Goal: Task Accomplishment & Management: Manage account settings

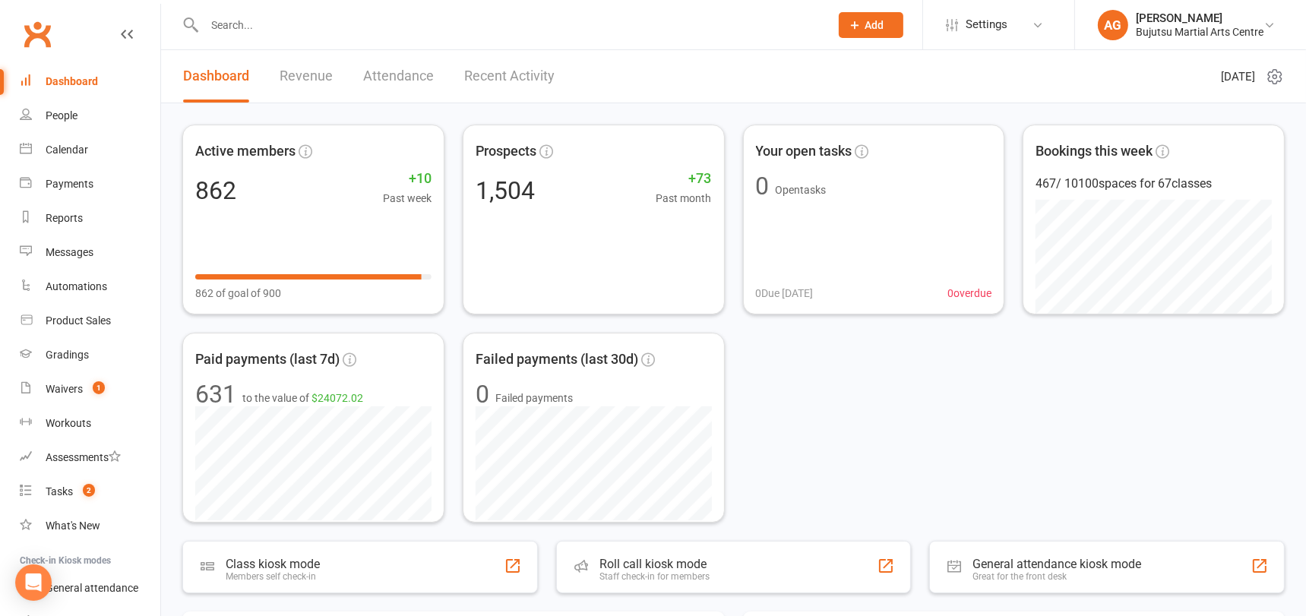
click at [861, 26] on icon at bounding box center [856, 25] width 14 height 14
click at [857, 30] on icon at bounding box center [856, 25] width 14 height 14
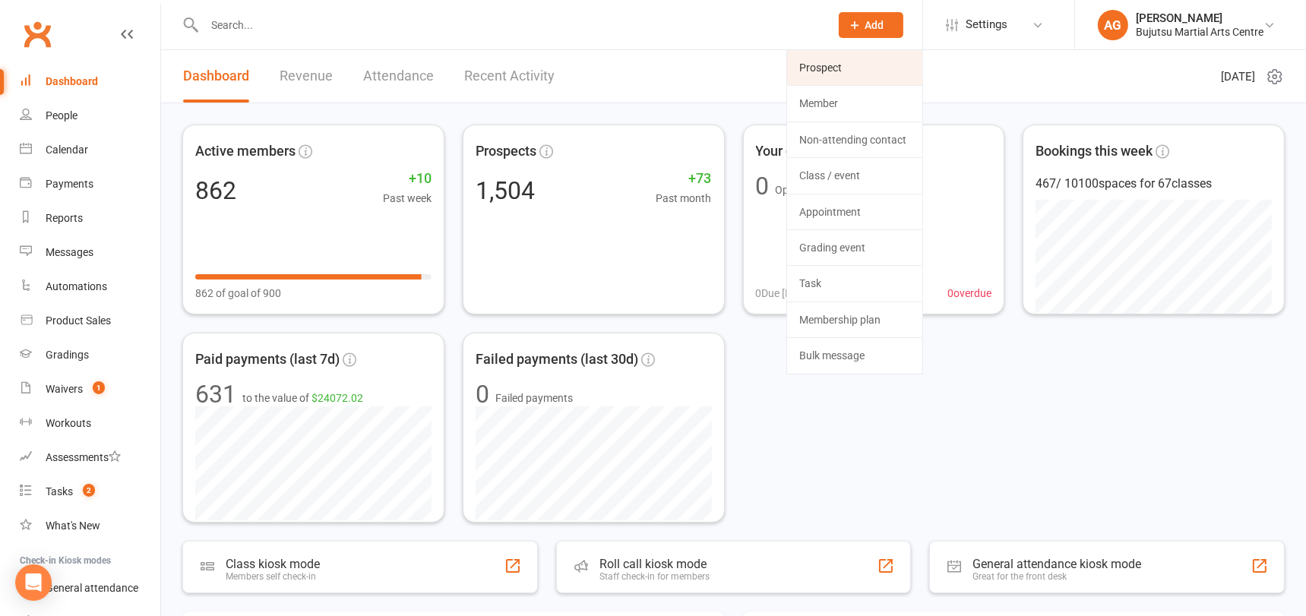
click at [836, 69] on link "Prospect" at bounding box center [854, 67] width 135 height 35
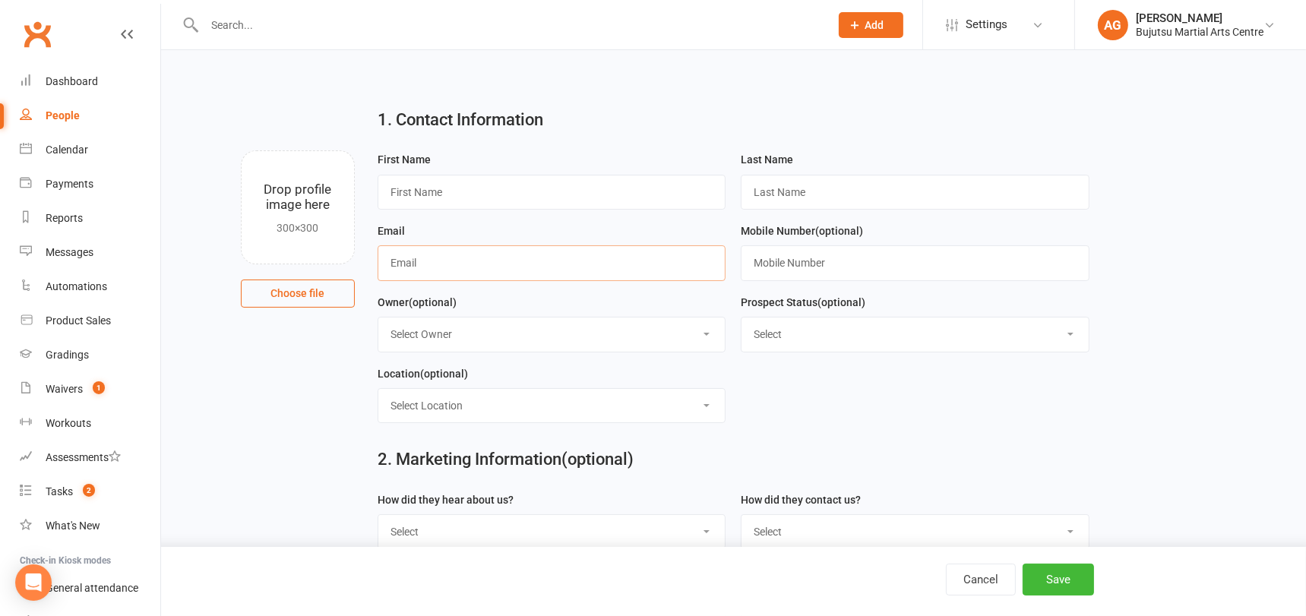
click at [561, 262] on input "text" at bounding box center [552, 262] width 349 height 35
paste input "meaghan.rowley@hotmail.com"
type input "meaghan.rowley@hotmail.com"
click at [511, 187] on input "text" at bounding box center [552, 192] width 349 height 35
type input "Meaghan"
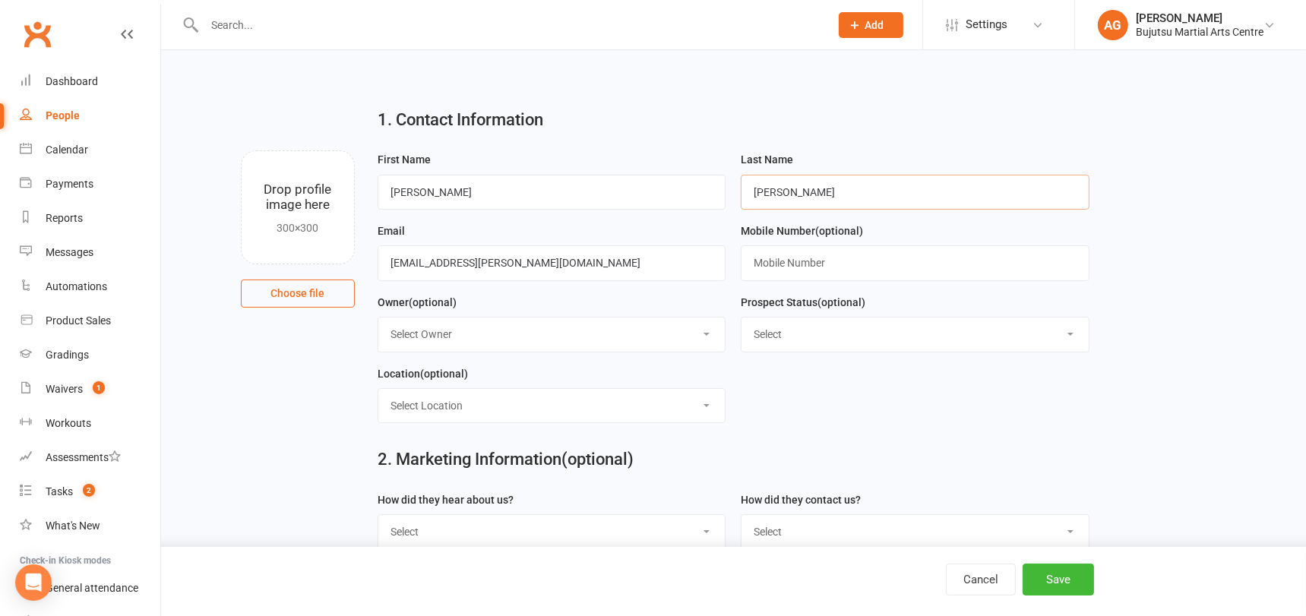
type input "Rowley"
click at [815, 261] on input "text" at bounding box center [915, 262] width 349 height 35
paste input "0411201531"
type input "0411201531"
click at [809, 334] on select "Select Initial Inquiry Information Package Sent Free Lesson Booked Follow Up Em…" at bounding box center [915, 334] width 347 height 33
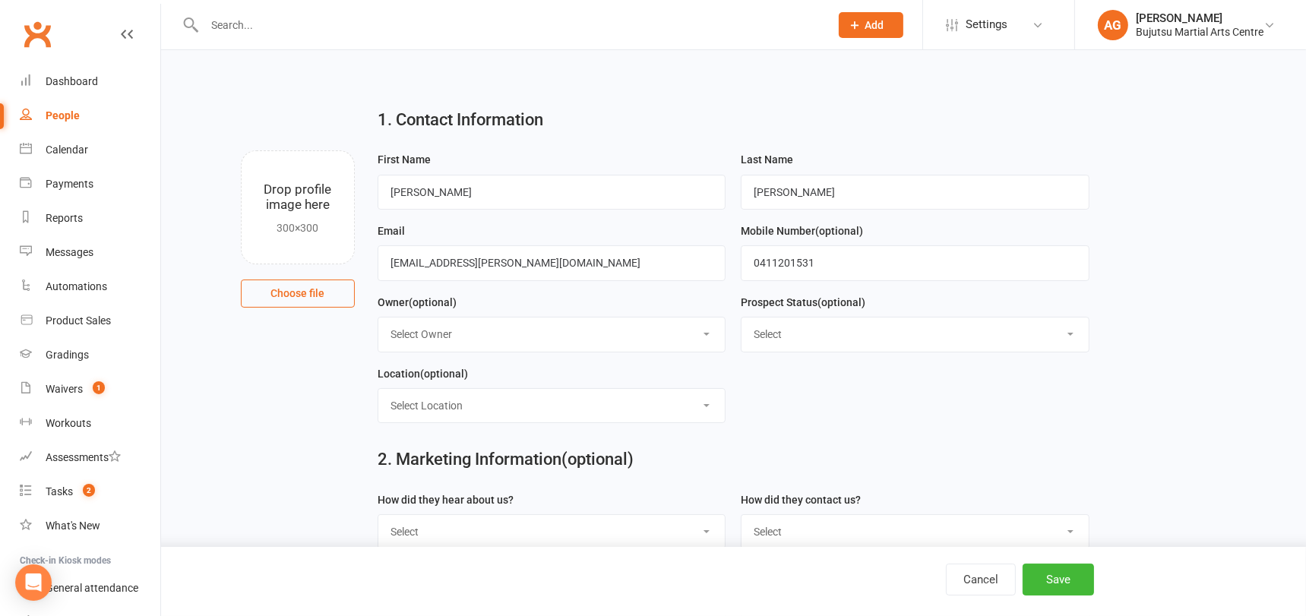
select select "Information Package Sent"
click at [742, 318] on select "Select Initial Inquiry Information Package Sent Free Lesson Booked Follow Up Em…" at bounding box center [915, 334] width 347 height 33
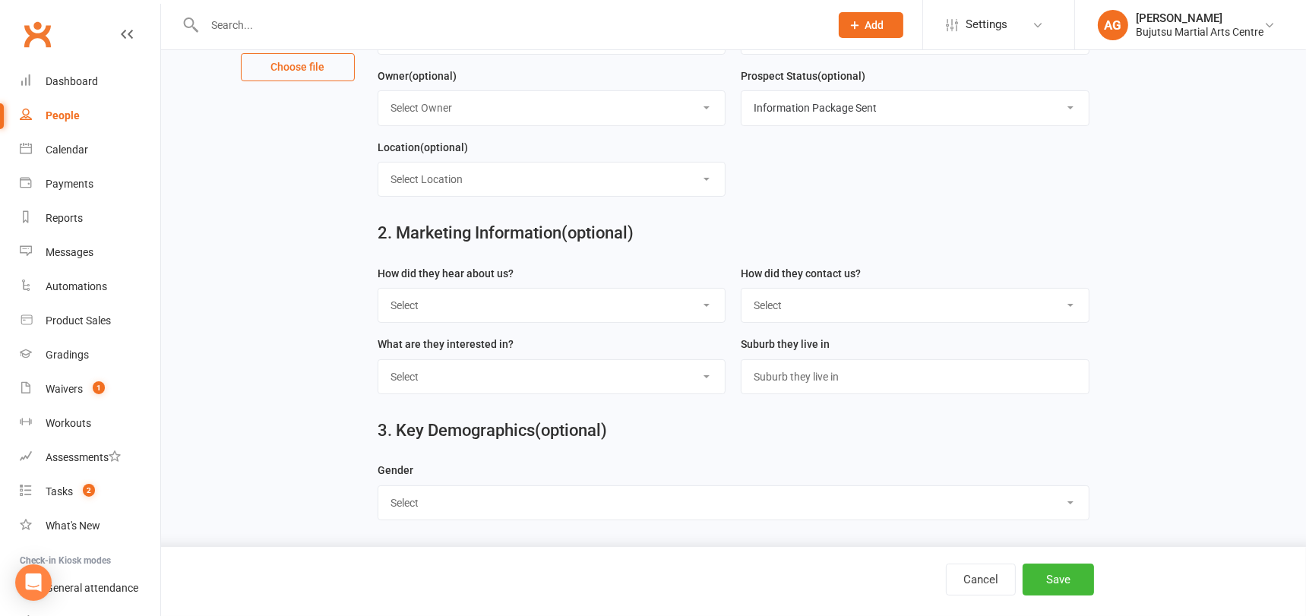
scroll to position [228, 0]
click at [802, 300] on select "Select Phone Email In-Facility Social Media Website Chat" at bounding box center [915, 304] width 347 height 33
select select "Email"
click at [742, 288] on select "Select Phone Email In-Facility Social Media Website Chat" at bounding box center [915, 304] width 347 height 33
click at [543, 372] on select "Select BJJ Boxing Gym Iaido Jodo Karate Karate for Toddlers Kobudo Kids BJJ Kid…" at bounding box center [551, 375] width 347 height 33
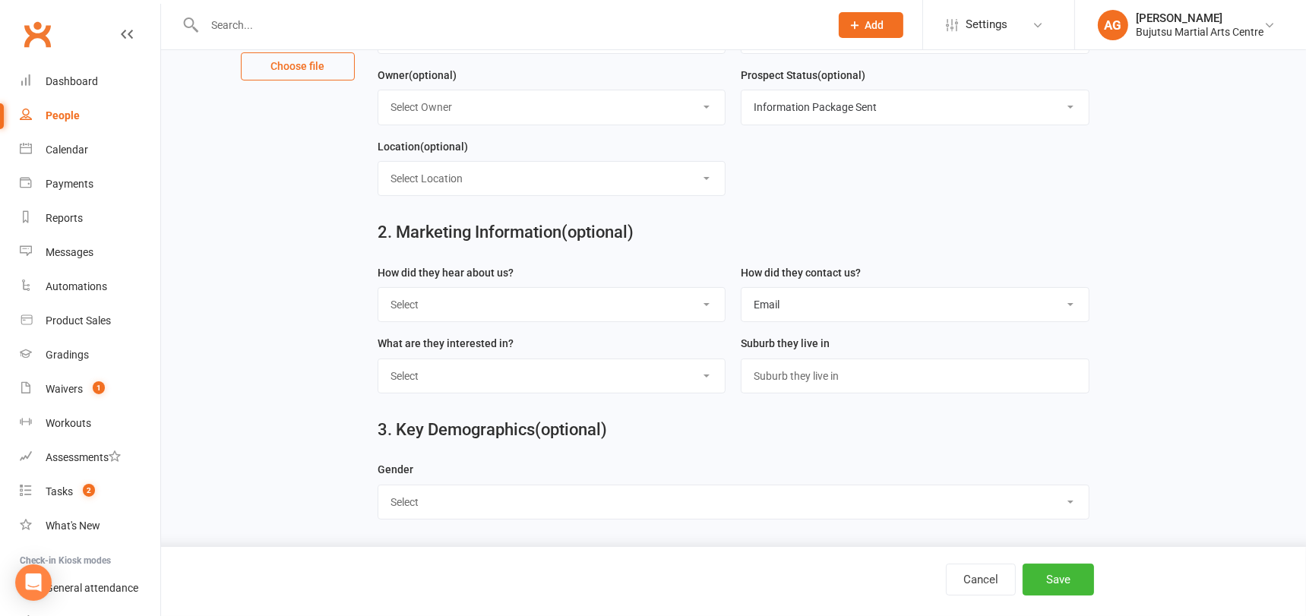
select select "Muay Thai"
click at [378, 359] on select "Select BJJ Boxing Gym Iaido Jodo Karate Karate for Toddlers Kobudo Kids BJJ Kid…" at bounding box center [551, 375] width 347 height 33
click at [775, 502] on select "Select Male Female" at bounding box center [733, 501] width 710 height 33
select select "Female"
click at [378, 485] on select "Select Male Female" at bounding box center [733, 501] width 710 height 33
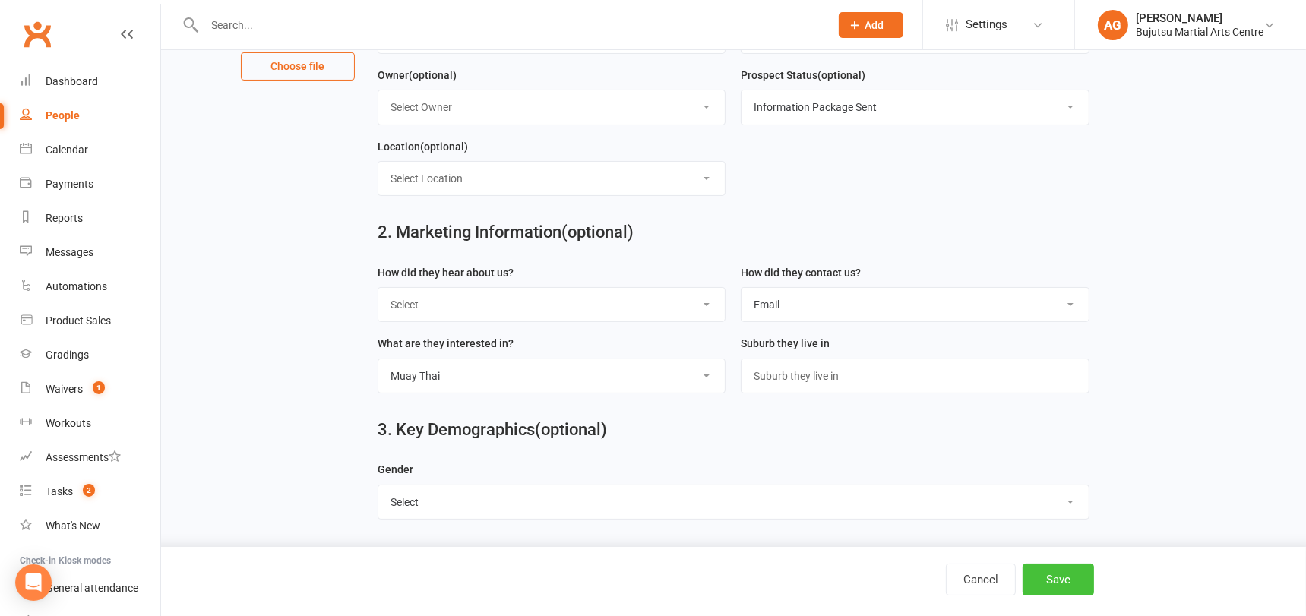
click at [1083, 583] on button "Save" at bounding box center [1058, 580] width 71 height 32
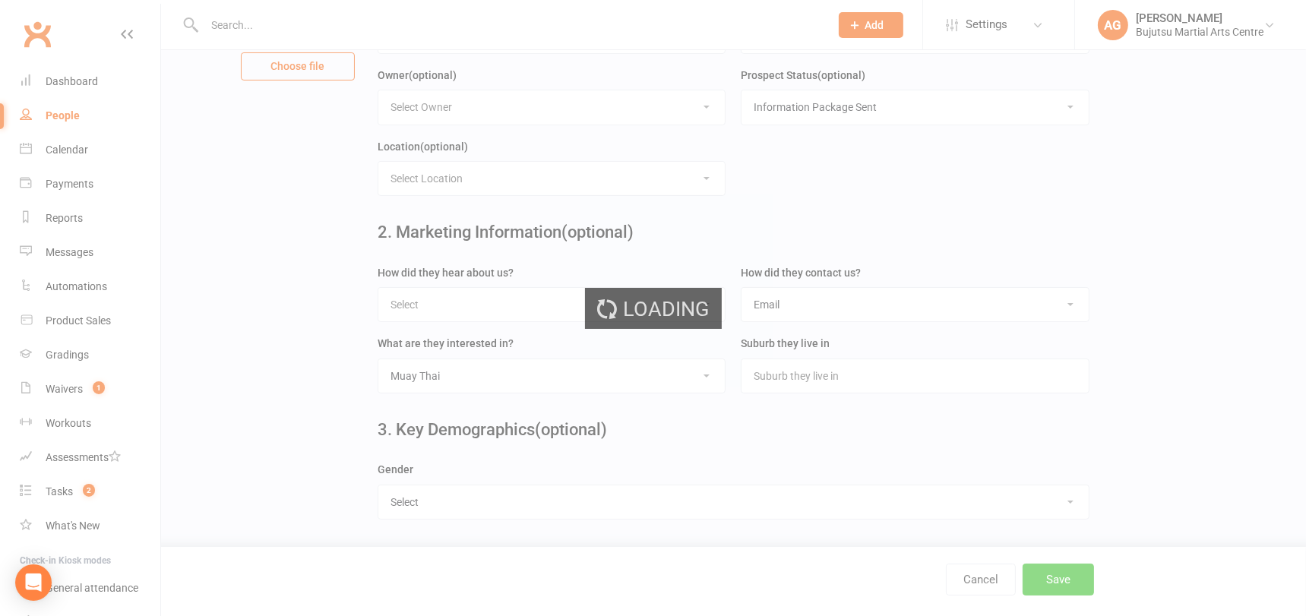
scroll to position [0, 0]
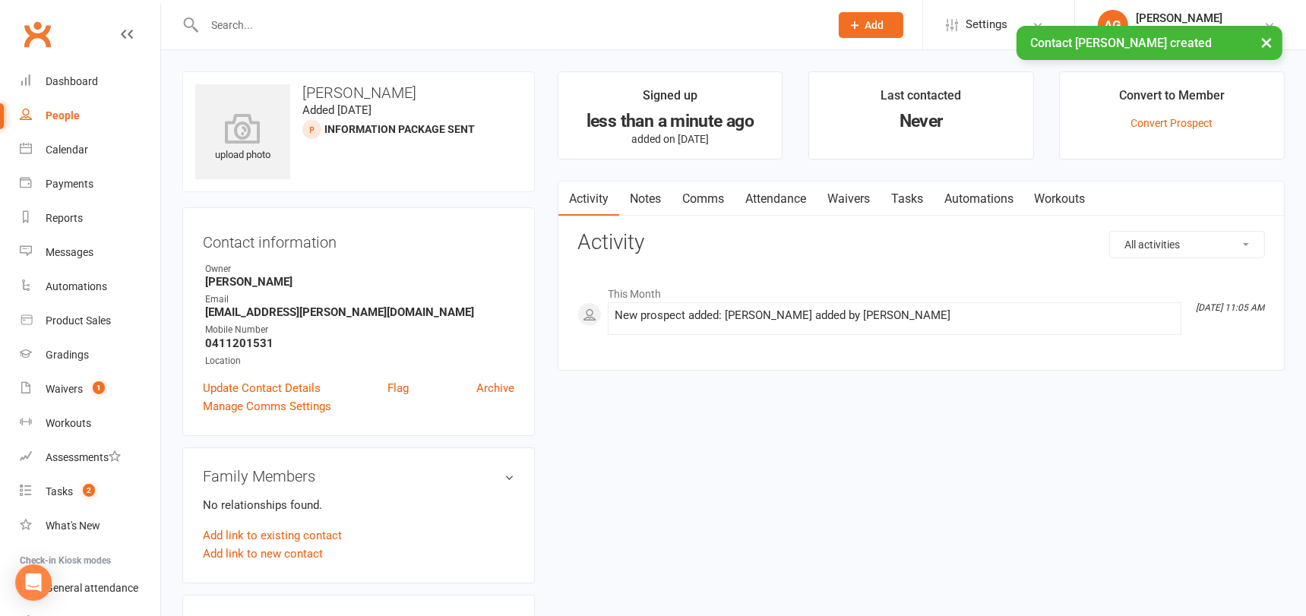
click at [705, 197] on link "Comms" at bounding box center [703, 199] width 63 height 35
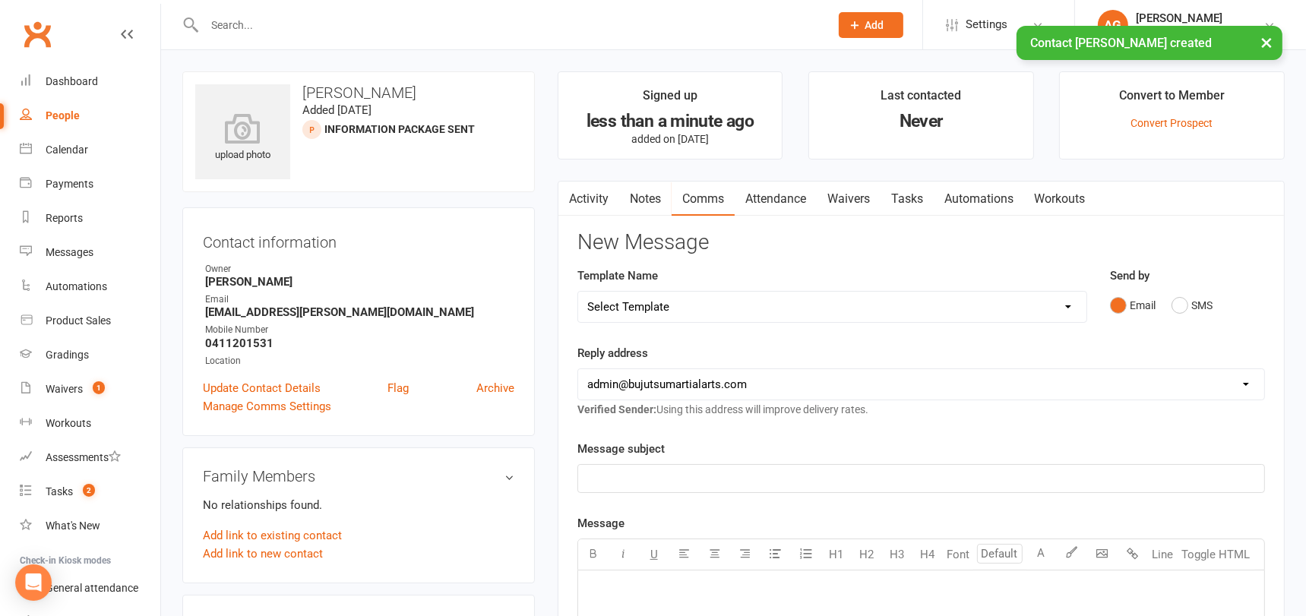
click at [668, 305] on select "Select Template [Email] Buddy Week [Email] Japan Karate Association Grading Adu…" at bounding box center [832, 307] width 508 height 30
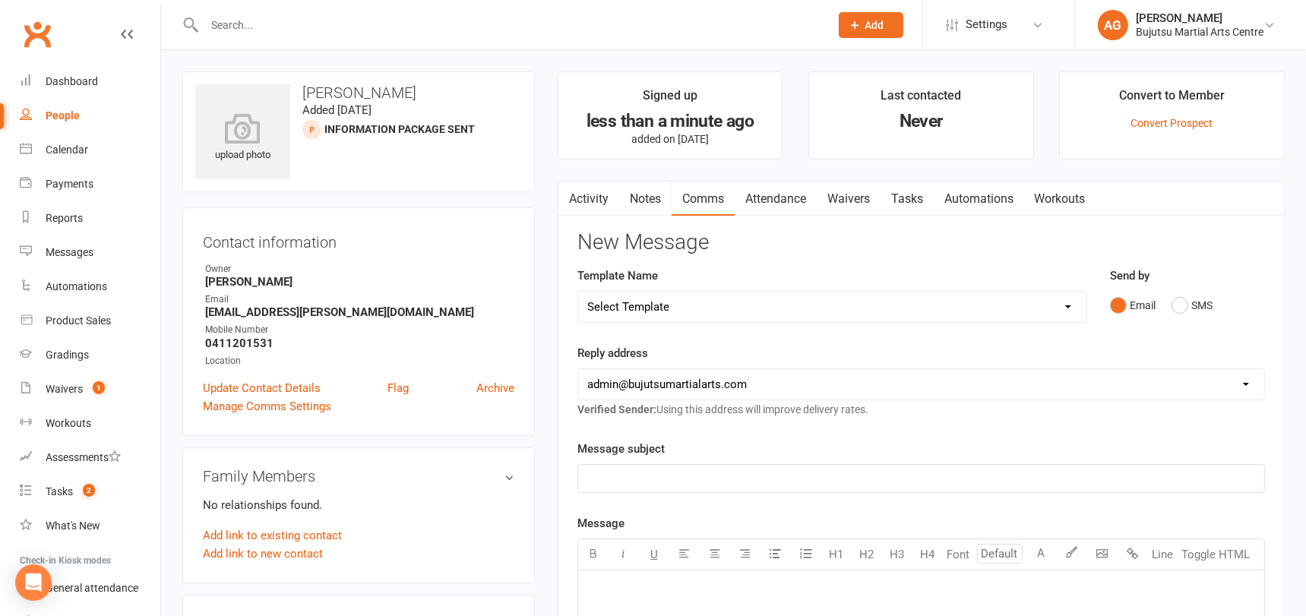
select select "22"
click at [578, 292] on select "Select Template [Email] Buddy Week [Email] Japan Karate Association Grading Adu…" at bounding box center [832, 307] width 508 height 30
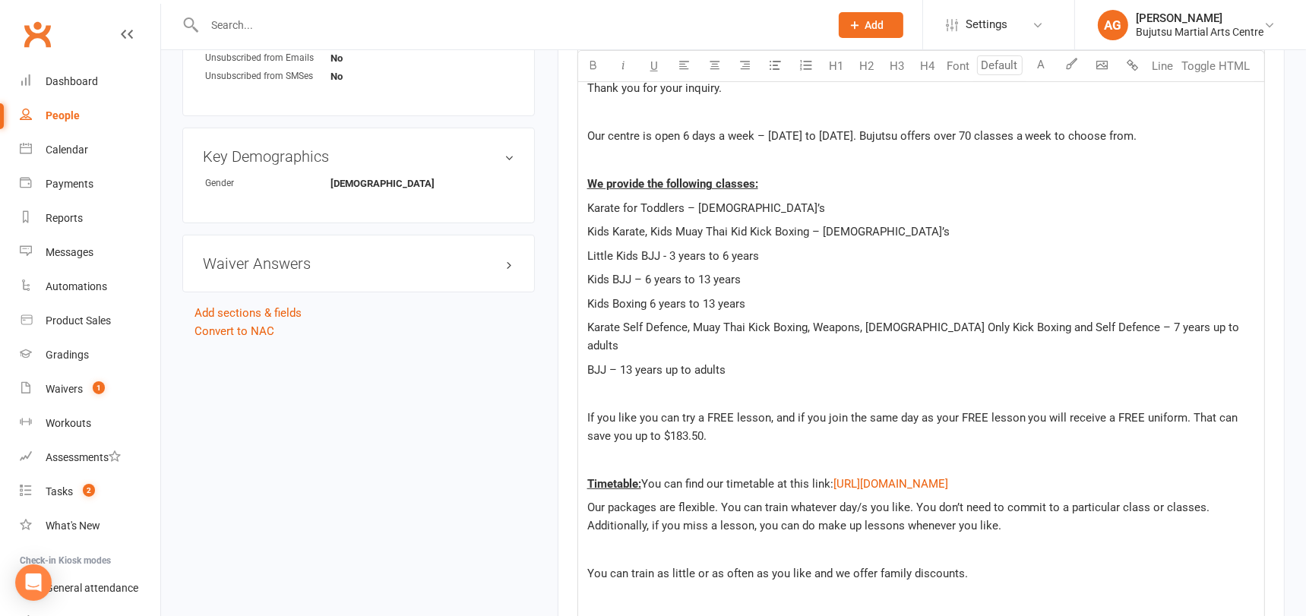
scroll to position [757, 0]
click at [660, 448] on p at bounding box center [921, 457] width 668 height 18
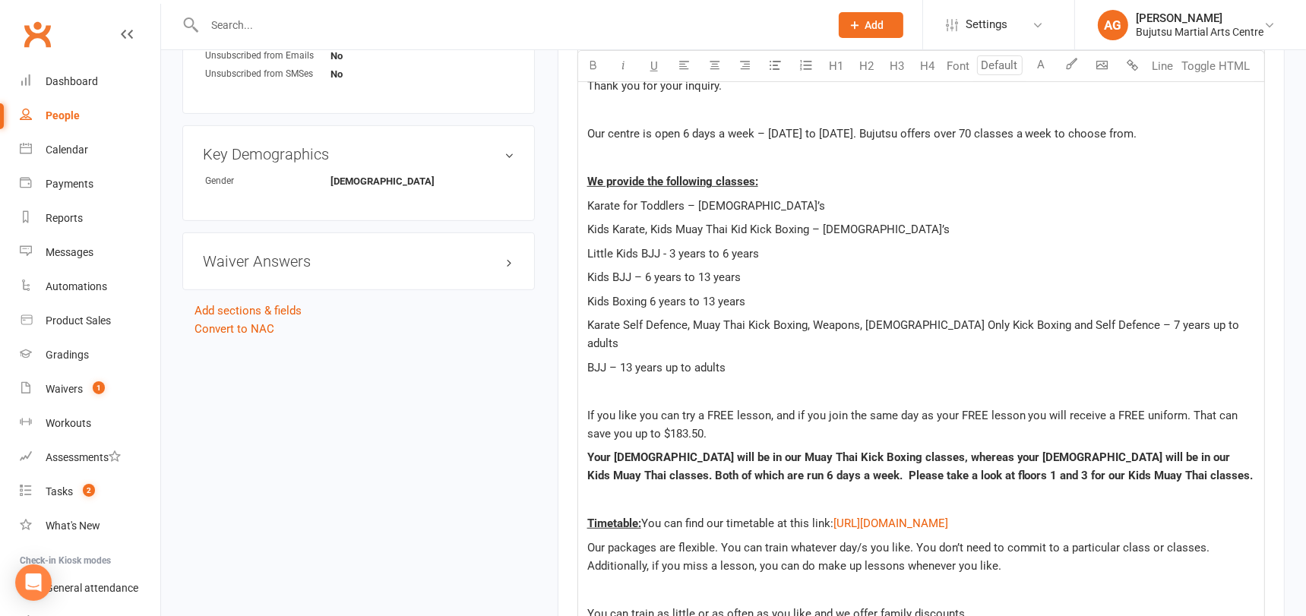
click at [697, 419] on p "If you like you can try a FREE lesson, and if you join the same day as your FRE…" at bounding box center [921, 424] width 668 height 36
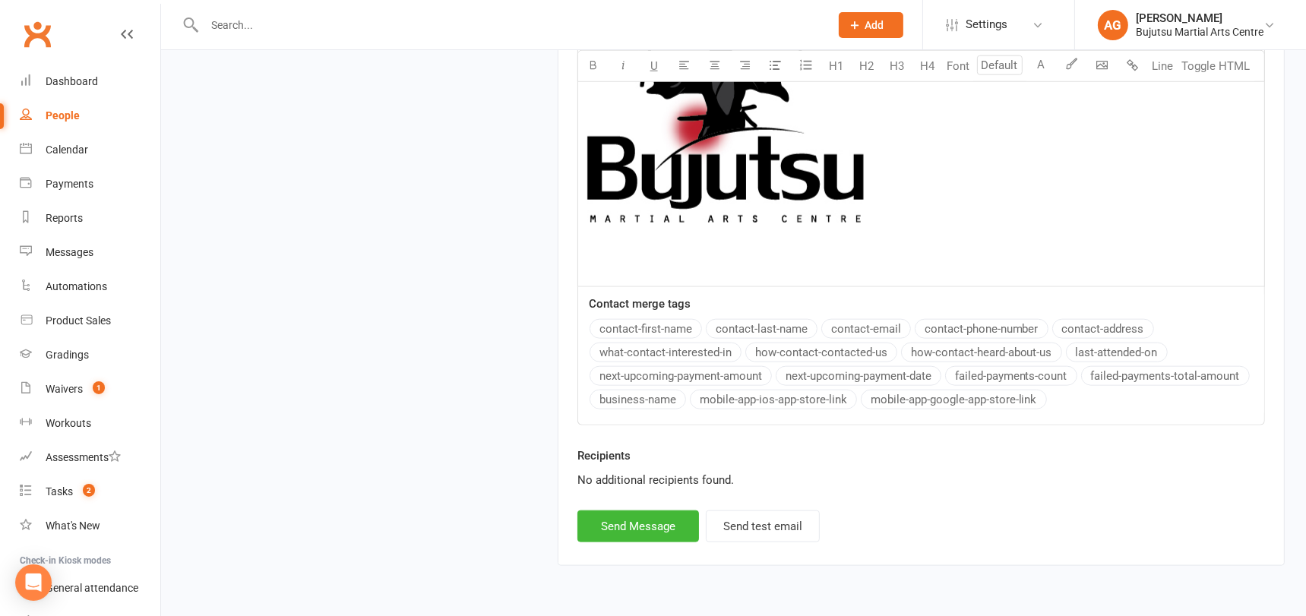
scroll to position [1959, 0]
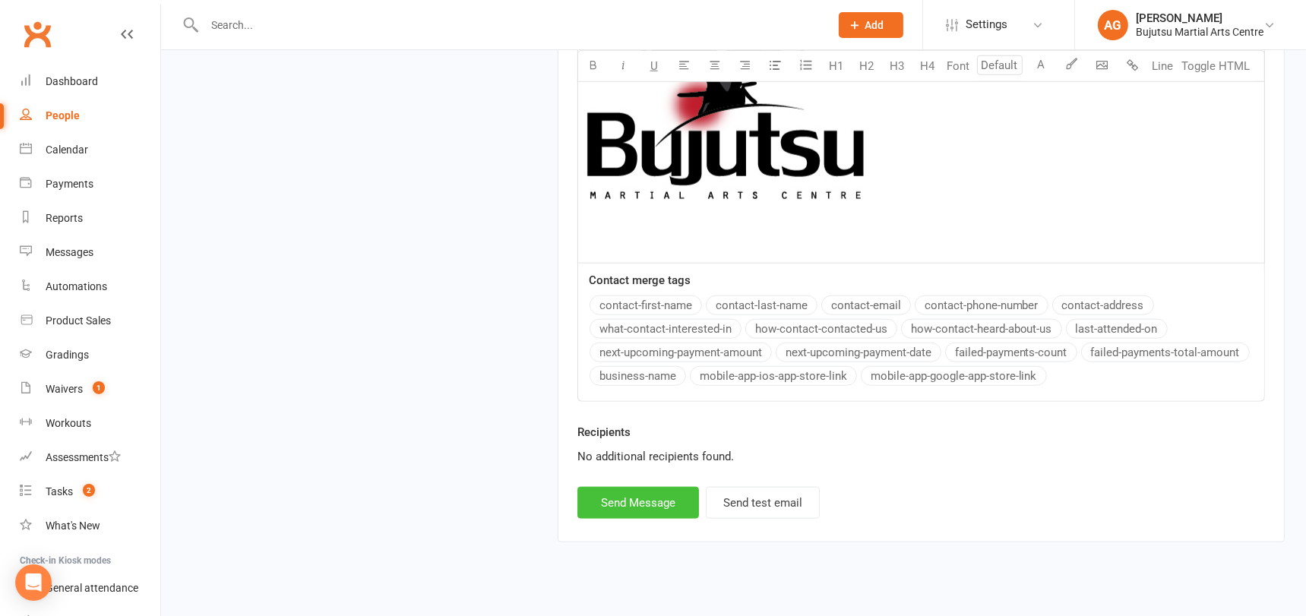
click at [669, 487] on button "Send Message" at bounding box center [638, 503] width 122 height 32
select select
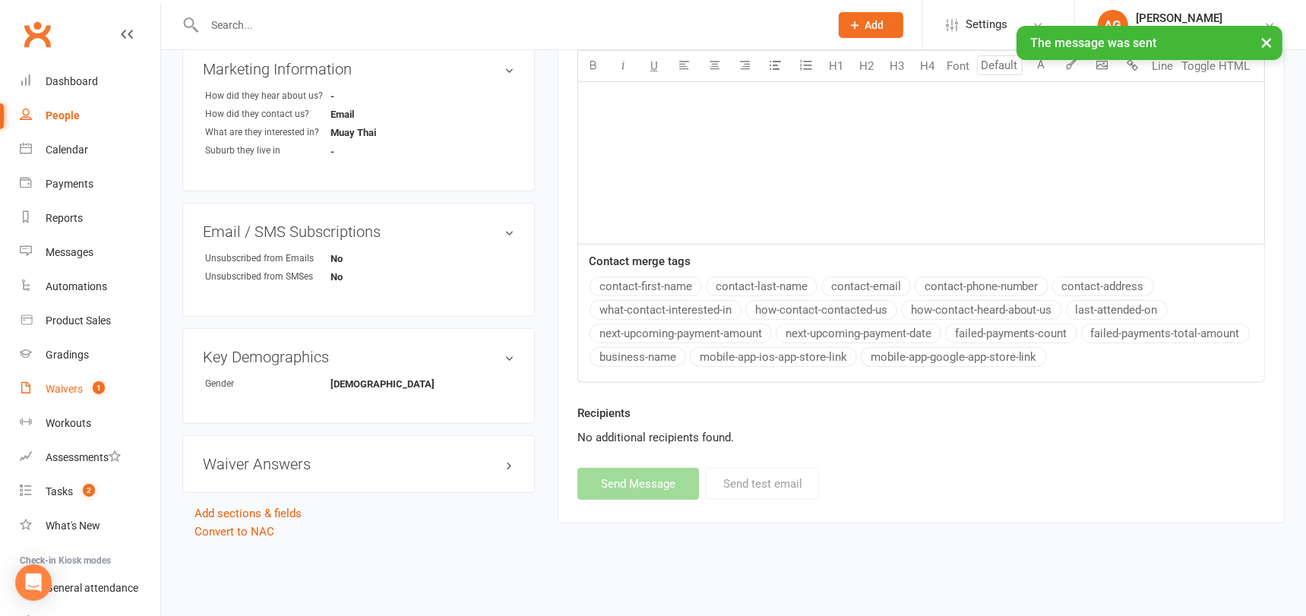
click at [61, 389] on div "Waivers" at bounding box center [64, 389] width 37 height 12
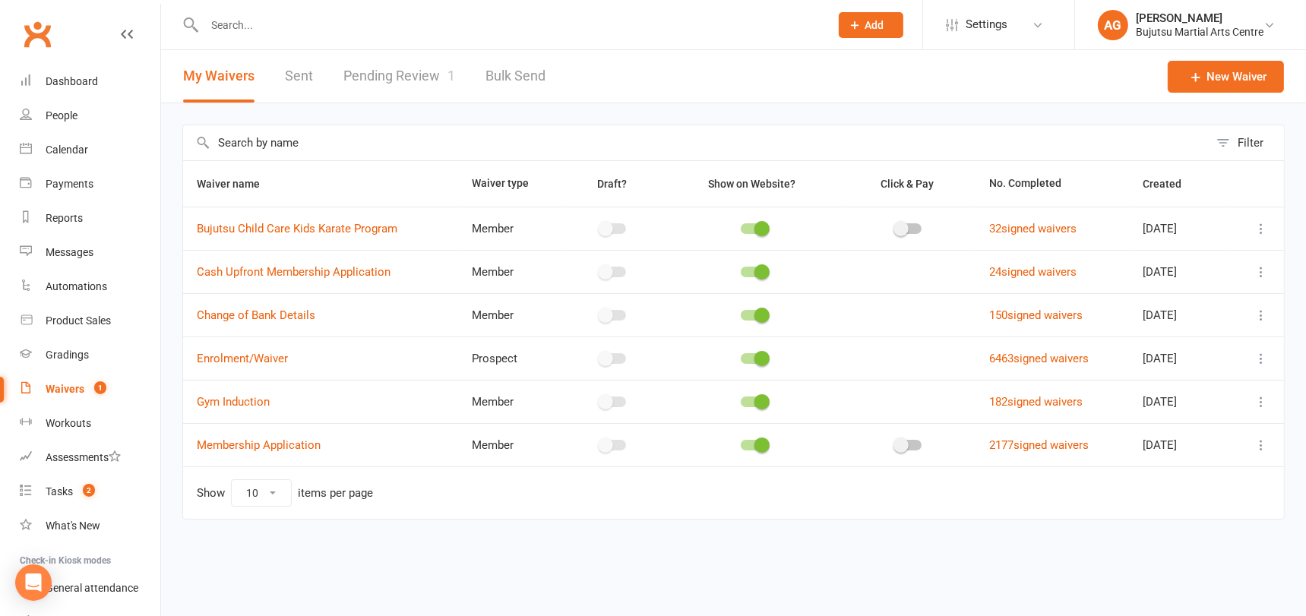
click at [416, 76] on link "Pending Review 1" at bounding box center [399, 76] width 112 height 52
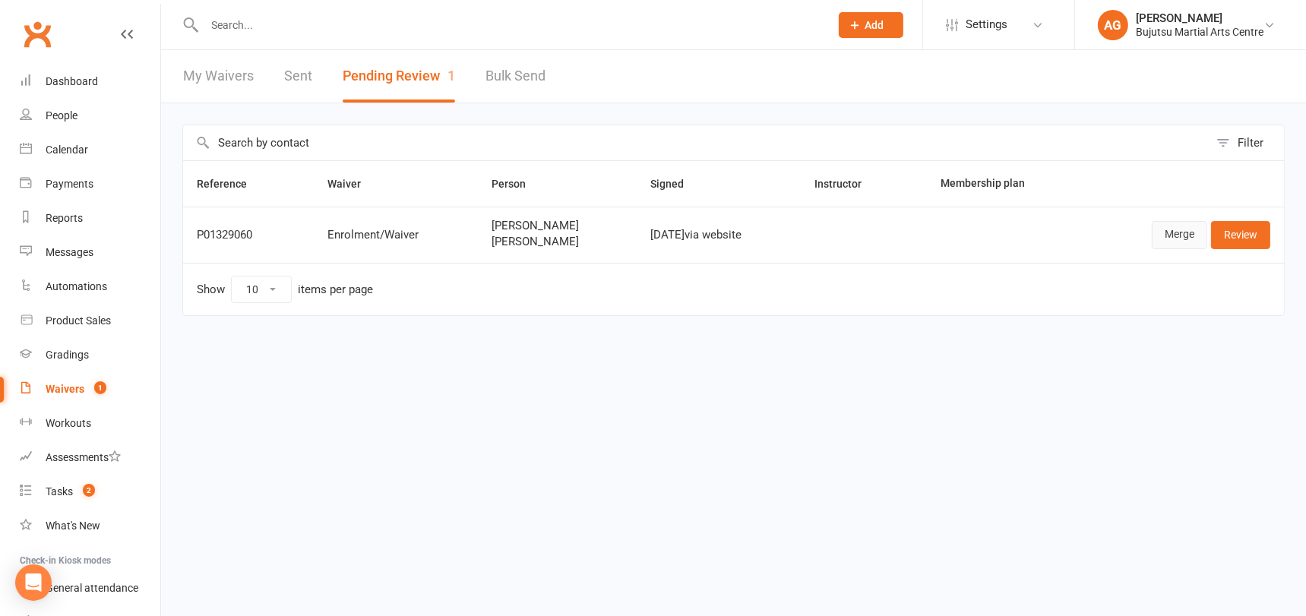
click at [1180, 235] on link "Merge" at bounding box center [1179, 234] width 55 height 27
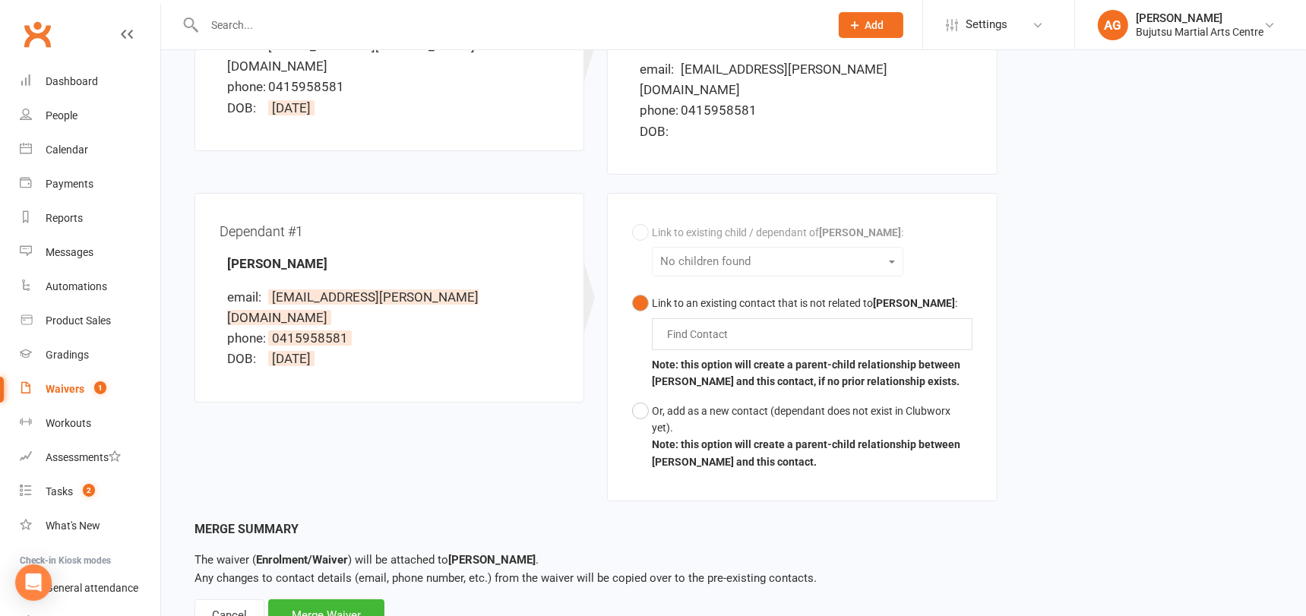
scroll to position [335, 0]
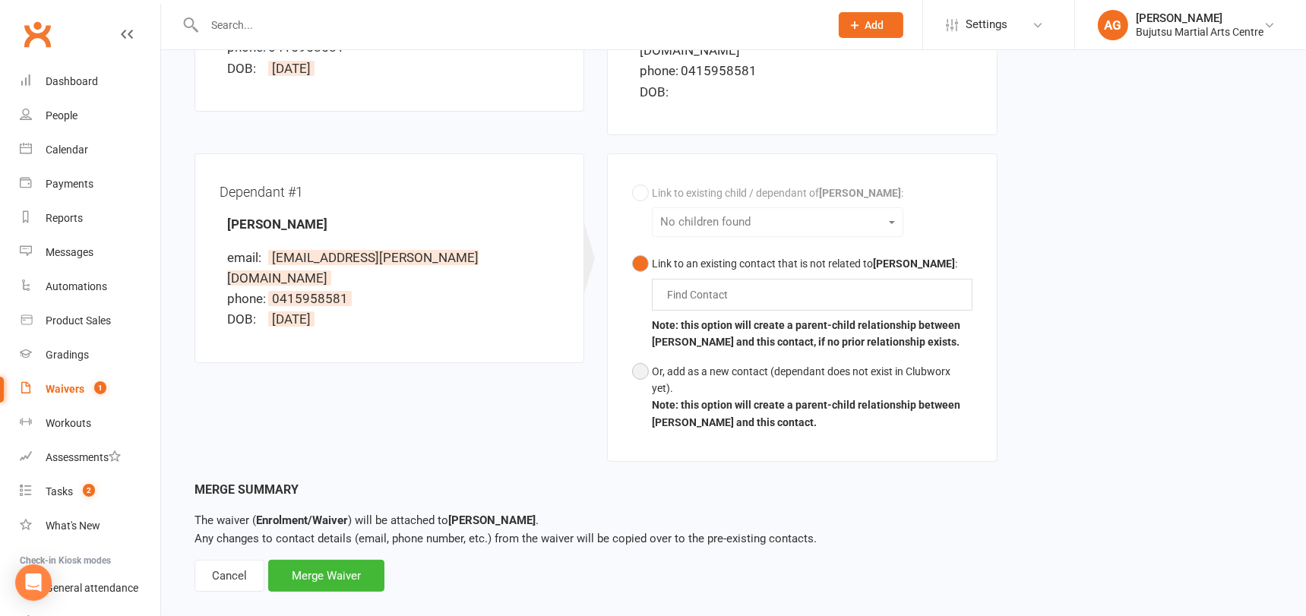
click at [642, 357] on button "Or, add as a new contact (dependant does not exist in Clubworx yet). Note: this…" at bounding box center [802, 397] width 340 height 81
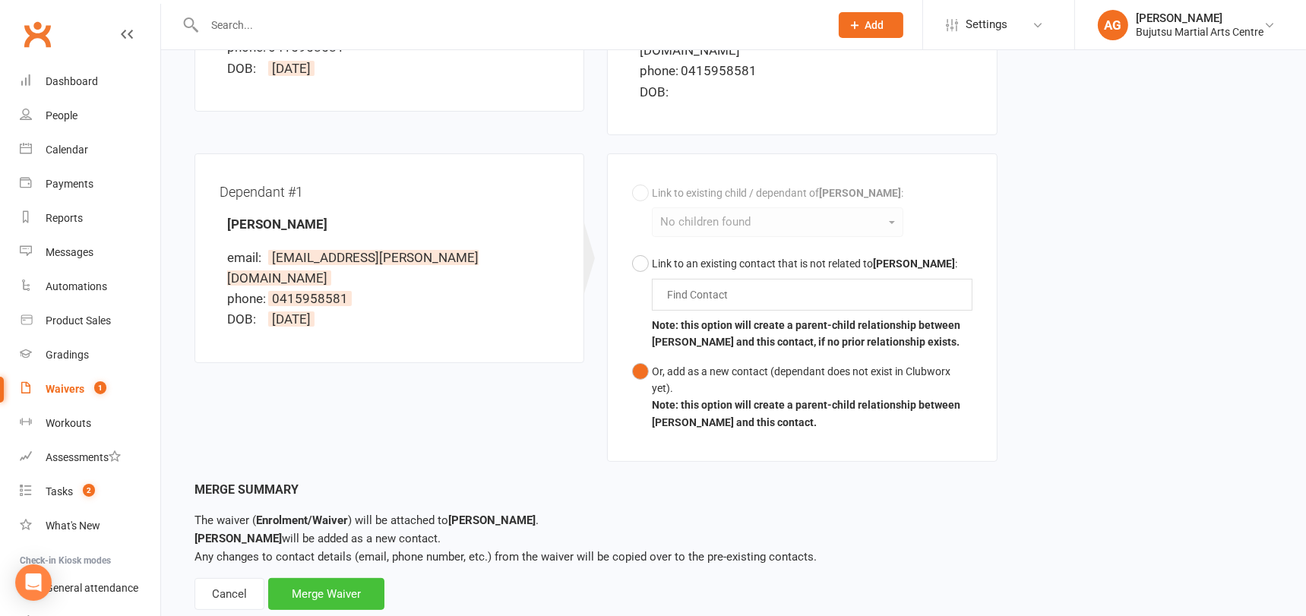
click at [346, 578] on div "Merge Waiver" at bounding box center [326, 594] width 116 height 32
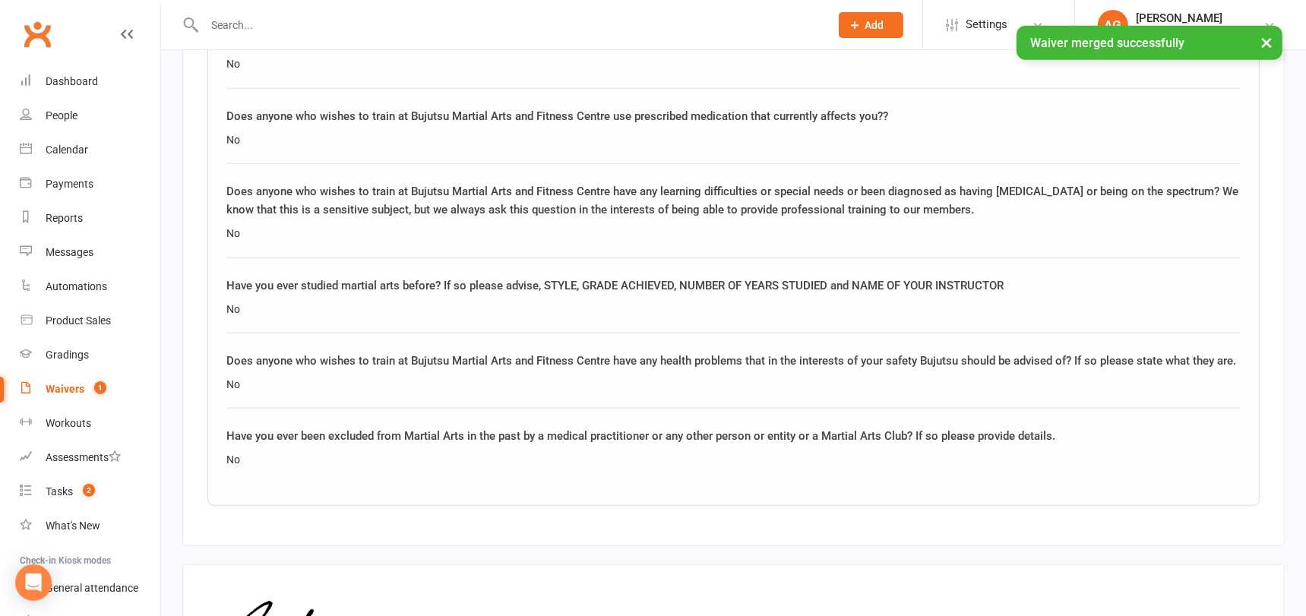
scroll to position [2291, 0]
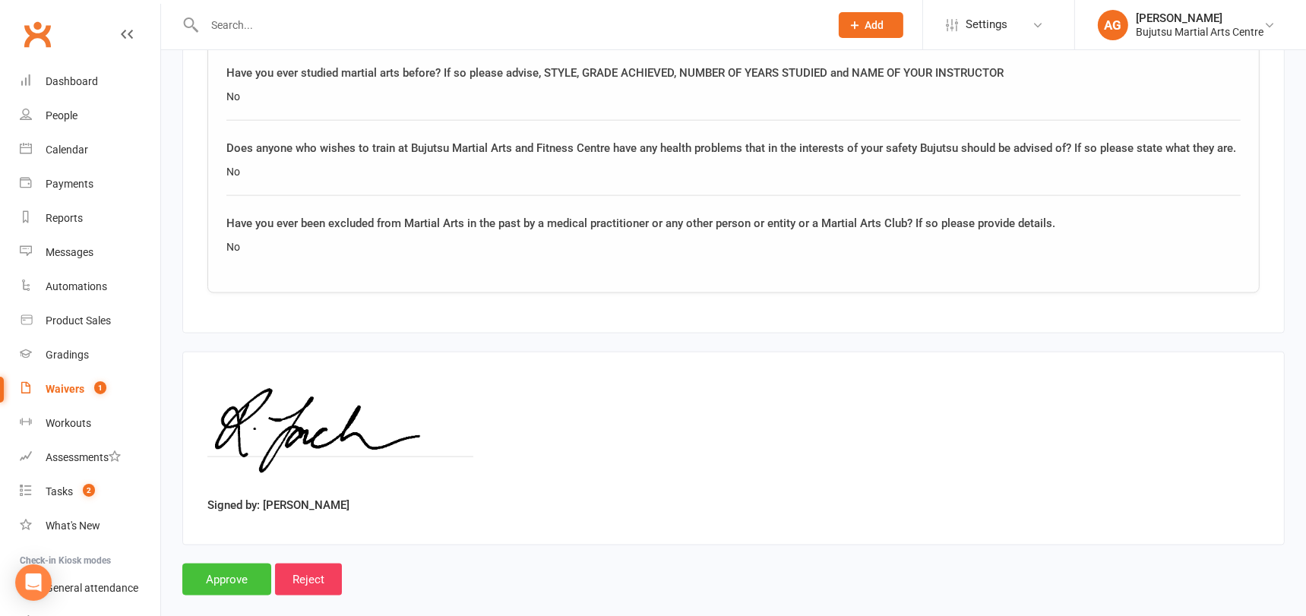
click at [222, 564] on input "Approve" at bounding box center [226, 580] width 89 height 32
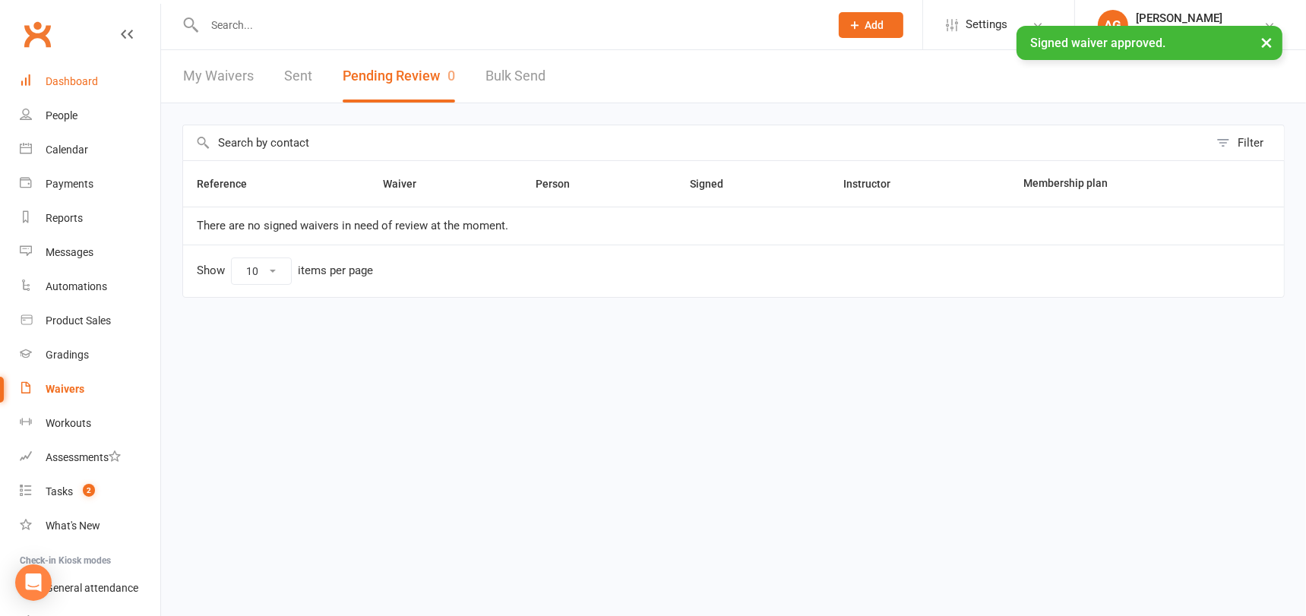
click at [73, 76] on div "Dashboard" at bounding box center [72, 81] width 52 height 12
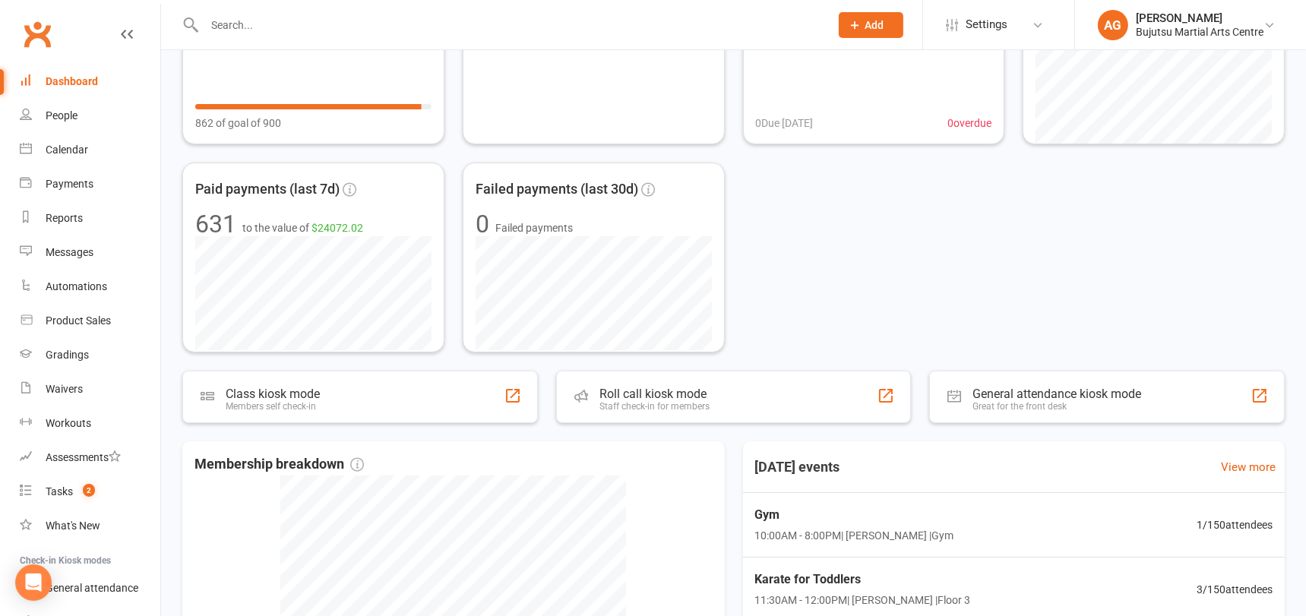
scroll to position [511, 0]
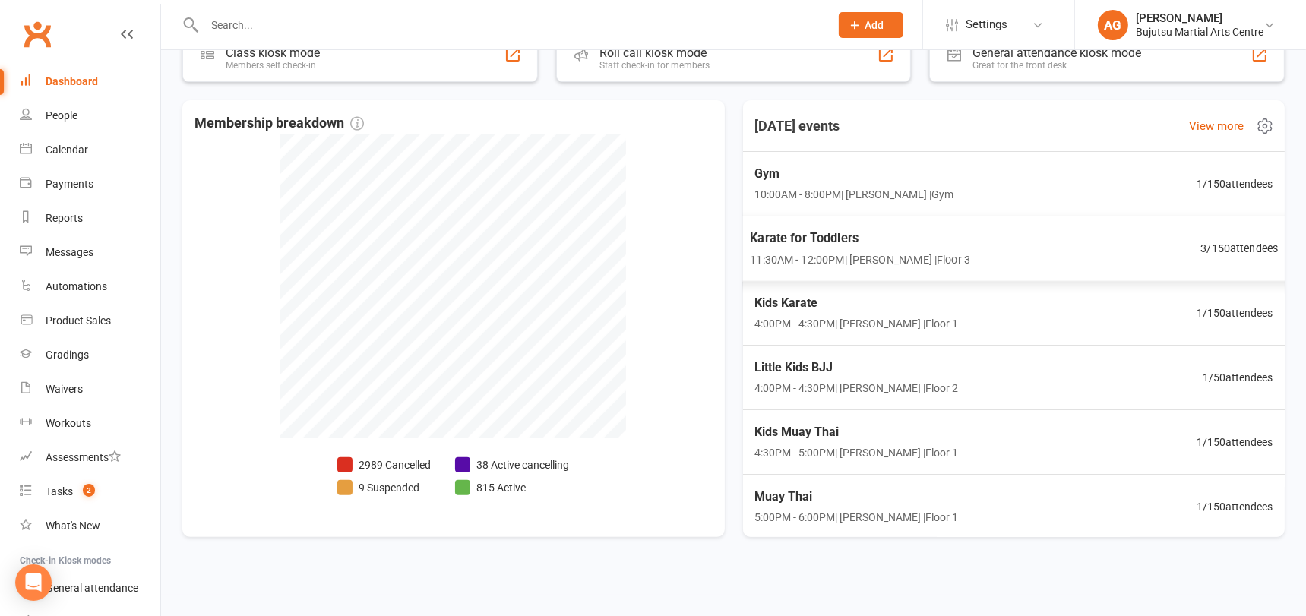
click at [1243, 244] on span "3 / 150 attendees" at bounding box center [1238, 247] width 77 height 17
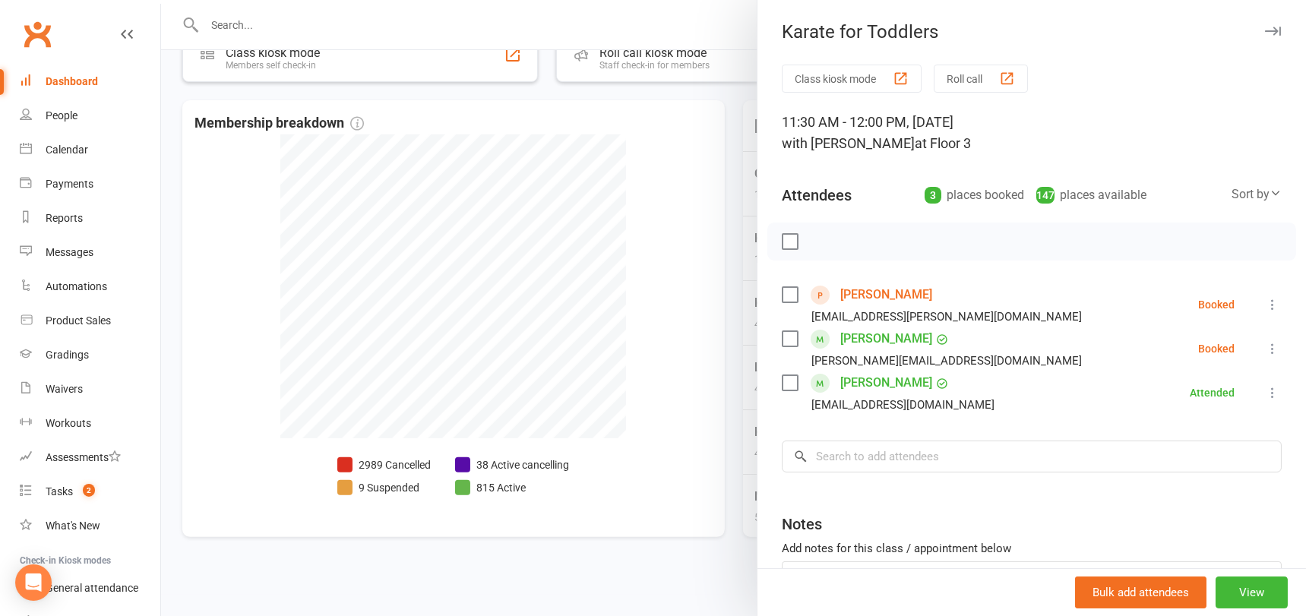
click at [699, 188] on div at bounding box center [733, 308] width 1145 height 616
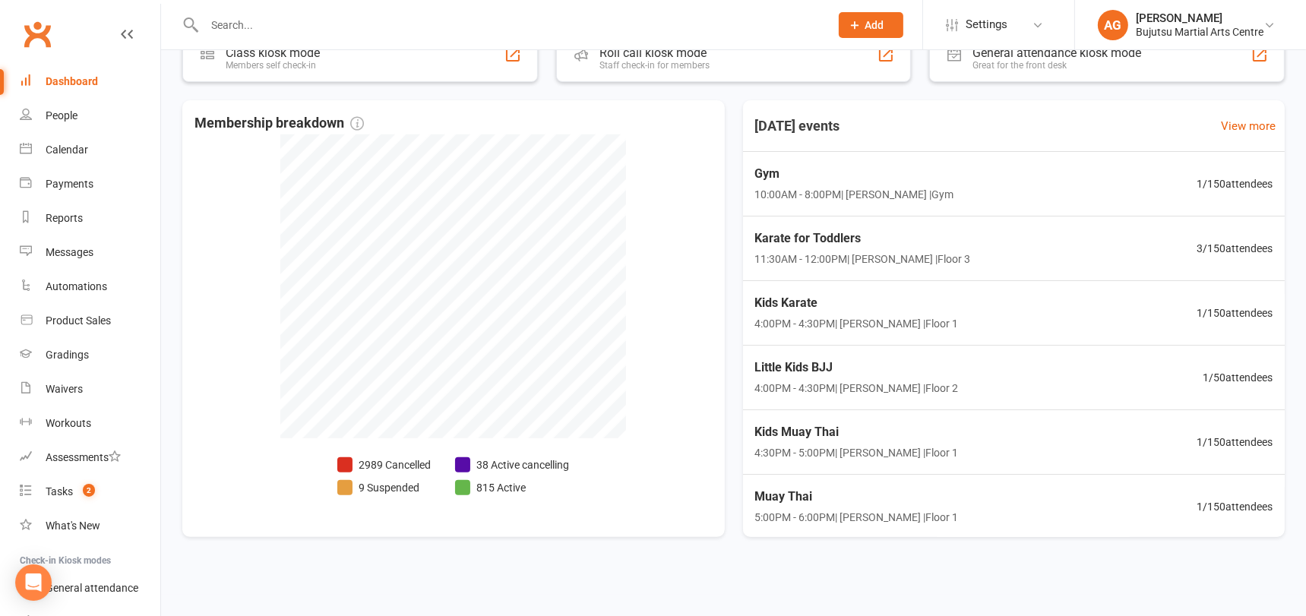
click at [492, 25] on input "text" at bounding box center [509, 24] width 619 height 21
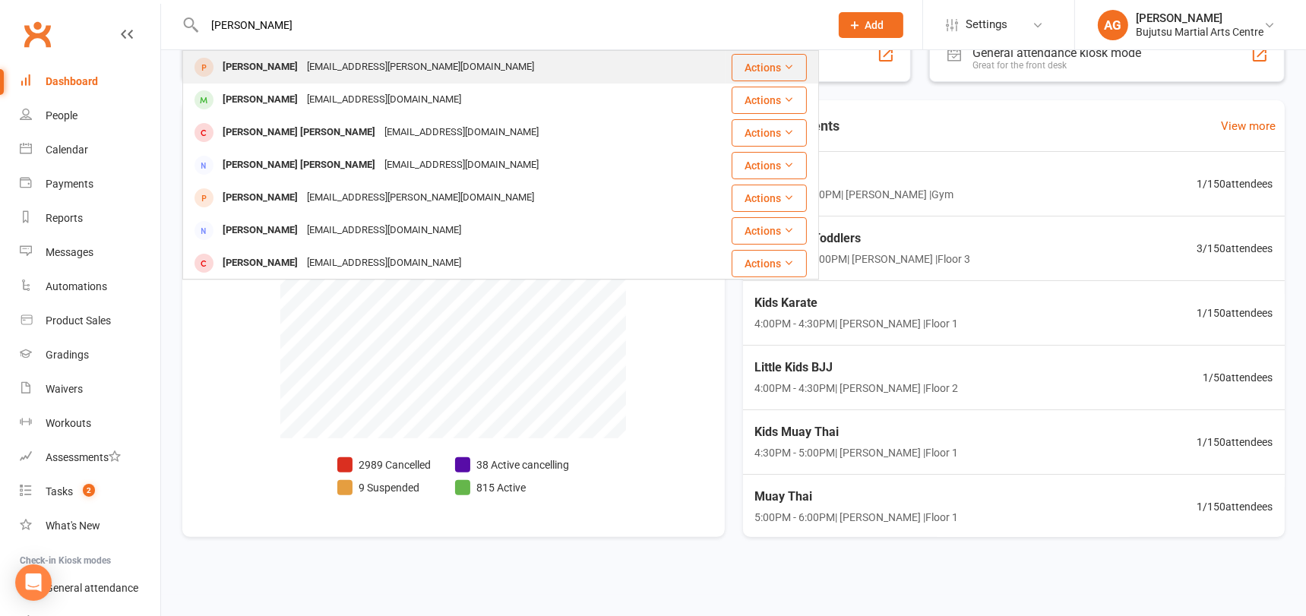
type input "jamie jackson"
click at [411, 63] on div "[EMAIL_ADDRESS][PERSON_NAME][DOMAIN_NAME]" at bounding box center [420, 67] width 236 height 22
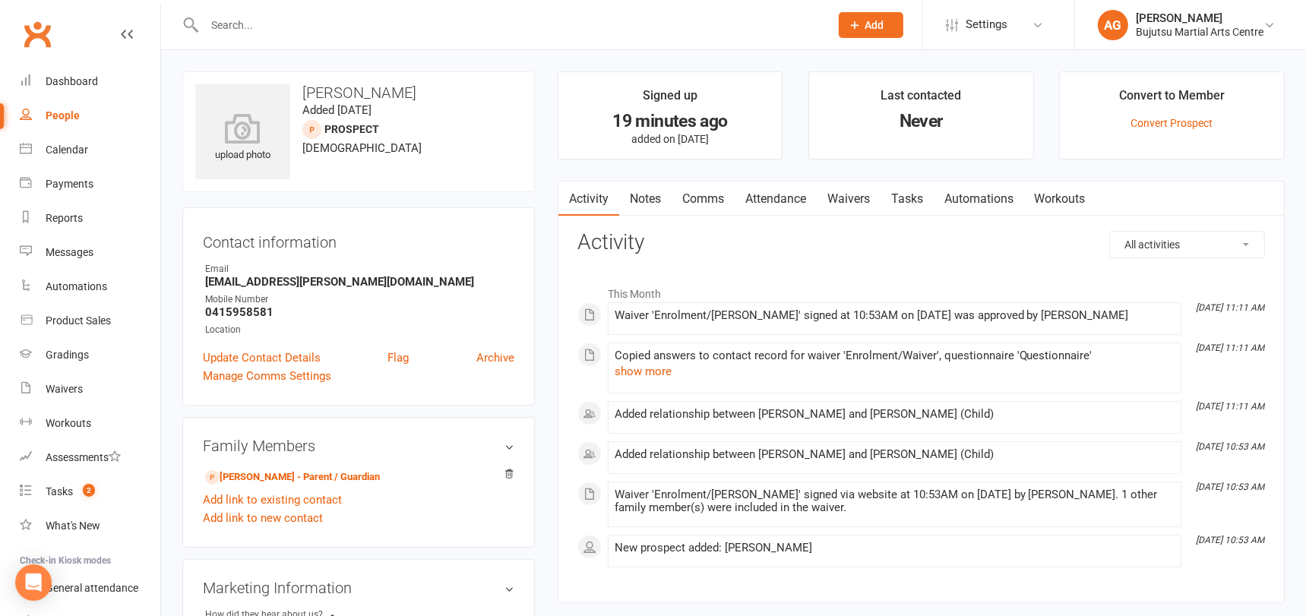
click at [859, 196] on link "Waivers" at bounding box center [849, 199] width 64 height 35
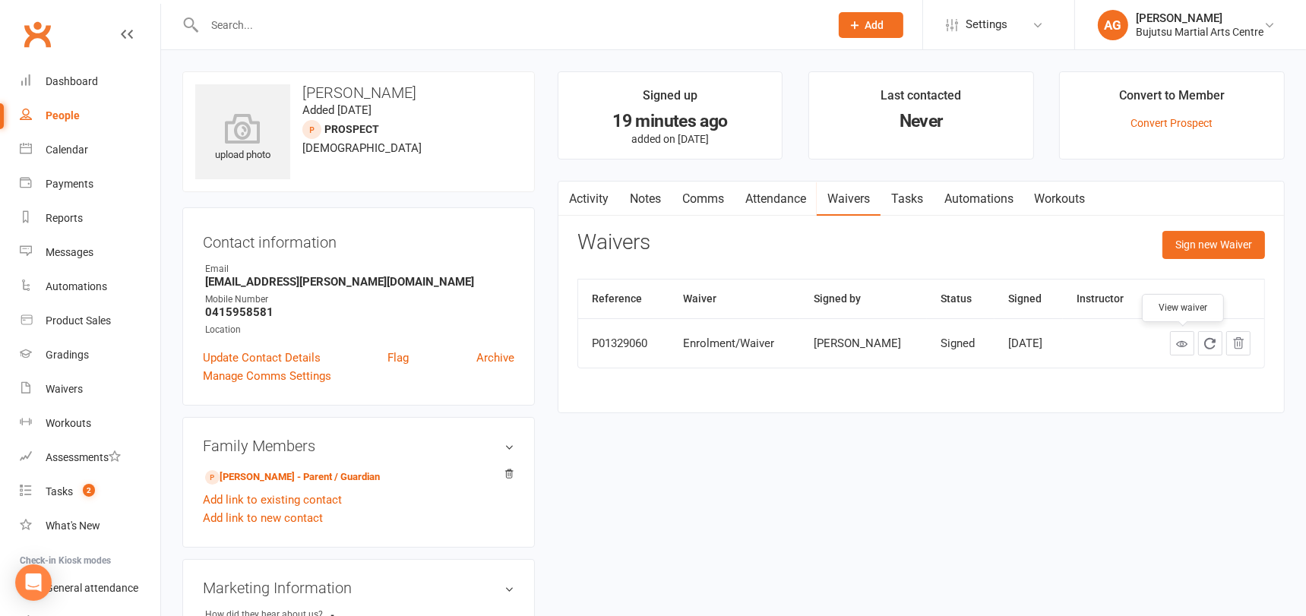
click at [1184, 343] on icon at bounding box center [1181, 343] width 11 height 11
click at [1182, 122] on link "Convert Prospect" at bounding box center [1172, 123] width 82 height 12
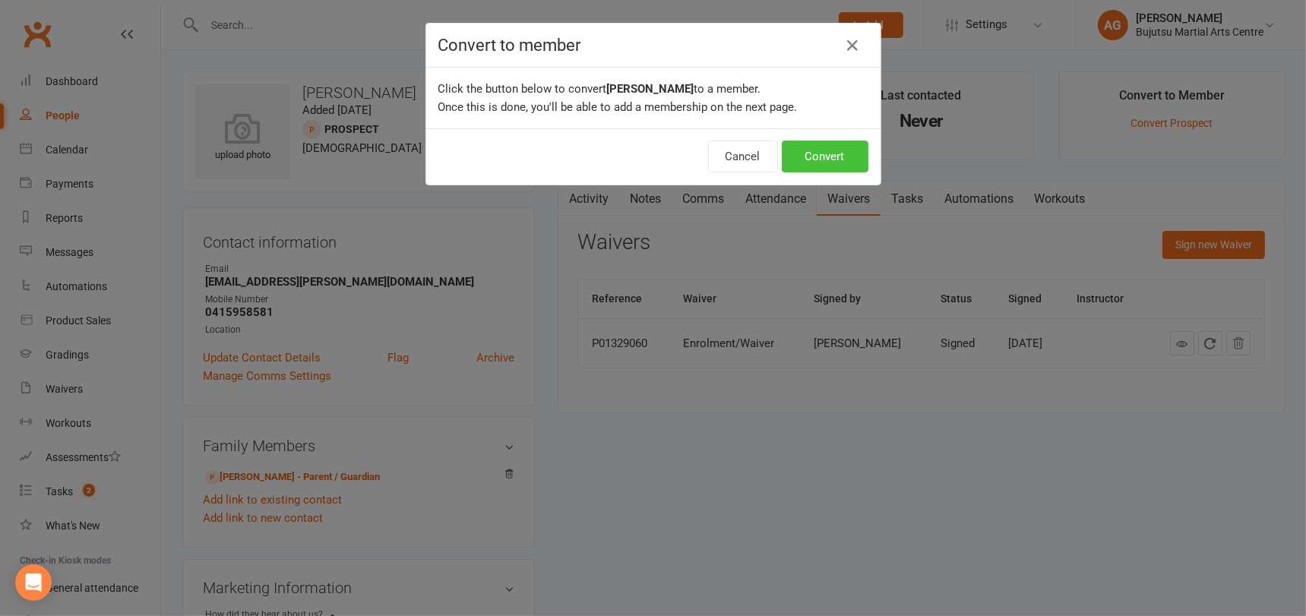
click at [835, 148] on button "Convert" at bounding box center [825, 157] width 87 height 32
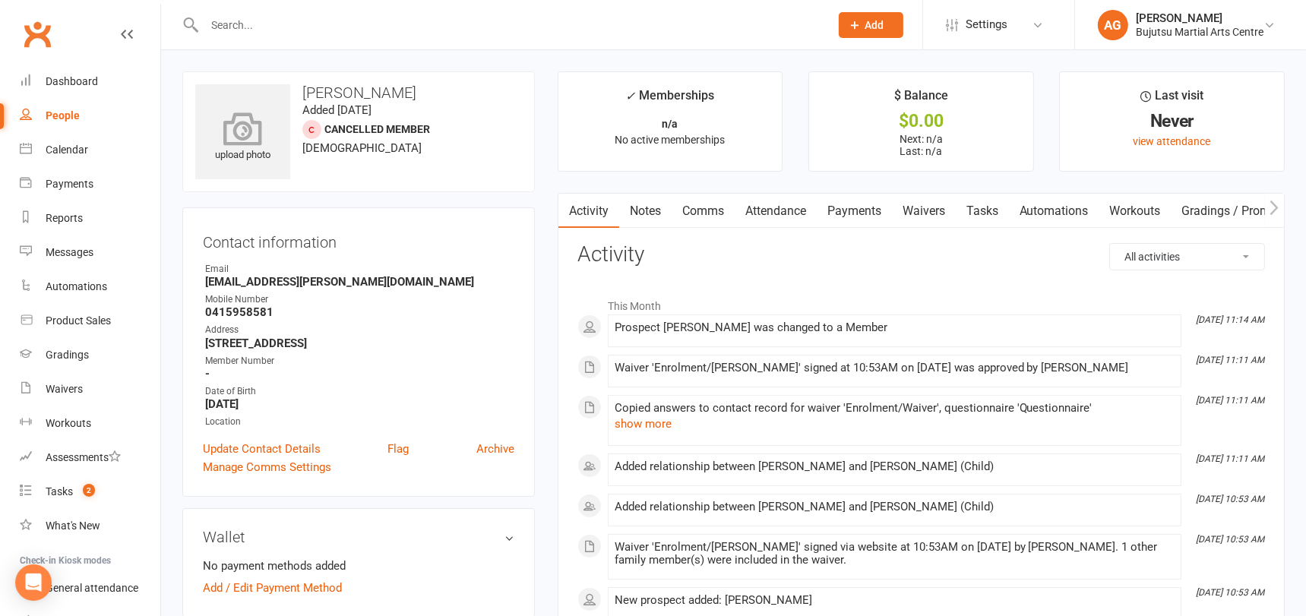
click at [243, 144] on icon at bounding box center [243, 128] width 105 height 33
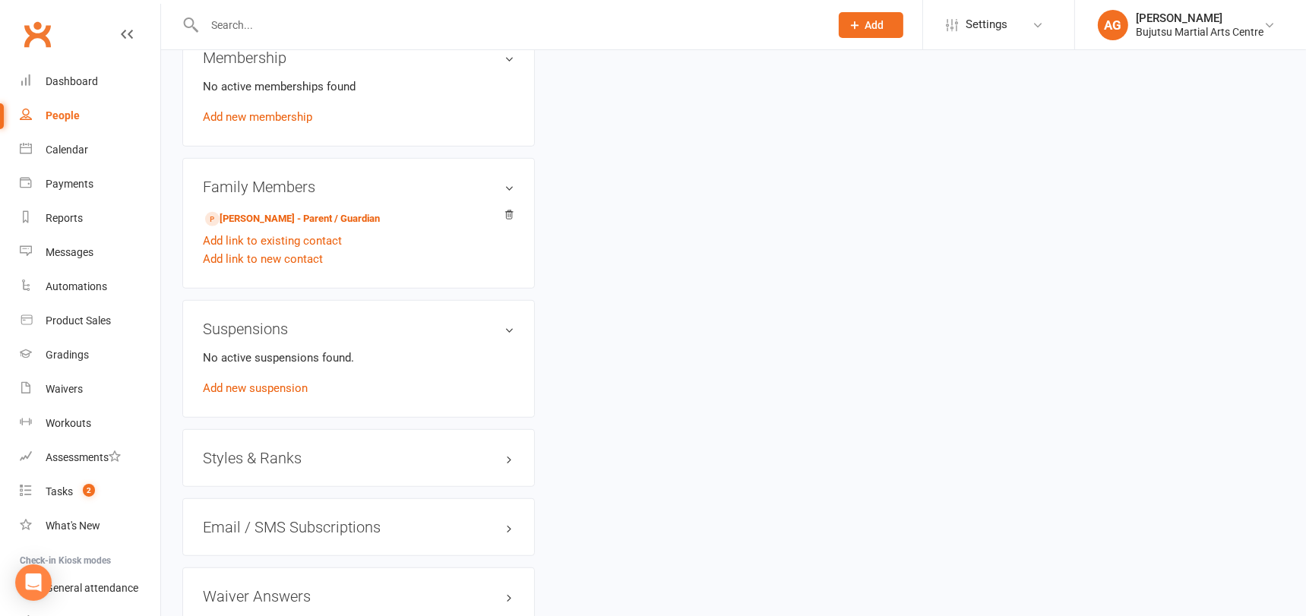
scroll to position [1077, 0]
click at [287, 449] on h3 "Styles & Ranks" at bounding box center [358, 454] width 311 height 17
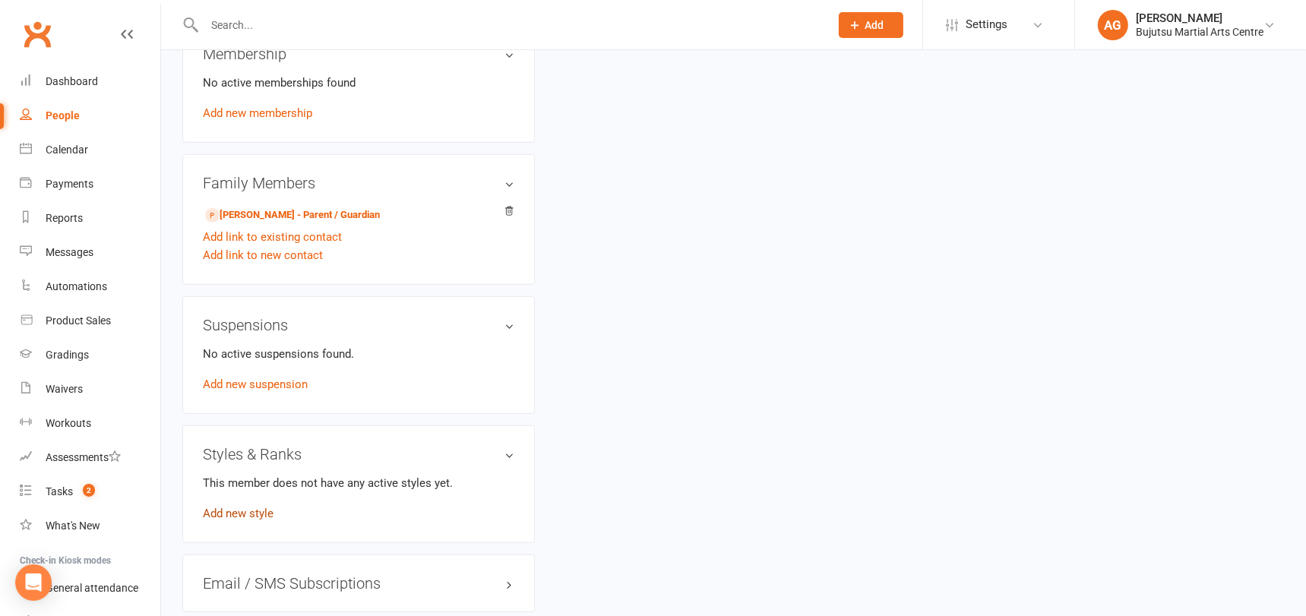
click at [259, 510] on link "Add new style" at bounding box center [238, 514] width 71 height 14
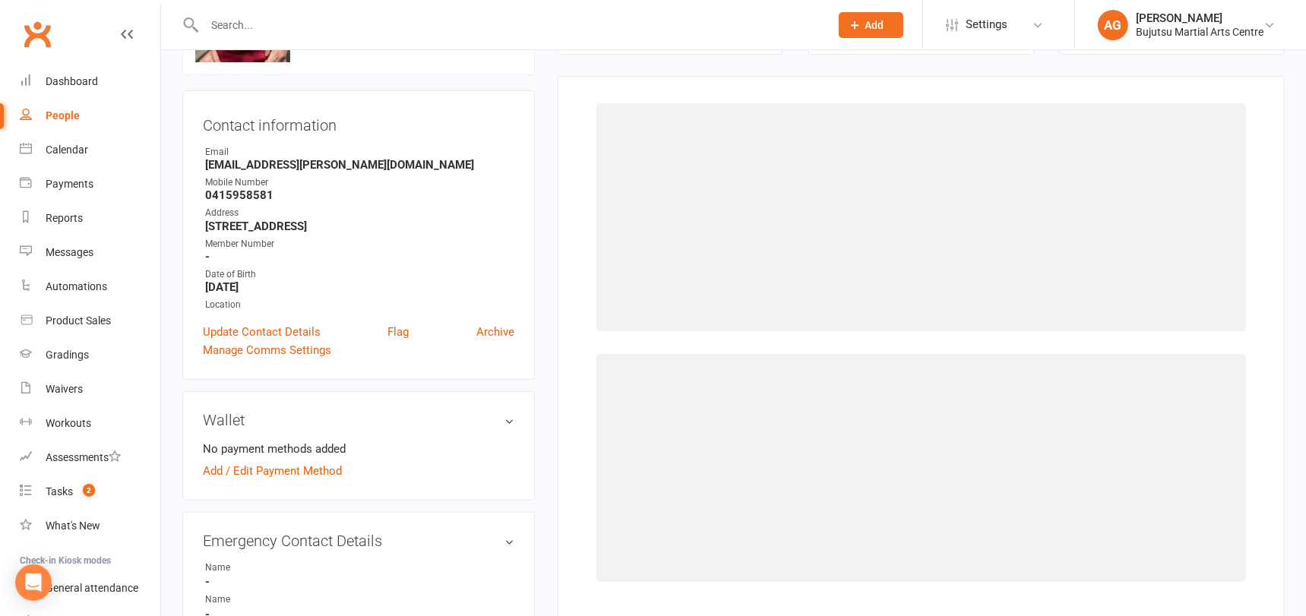
scroll to position [116, 0]
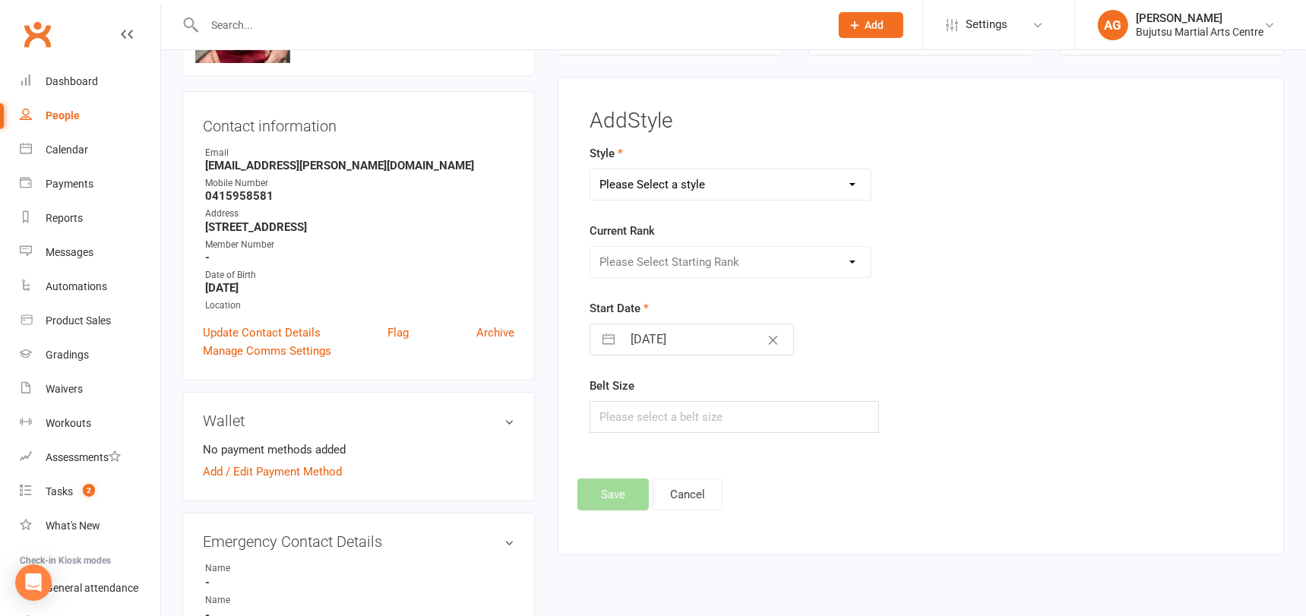
click at [673, 182] on select "Please Select a style BJJ Boxing Iaido Isshinryu JKA Jodo Karate for Toddlers K…" at bounding box center [730, 184] width 280 height 30
select select "209"
click at [590, 169] on select "Please Select a style BJJ Boxing Iaido Isshinryu JKA Jodo Karate for Toddlers K…" at bounding box center [730, 184] width 280 height 30
click at [695, 257] on select "Please Select Starting Rank White Yellow Green Blue Purple Brown" at bounding box center [730, 262] width 280 height 30
select select "1778"
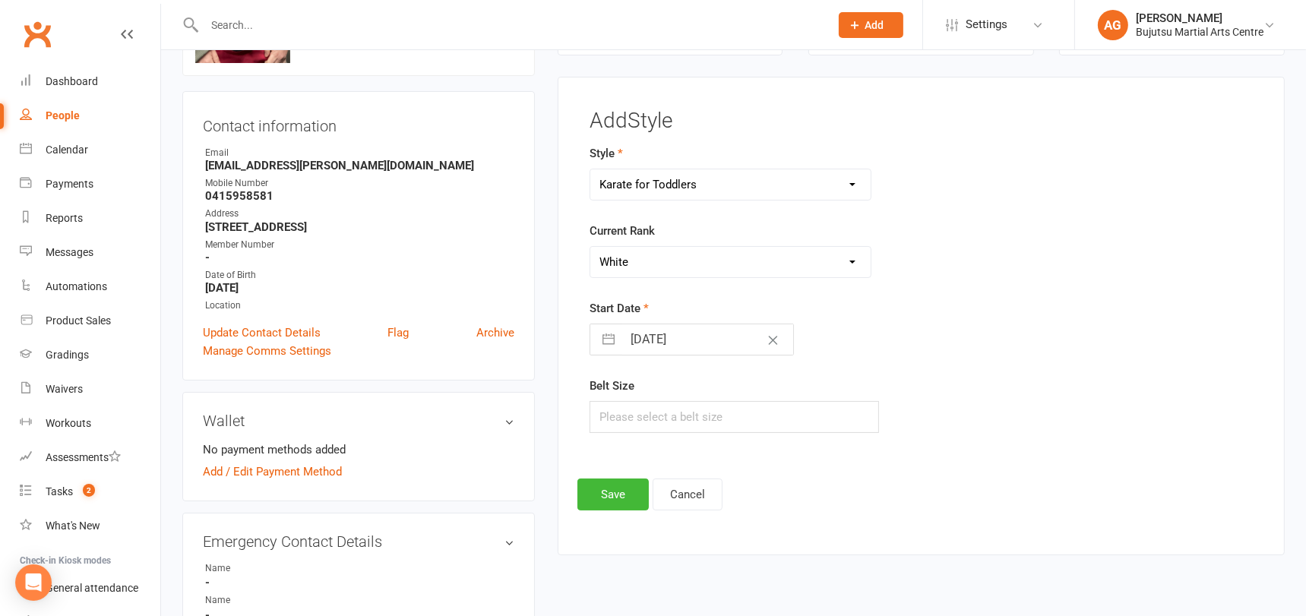
click at [590, 247] on select "Please Select Starting Rank White Yellow Green Blue Purple Brown" at bounding box center [730, 262] width 280 height 30
click at [605, 486] on button "Save" at bounding box center [612, 495] width 71 height 32
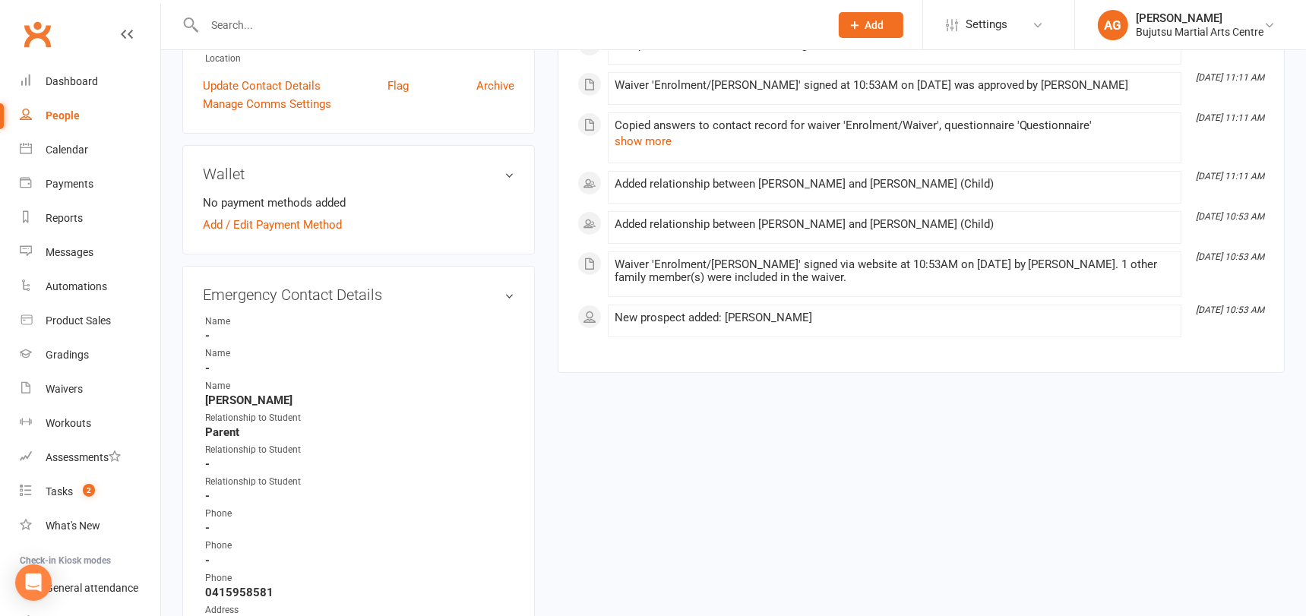
scroll to position [0, 0]
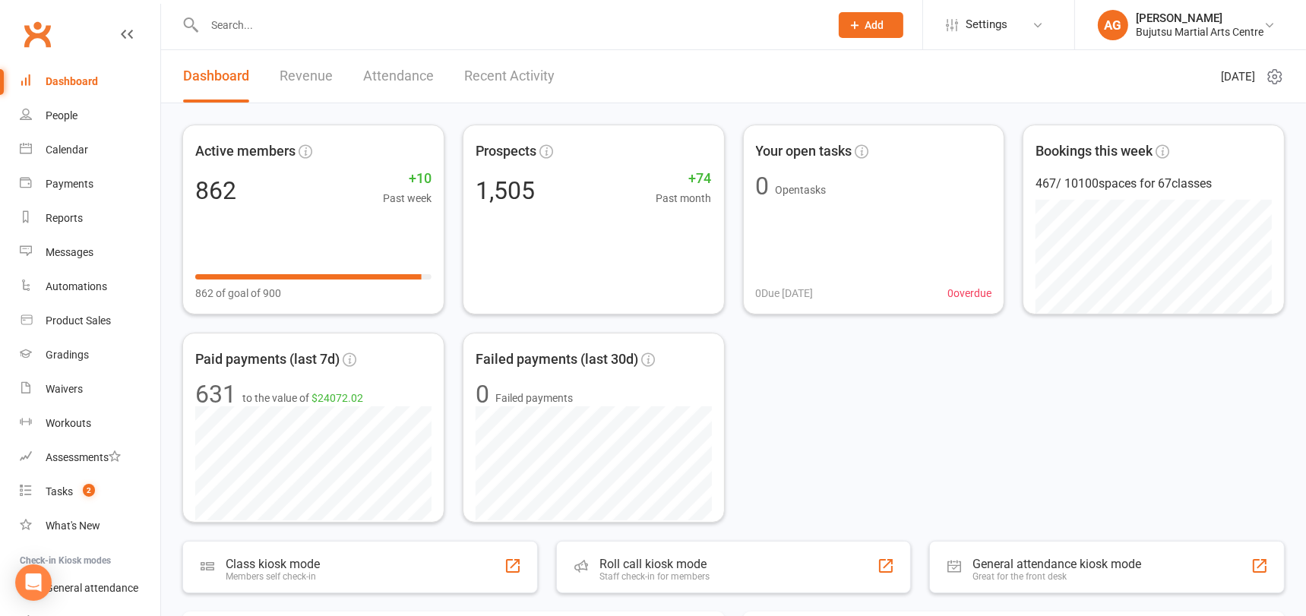
click at [381, 12] on div at bounding box center [500, 24] width 637 height 49
click at [375, 23] on input "text" at bounding box center [509, 24] width 619 height 21
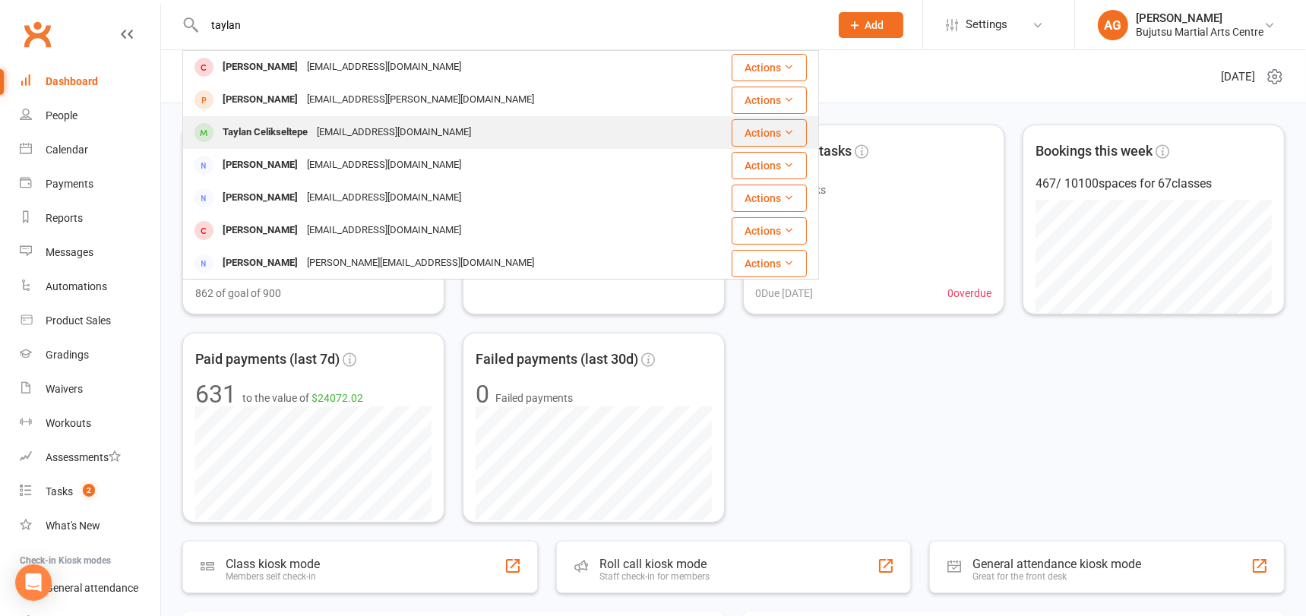
type input "taylan"
click at [324, 123] on div "Erhan_celikseltepe@hotmail.com" at bounding box center [393, 133] width 163 height 22
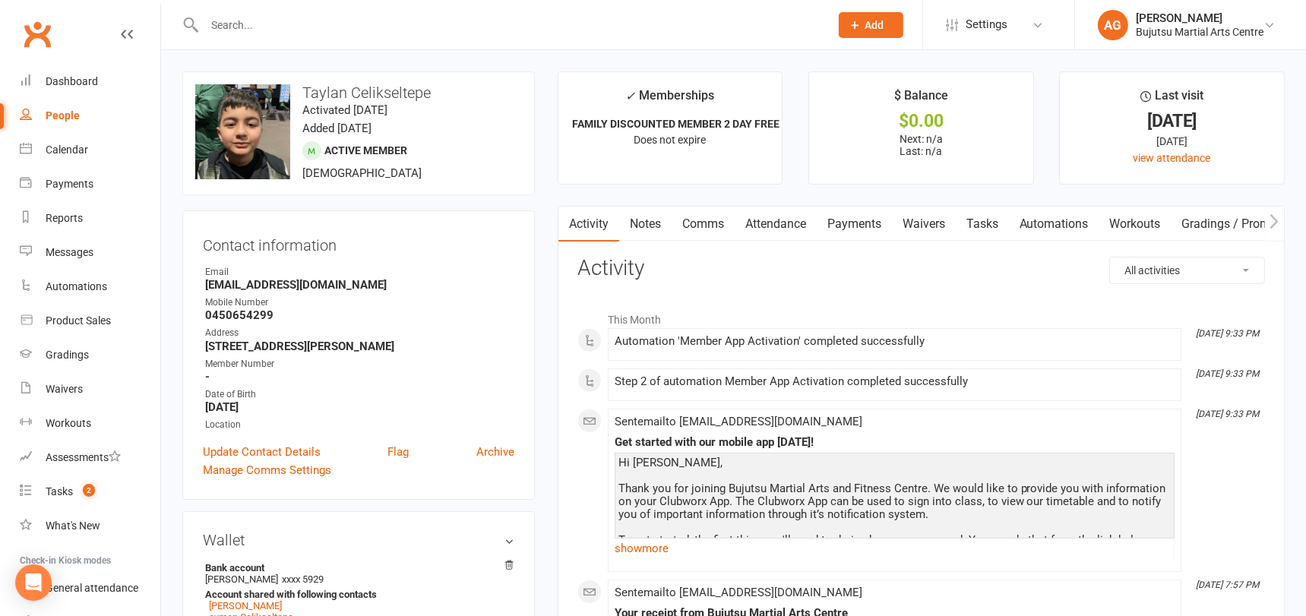
click at [327, 30] on input "text" at bounding box center [509, 24] width 619 height 21
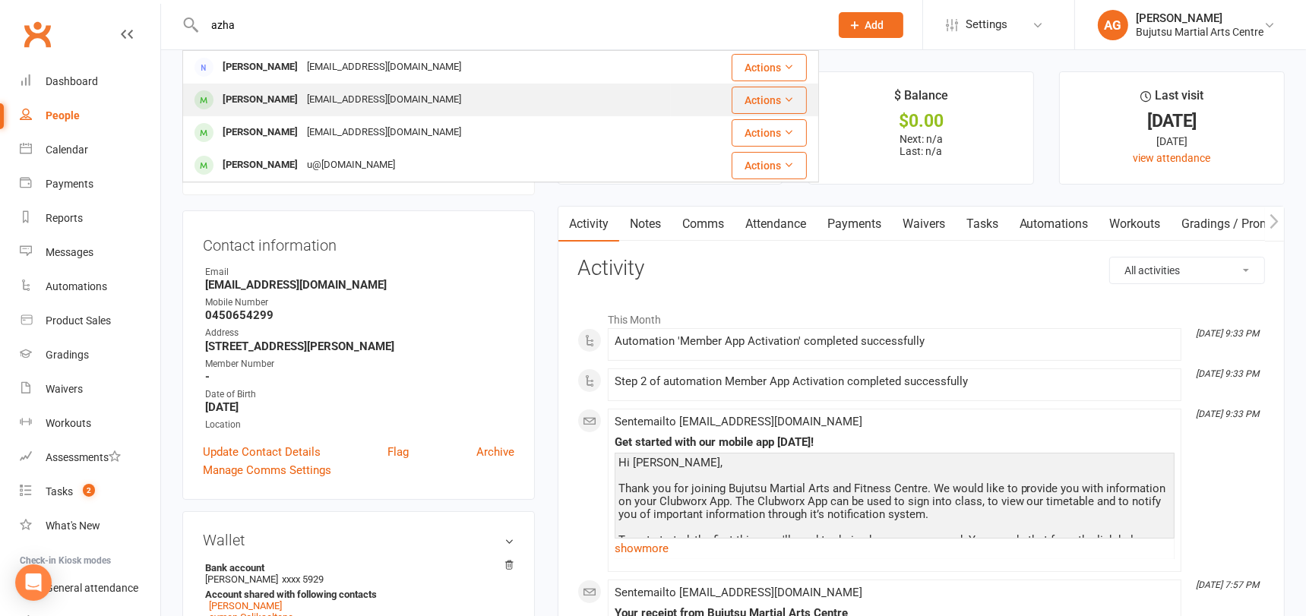
type input "azha"
click at [264, 96] on div "Raahim Azhar" at bounding box center [260, 100] width 84 height 22
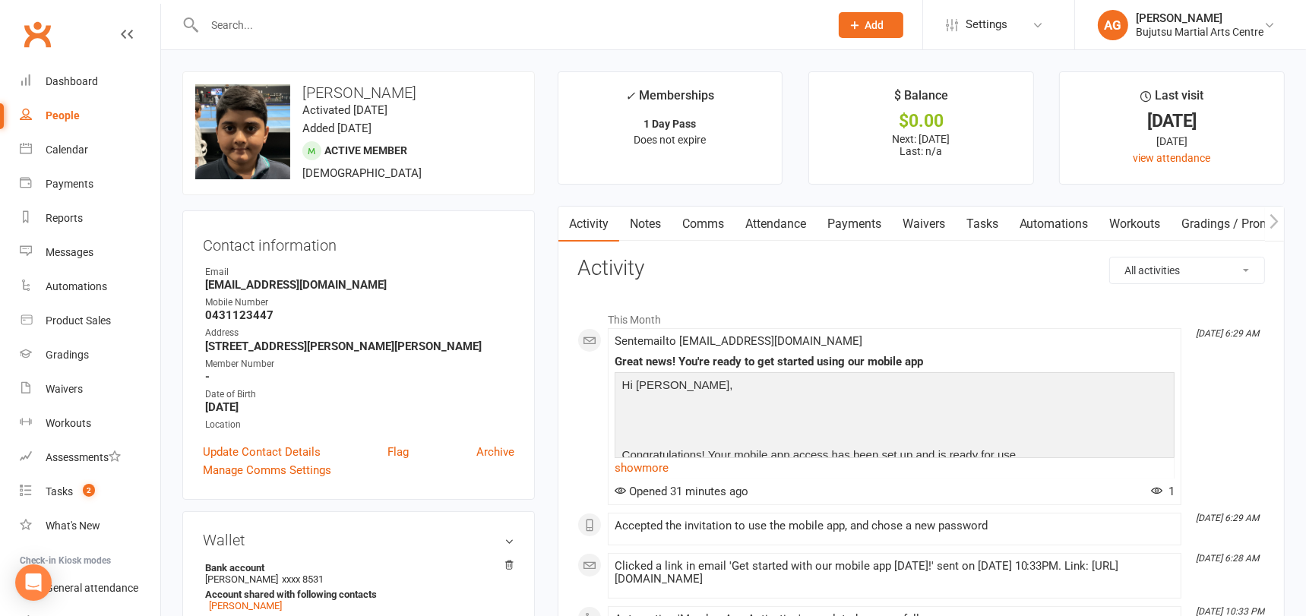
click at [849, 221] on link "Payments" at bounding box center [854, 224] width 75 height 35
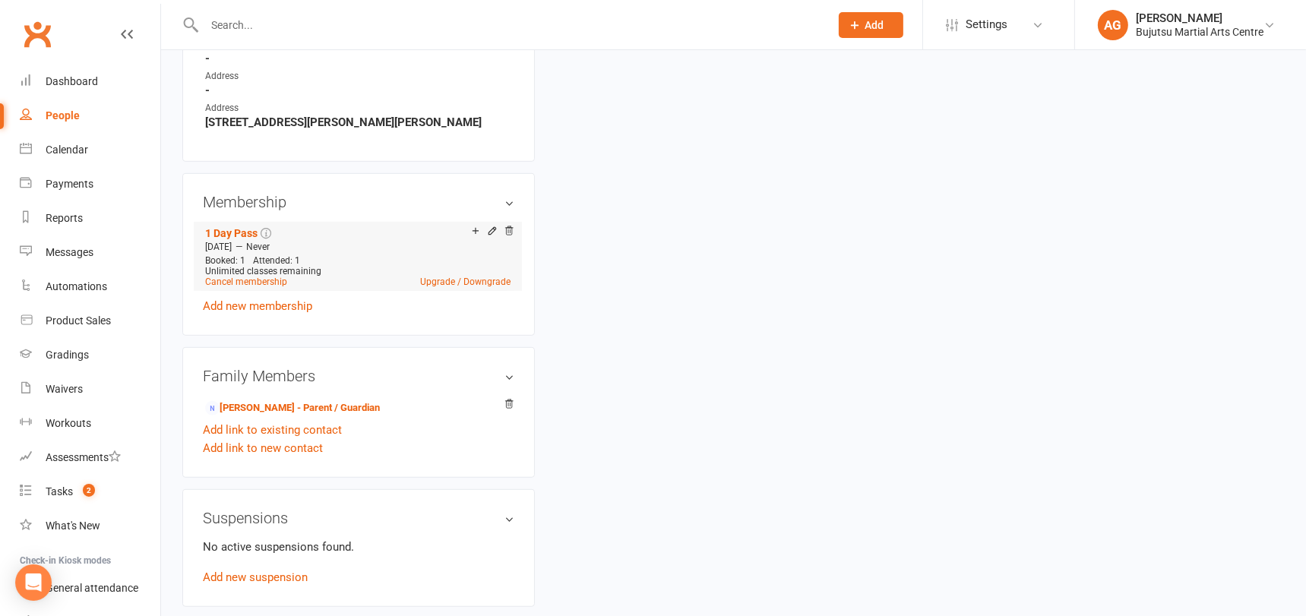
scroll to position [969, 0]
click at [244, 275] on link "Cancel membership" at bounding box center [246, 280] width 82 height 11
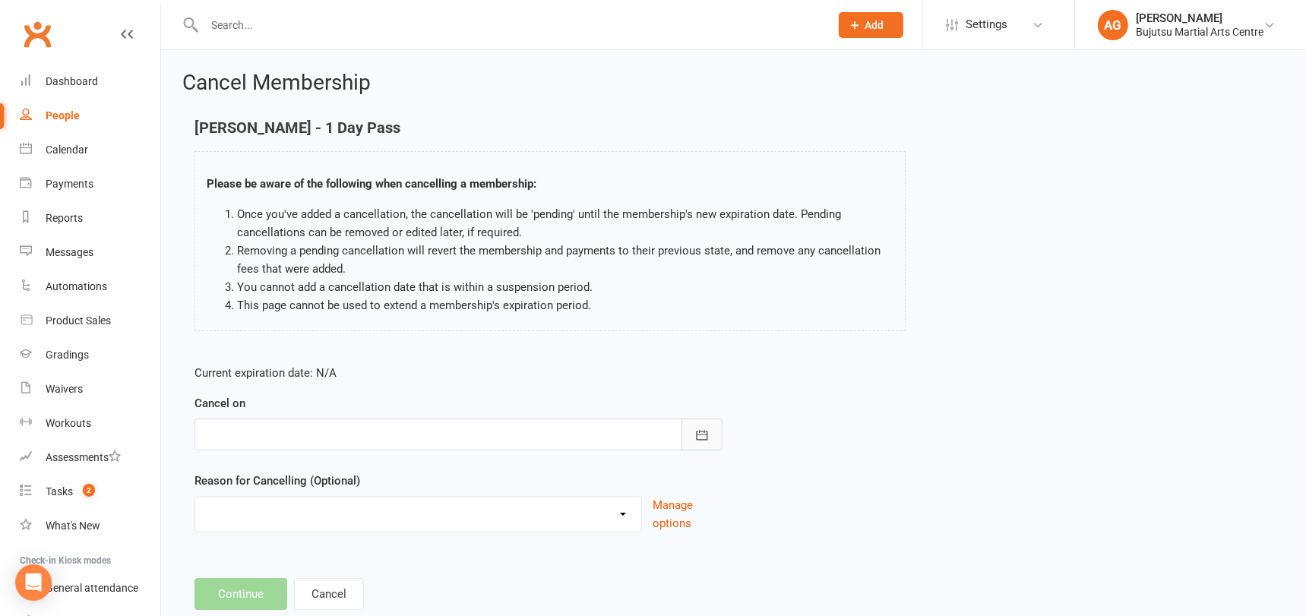
click at [700, 436] on icon "button" at bounding box center [701, 435] width 15 height 15
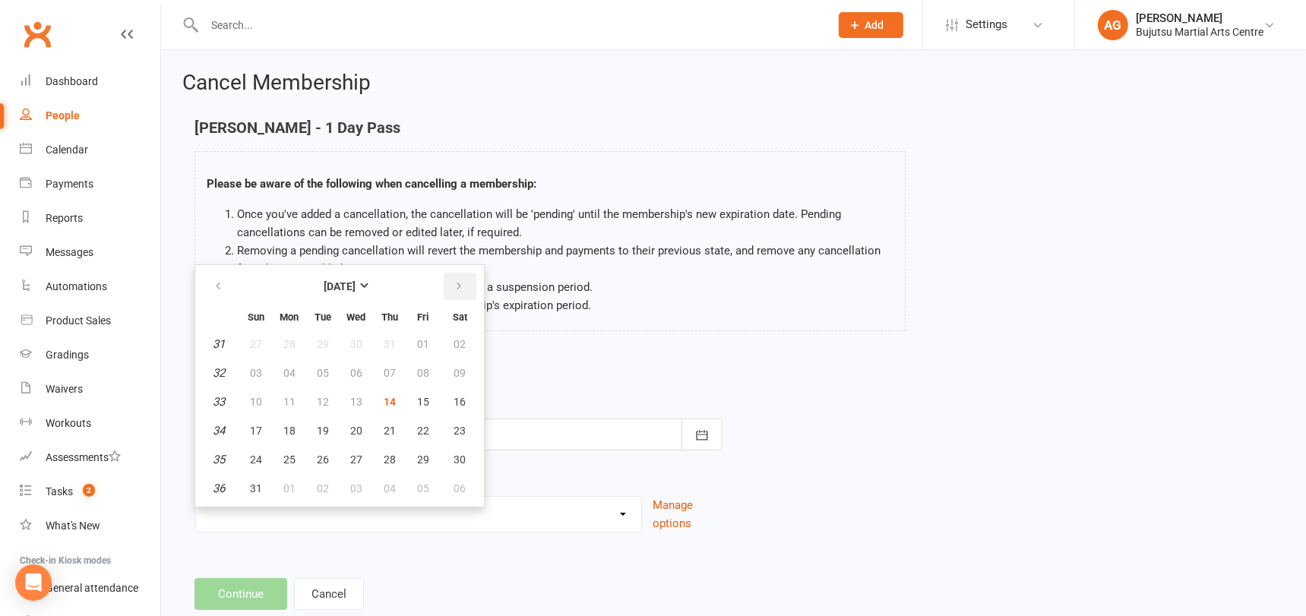
click at [461, 284] on icon "button" at bounding box center [459, 286] width 11 height 12
click at [457, 286] on icon "button" at bounding box center [459, 286] width 11 height 12
click at [258, 460] on span "26" at bounding box center [256, 460] width 12 height 12
type input "26 Oct 2025"
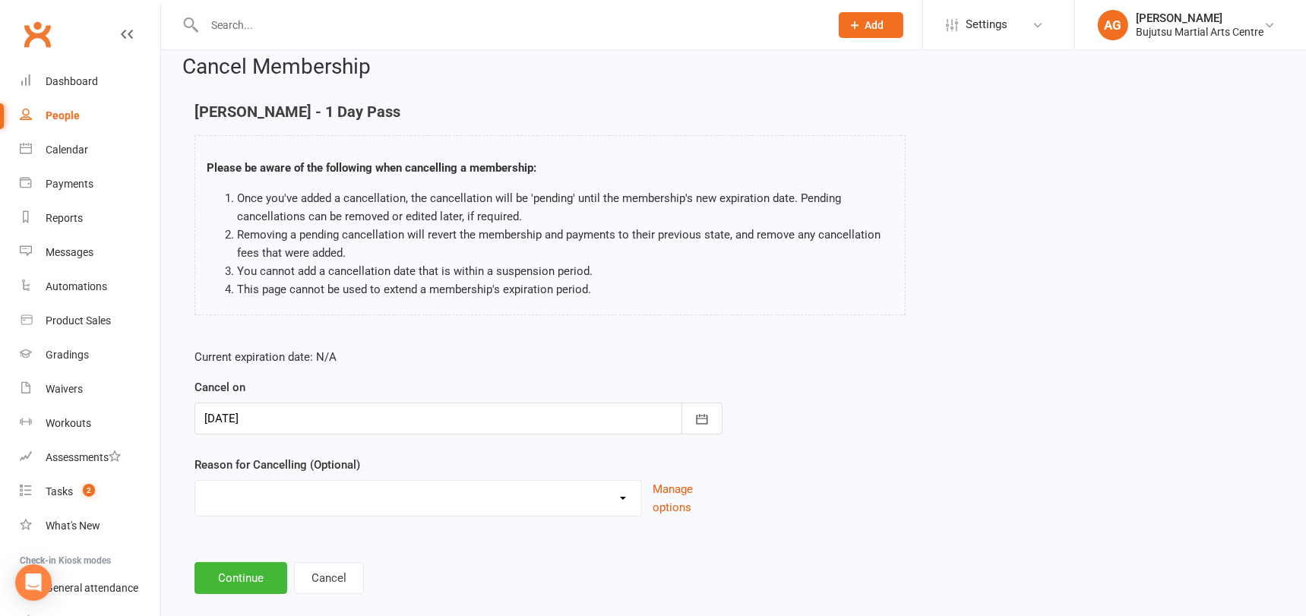
scroll to position [39, 0]
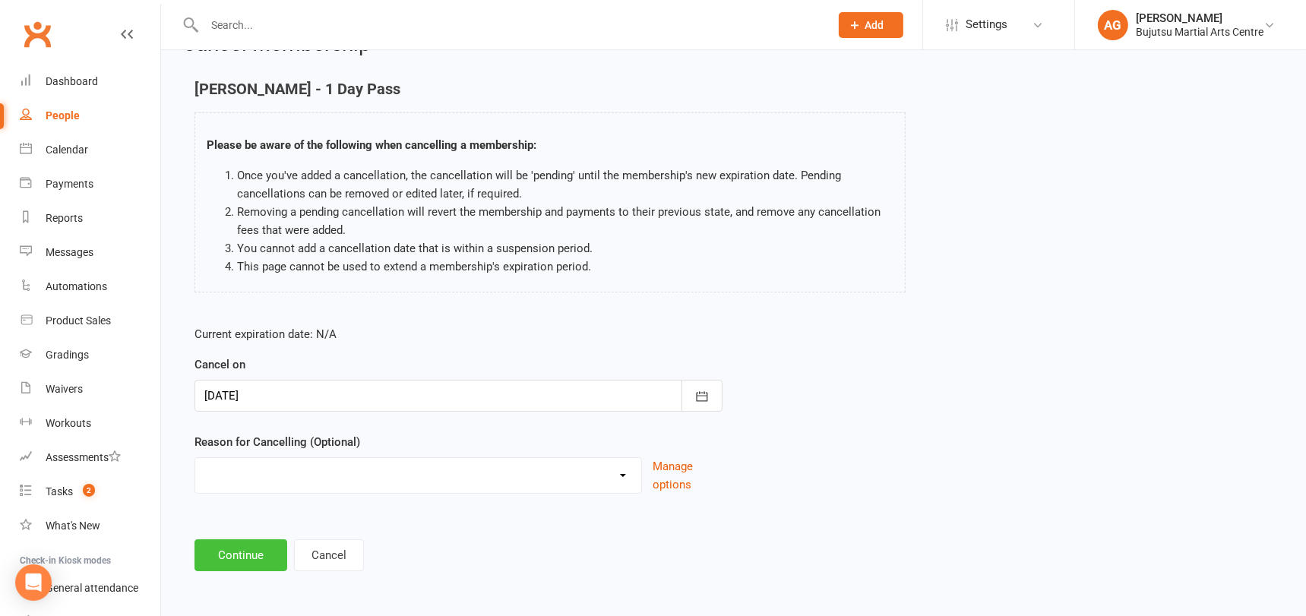
click at [242, 551] on button "Continue" at bounding box center [240, 555] width 93 height 32
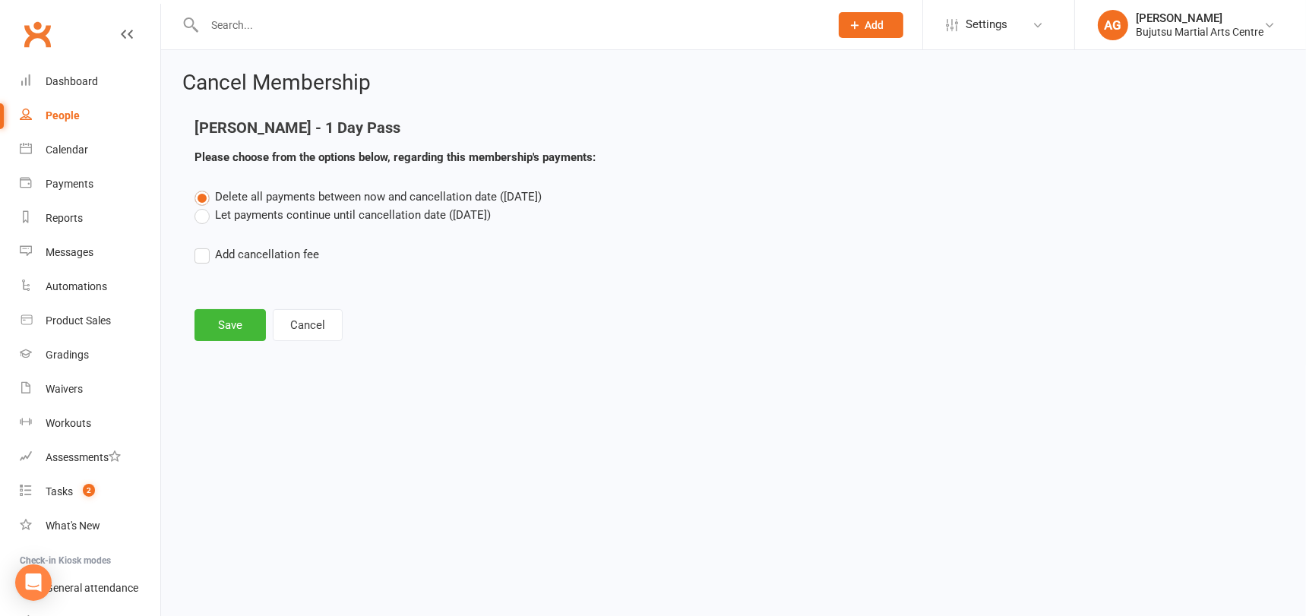
click at [204, 215] on label "Let payments continue until cancellation date (Oct 26, 2025)" at bounding box center [342, 215] width 296 height 18
click at [204, 206] on input "Let payments continue until cancellation date (Oct 26, 2025)" at bounding box center [199, 206] width 10 height 0
click at [216, 328] on button "Save" at bounding box center [229, 325] width 71 height 32
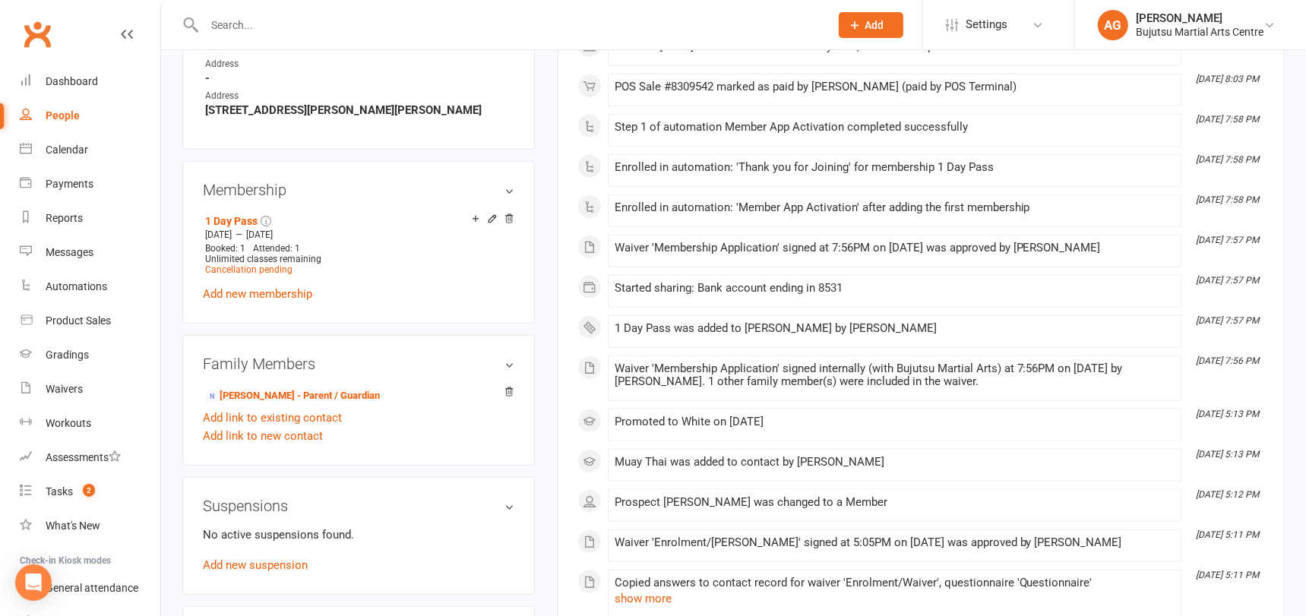
scroll to position [1023, 0]
click at [252, 387] on link "Azhar Anwar - Parent / Guardian" at bounding box center [292, 395] width 175 height 16
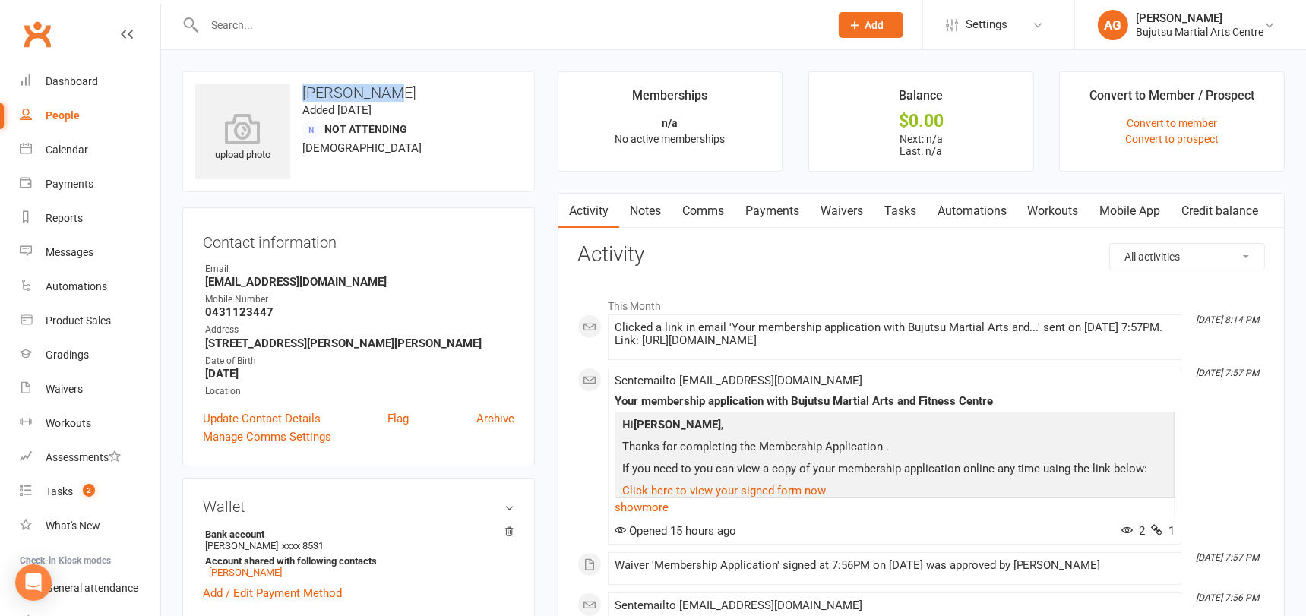
drag, startPoint x: 394, startPoint y: 91, endPoint x: 302, endPoint y: 96, distance: 92.8
click at [302, 96] on h3 "Azhar Anwar" at bounding box center [358, 92] width 327 height 17
copy h3 "Azhar Anwar"
click at [70, 249] on div "Messages" at bounding box center [70, 252] width 48 height 12
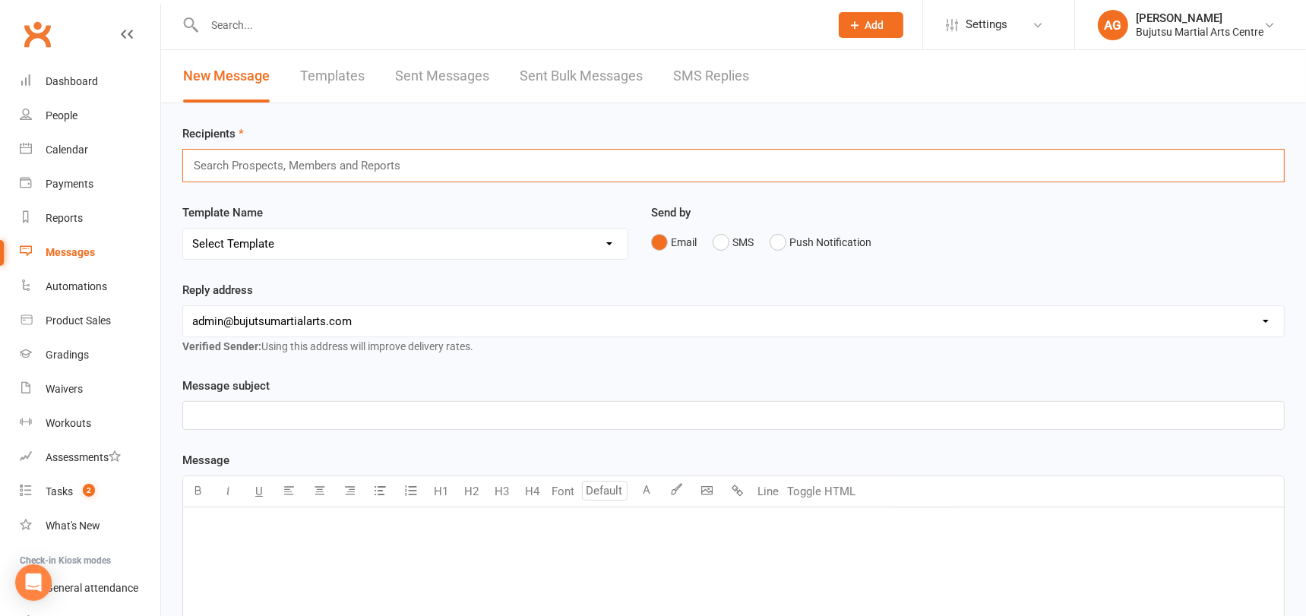
click at [257, 162] on input "text" at bounding box center [303, 166] width 223 height 20
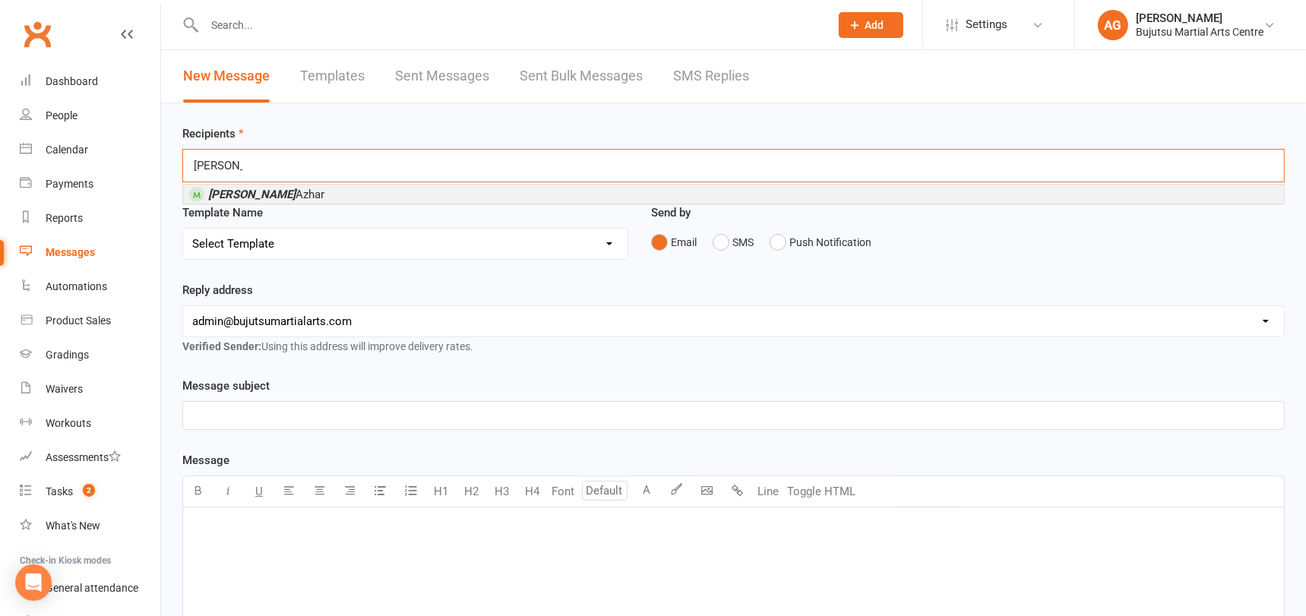
type input "Raahim"
click at [253, 187] on span "Raahim Azhar" at bounding box center [256, 194] width 135 height 14
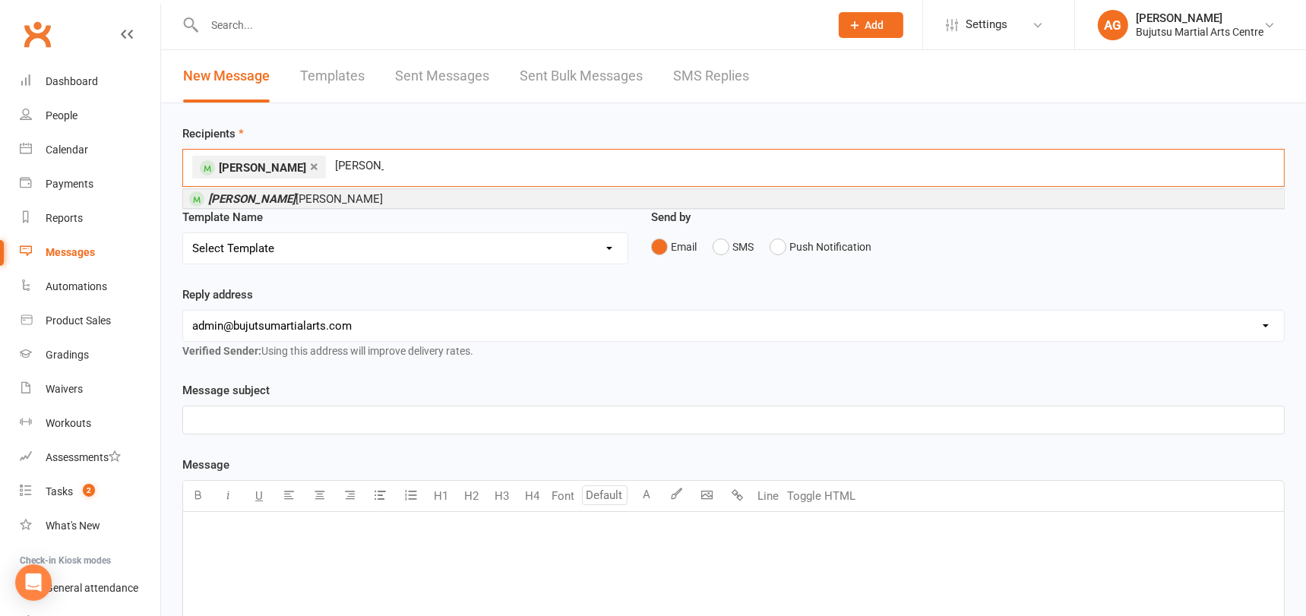
type input "mark sz"
click at [300, 188] on div "Mark Sz alajko" at bounding box center [733, 198] width 1102 height 21
click at [280, 200] on li "Mark Sz alajko" at bounding box center [733, 198] width 1101 height 19
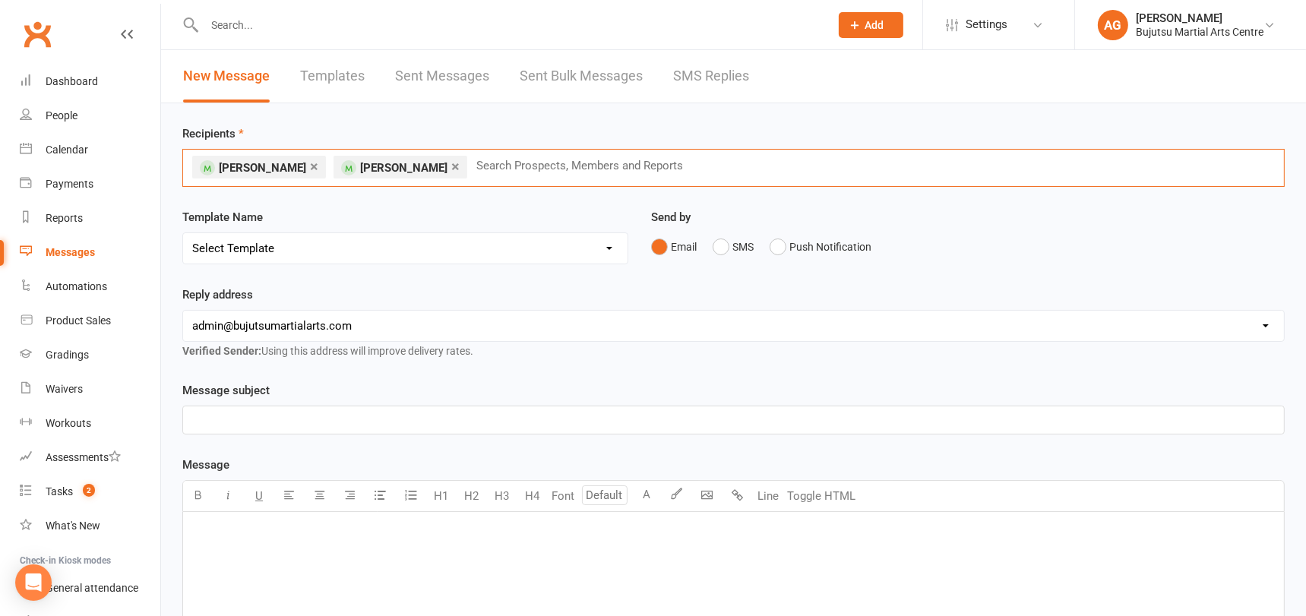
click at [270, 247] on select "Select Template [Email] Buddy Week [Email] Japan Karate Association Grading Adu…" at bounding box center [405, 248] width 444 height 30
select select "26"
click at [183, 233] on select "Select Template [Email] Buddy Week [Email] Japan Karate Association Grading Adu…" at bounding box center [405, 248] width 444 height 30
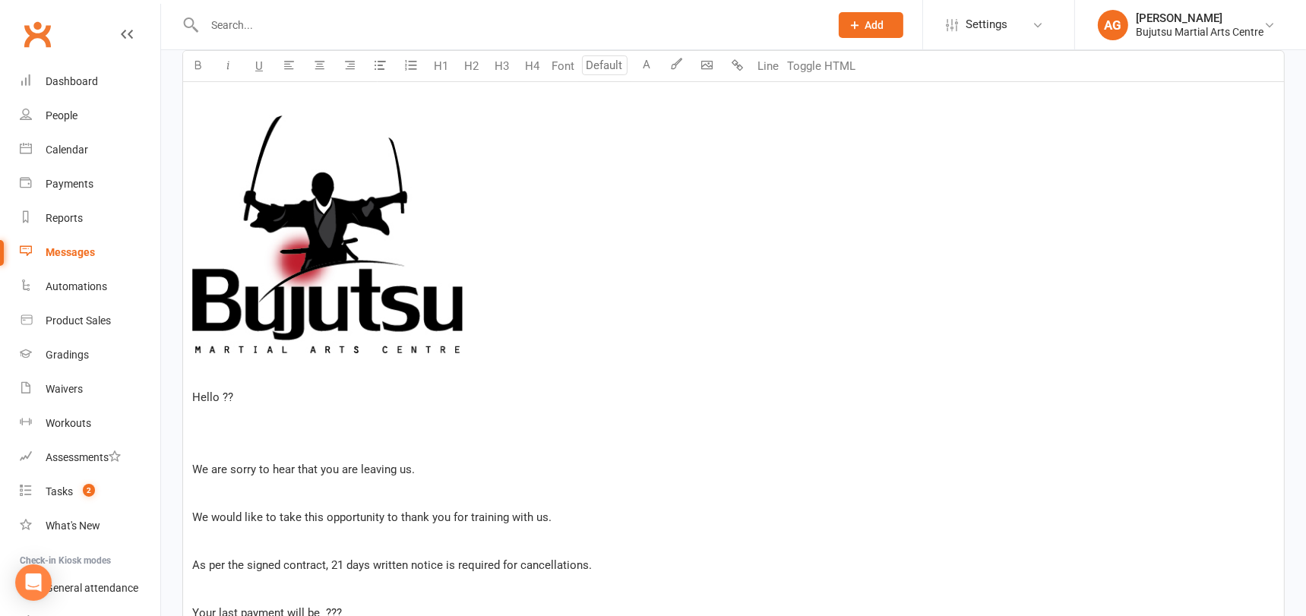
scroll to position [459, 0]
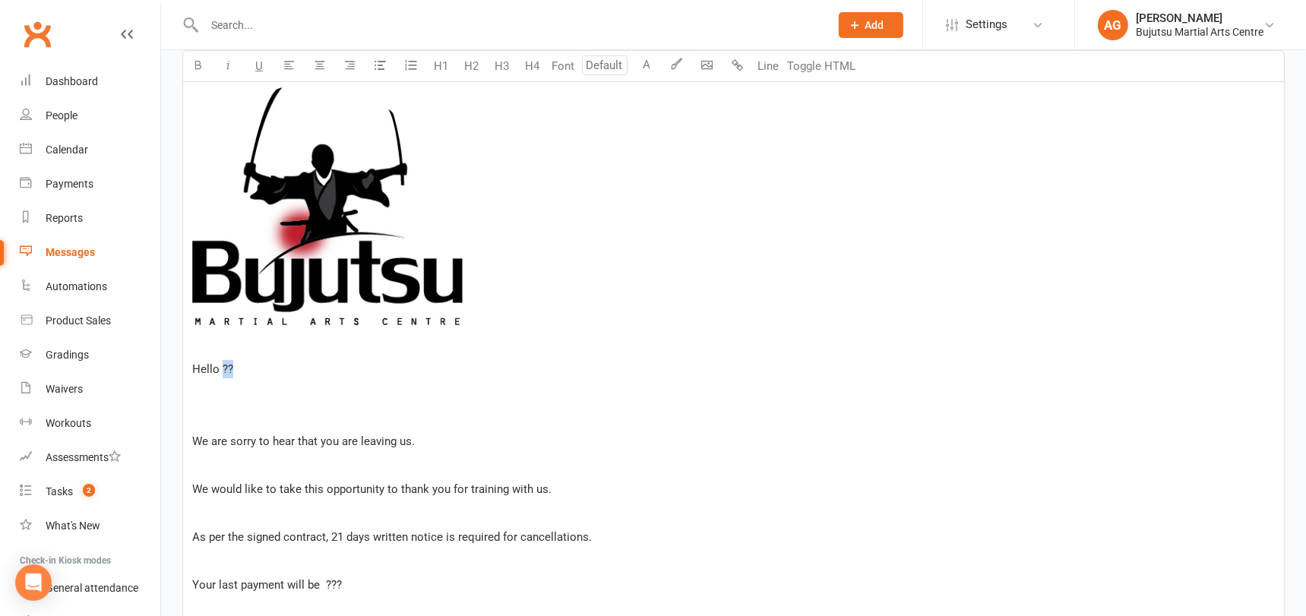
drag, startPoint x: 274, startPoint y: 365, endPoint x: 223, endPoint y: 365, distance: 50.9
click at [223, 365] on p "Hello ??" at bounding box center [733, 369] width 1083 height 18
drag, startPoint x: 356, startPoint y: 440, endPoint x: 325, endPoint y: 441, distance: 31.2
click at [320, 441] on span "We are sorry to hear that you are leaving us." at bounding box center [303, 442] width 223 height 14
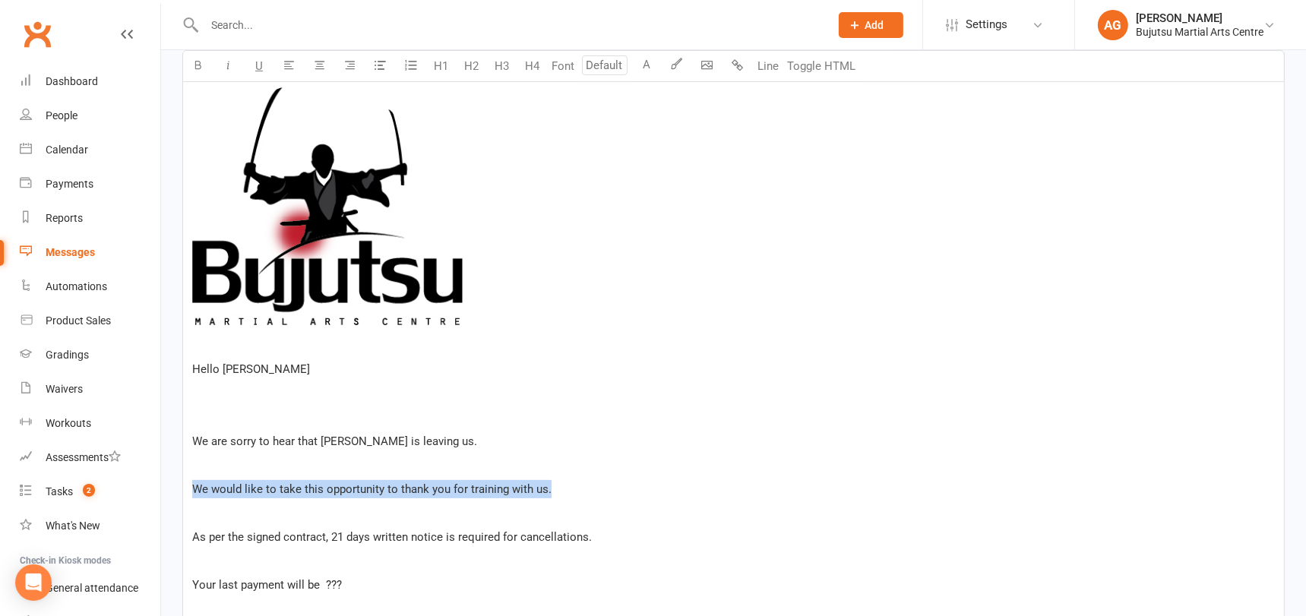
drag, startPoint x: 555, startPoint y: 485, endPoint x: 190, endPoint y: 474, distance: 364.9
click at [191, 475] on div "﻿ Hello Azhar Anwar We are sorry to hear that Raahim is leaving us. We would li…" at bounding box center [733, 436] width 1101 height 767
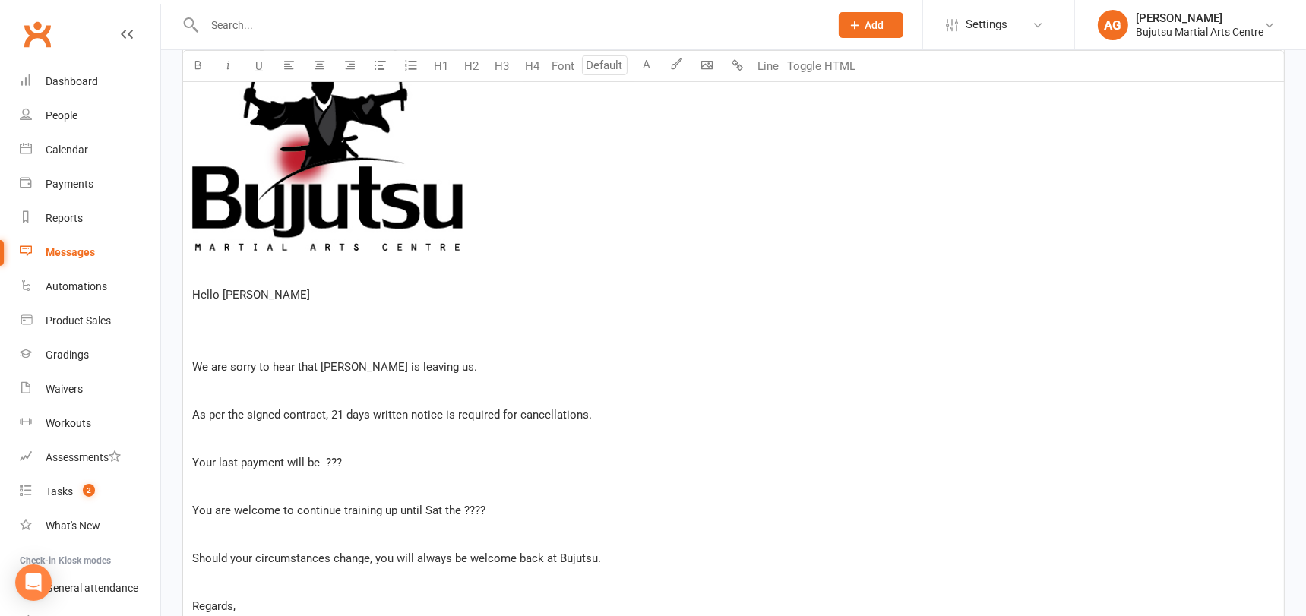
scroll to position [535, 0]
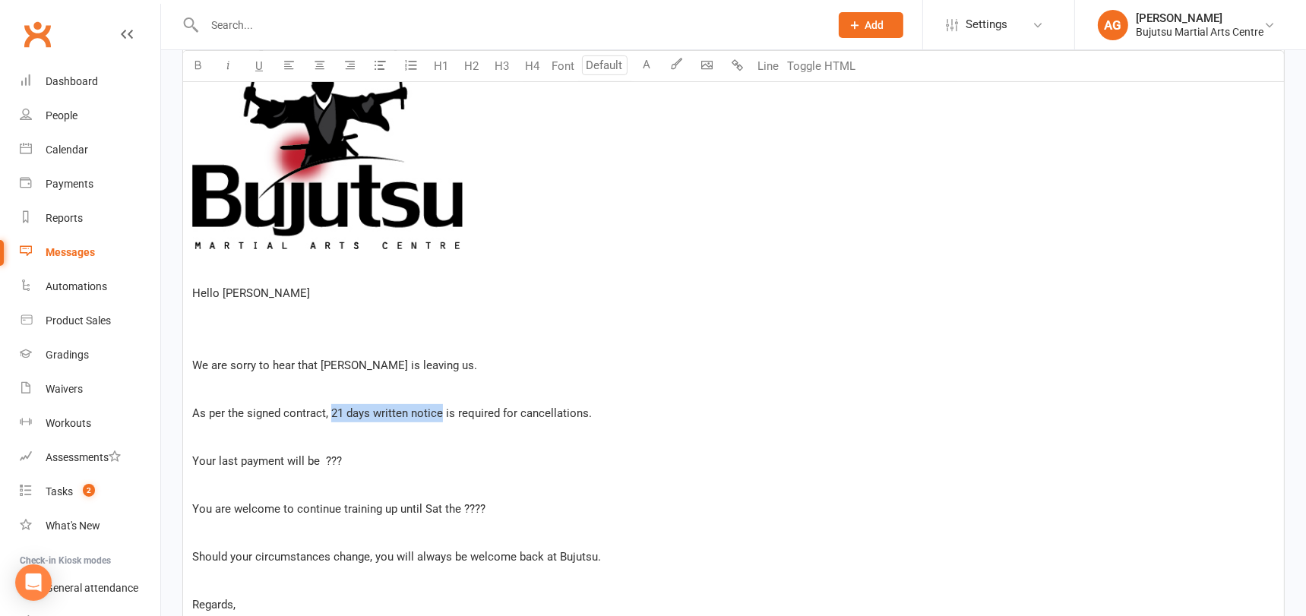
drag, startPoint x: 330, startPoint y: 414, endPoint x: 446, endPoint y: 415, distance: 115.5
click at [440, 412] on span "As per the signed contract, 21 days written notice is required for cancellation…" at bounding box center [392, 413] width 400 height 14
drag, startPoint x: 348, startPoint y: 463, endPoint x: 321, endPoint y: 463, distance: 26.6
click at [323, 463] on p "Your last payment will be ???" at bounding box center [733, 461] width 1083 height 18
drag, startPoint x: 229, startPoint y: 508, endPoint x: 185, endPoint y: 506, distance: 43.3
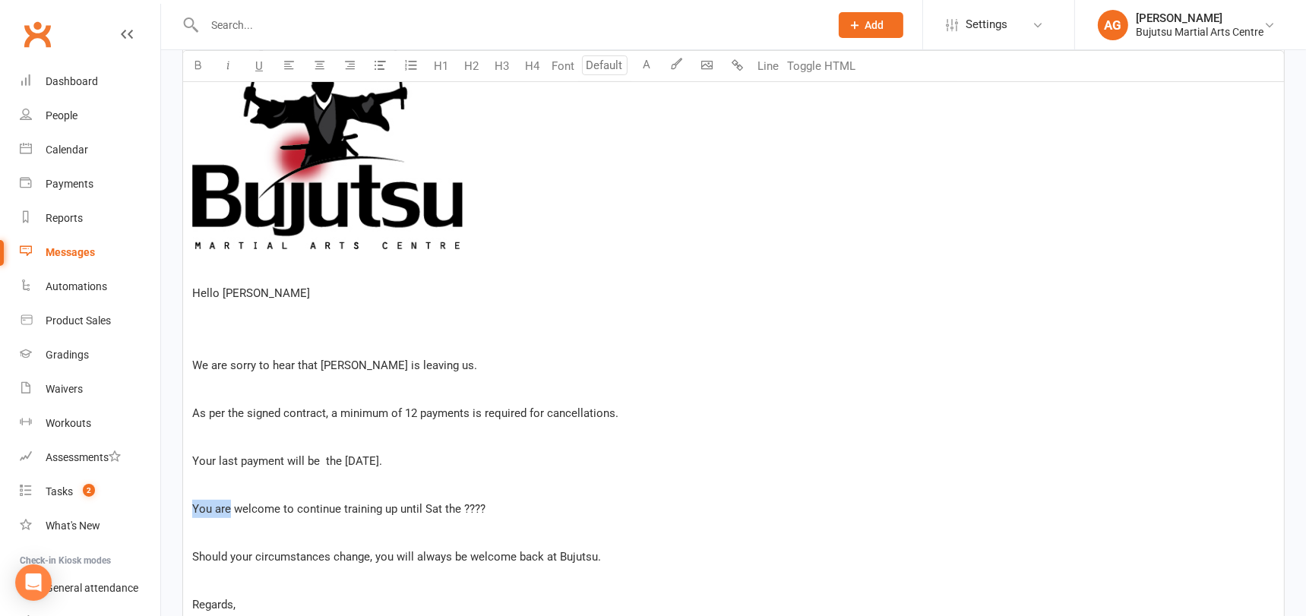
click at [186, 506] on div "﻿ Hello Azhar Anwar We are sorry to hear that Raahim is leaving us. As per the …" at bounding box center [733, 336] width 1101 height 719
drag, startPoint x: 471, startPoint y: 508, endPoint x: 451, endPoint y: 509, distance: 19.8
click at [451, 509] on p "He is welcome to continue training up until Sat the ????" at bounding box center [733, 509] width 1083 height 18
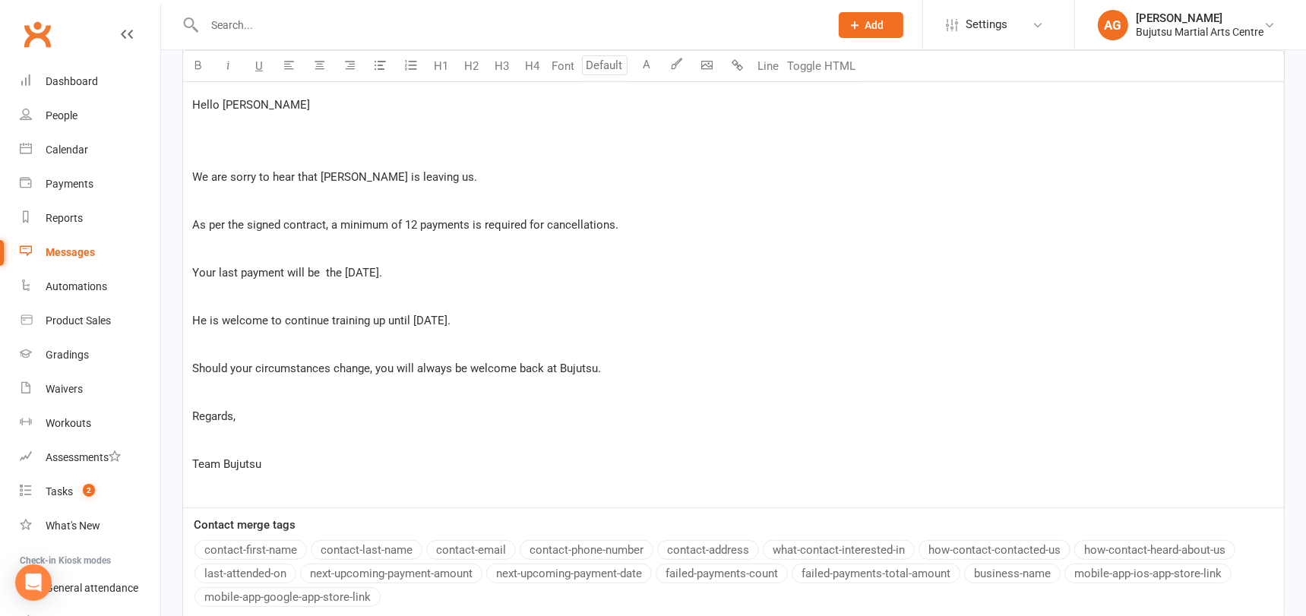
scroll to position [728, 0]
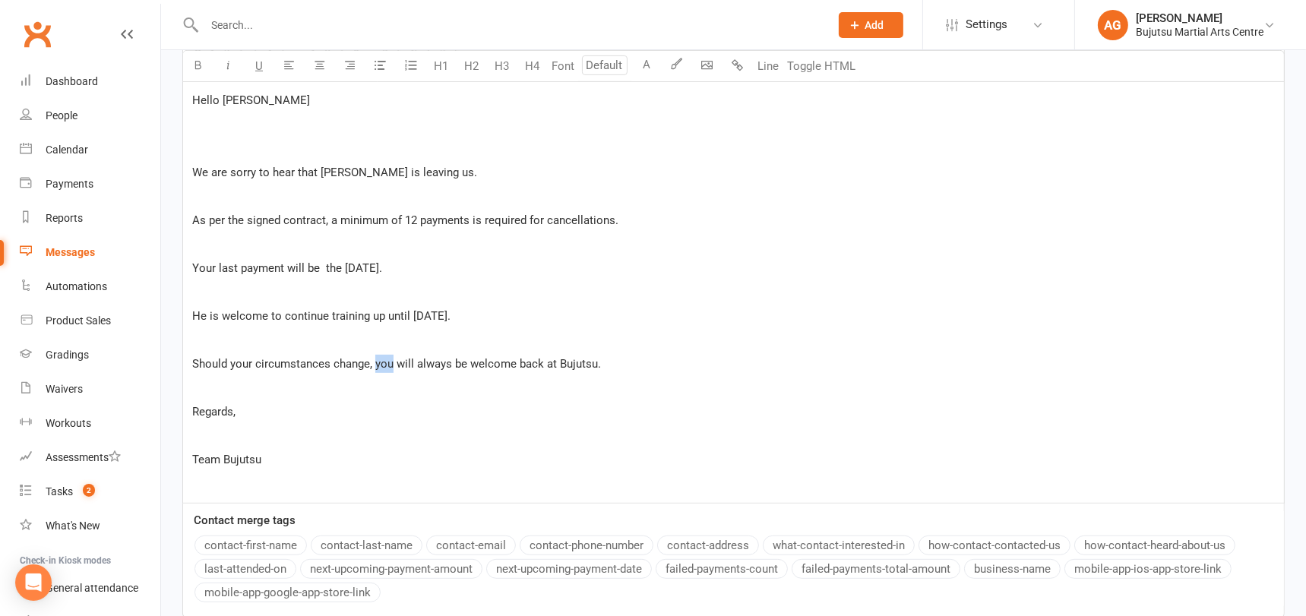
drag, startPoint x: 392, startPoint y: 368, endPoint x: 374, endPoint y: 368, distance: 18.2
click at [374, 368] on p "Should your circumstances change, you will always be welcome back at Bujutsu." at bounding box center [733, 364] width 1083 height 18
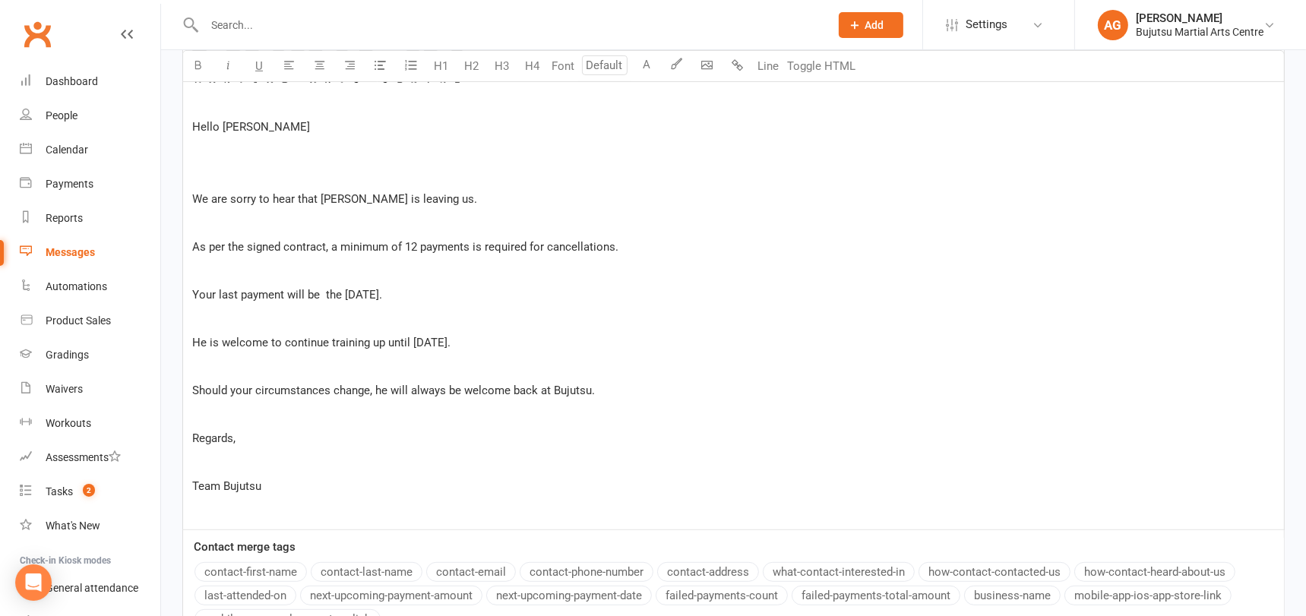
scroll to position [703, 0]
drag, startPoint x: 364, startPoint y: 292, endPoint x: 345, endPoint y: 291, distance: 19.0
click at [345, 291] on span "Your last payment will be the 24th of October 2025." at bounding box center [287, 293] width 190 height 14
drag, startPoint x: 527, startPoint y: 343, endPoint x: 452, endPoint y: 342, distance: 75.2
click at [450, 342] on span "He is welcome to continue training up until Sat the 25th of October 2025." at bounding box center [321, 341] width 258 height 14
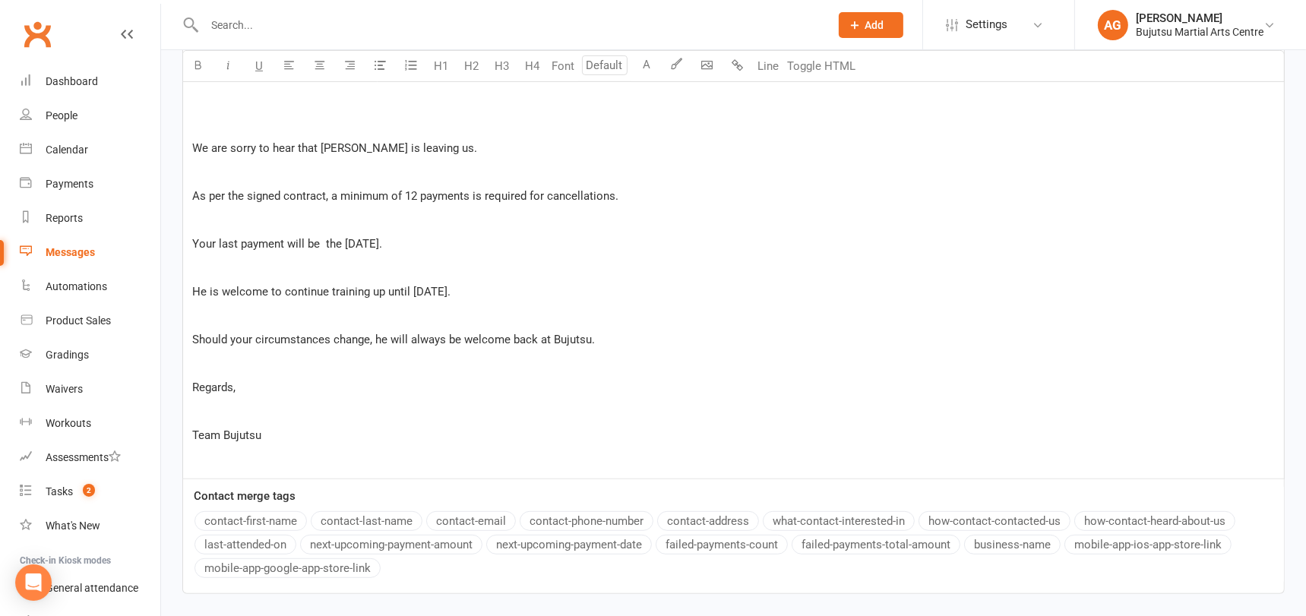
scroll to position [862, 0]
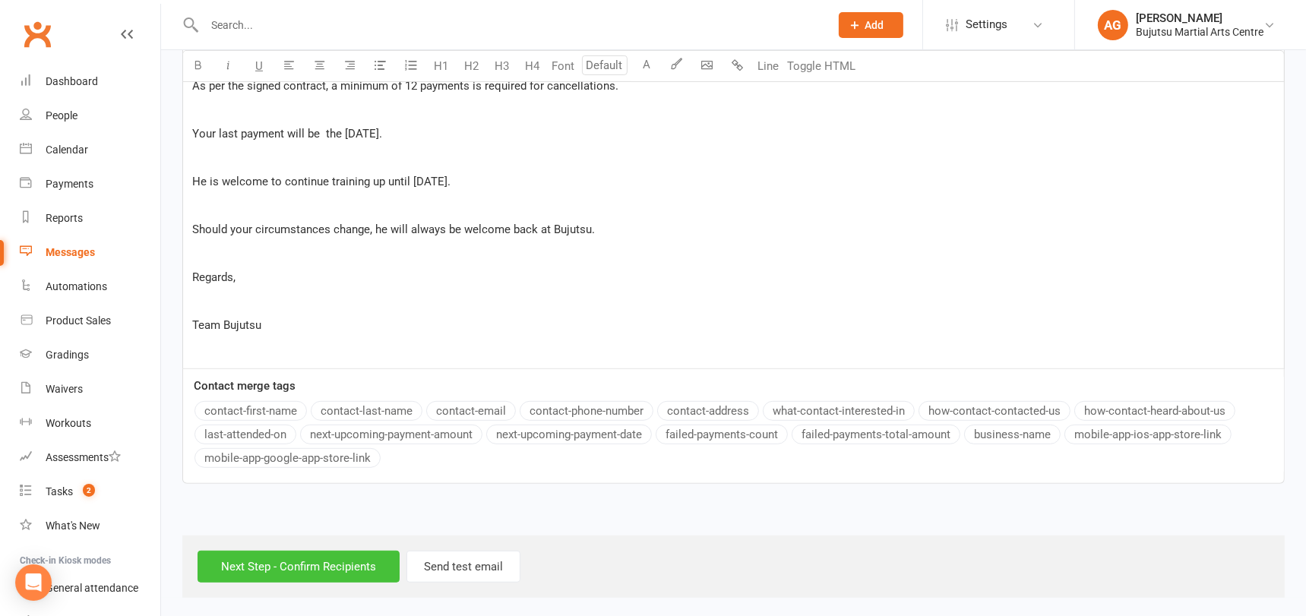
click at [349, 559] on input "Next Step - Confirm Recipients" at bounding box center [299, 567] width 202 height 32
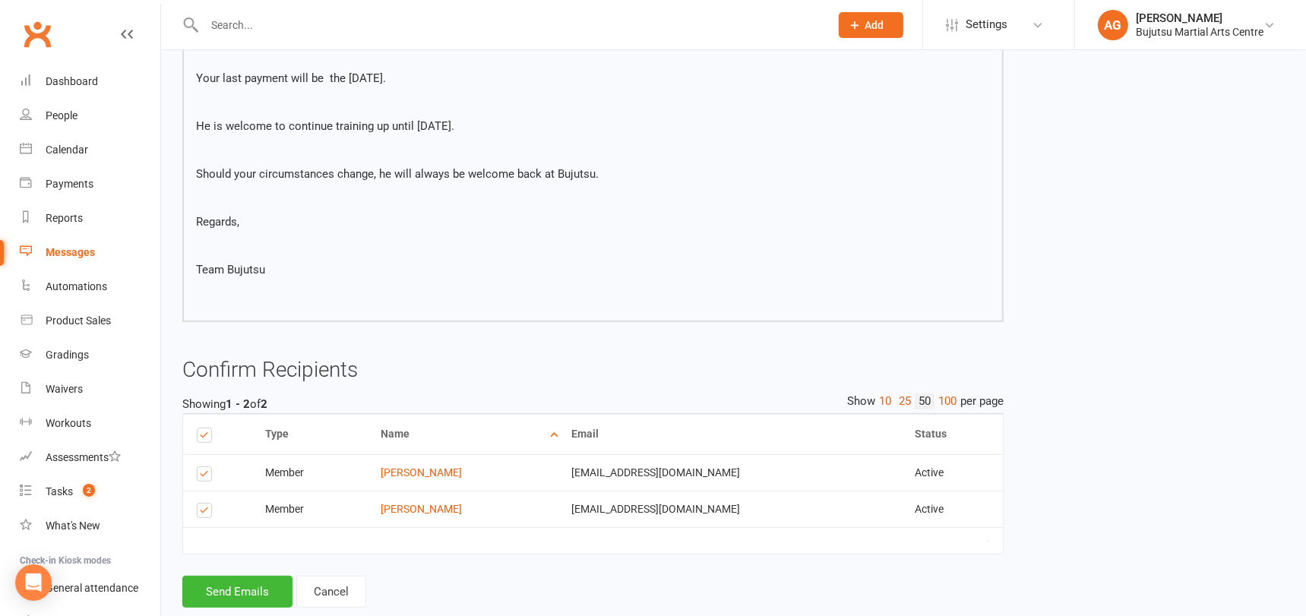
scroll to position [643, 0]
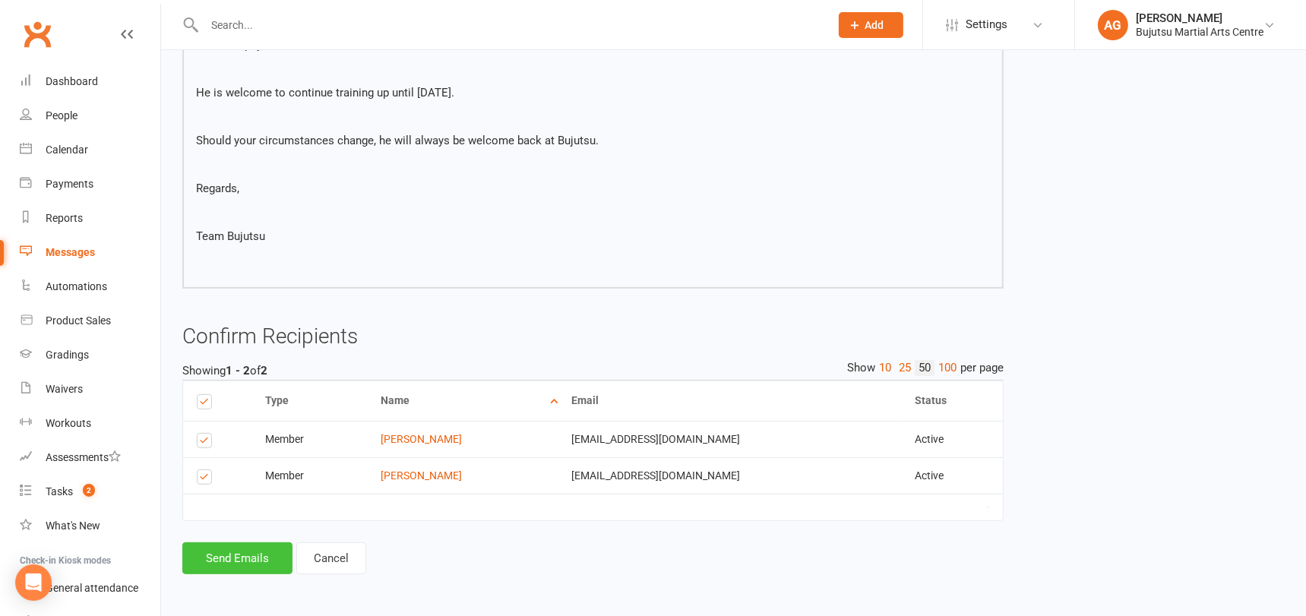
click at [229, 555] on button "Send Emails" at bounding box center [237, 558] width 110 height 32
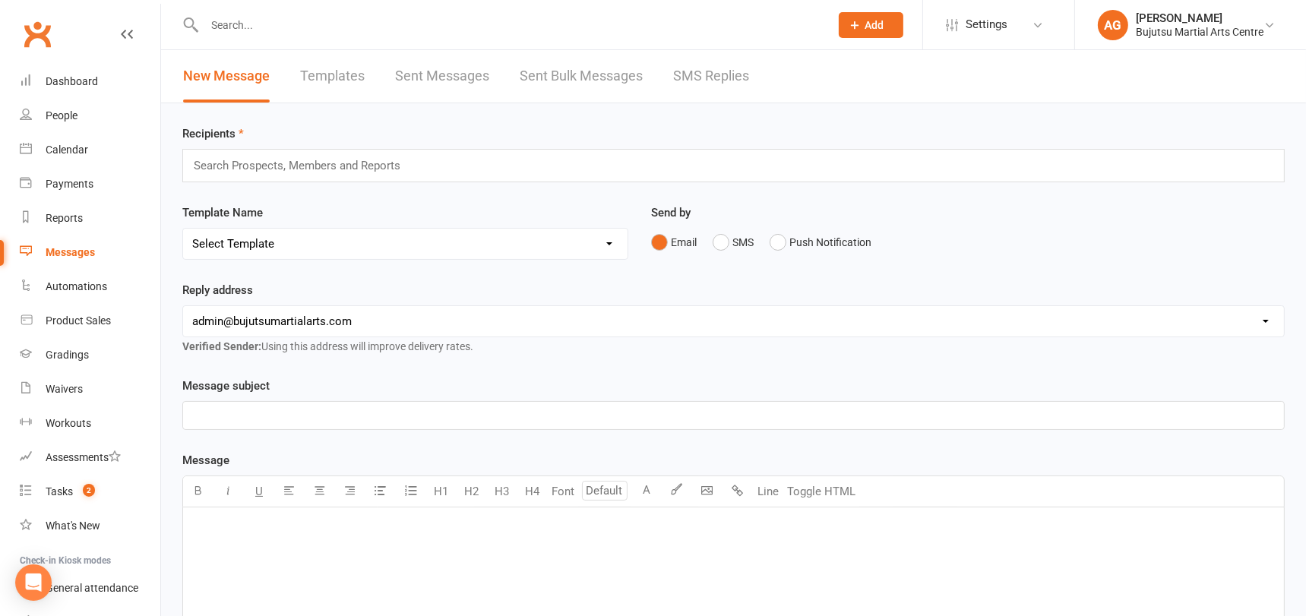
click at [346, 23] on input "text" at bounding box center [509, 24] width 619 height 21
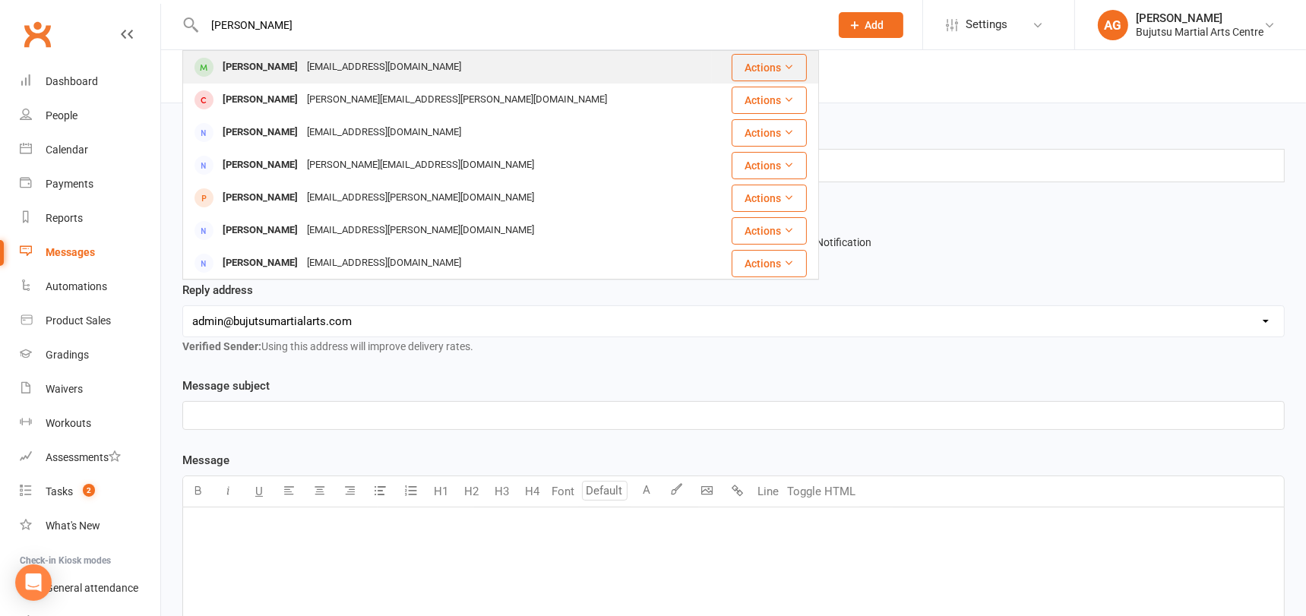
type input "raahim"
click at [323, 66] on div "ntwrk2k@yahoo.com" at bounding box center [383, 67] width 163 height 22
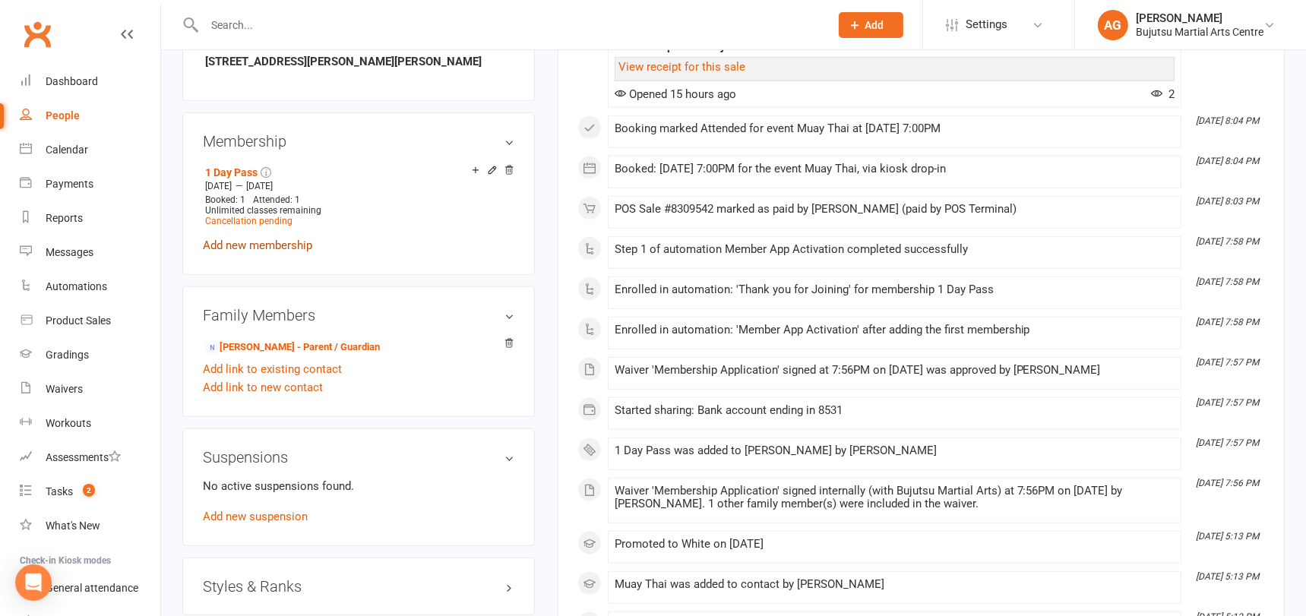
scroll to position [1057, 0]
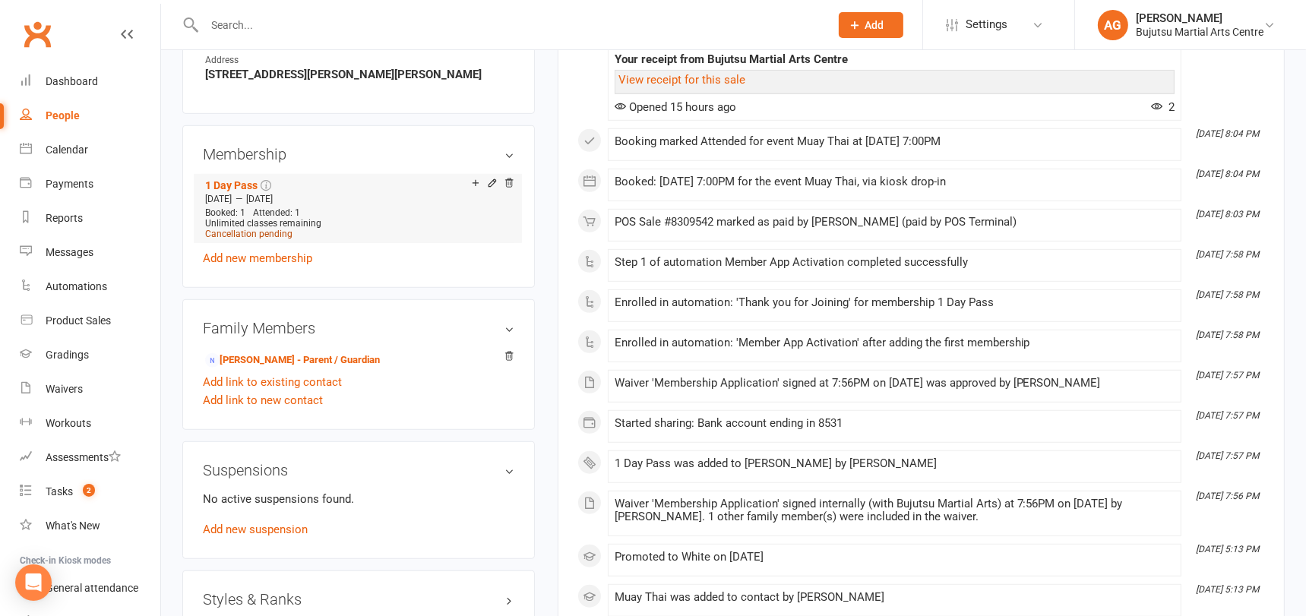
click at [262, 229] on span "Cancellation pending" at bounding box center [248, 234] width 87 height 11
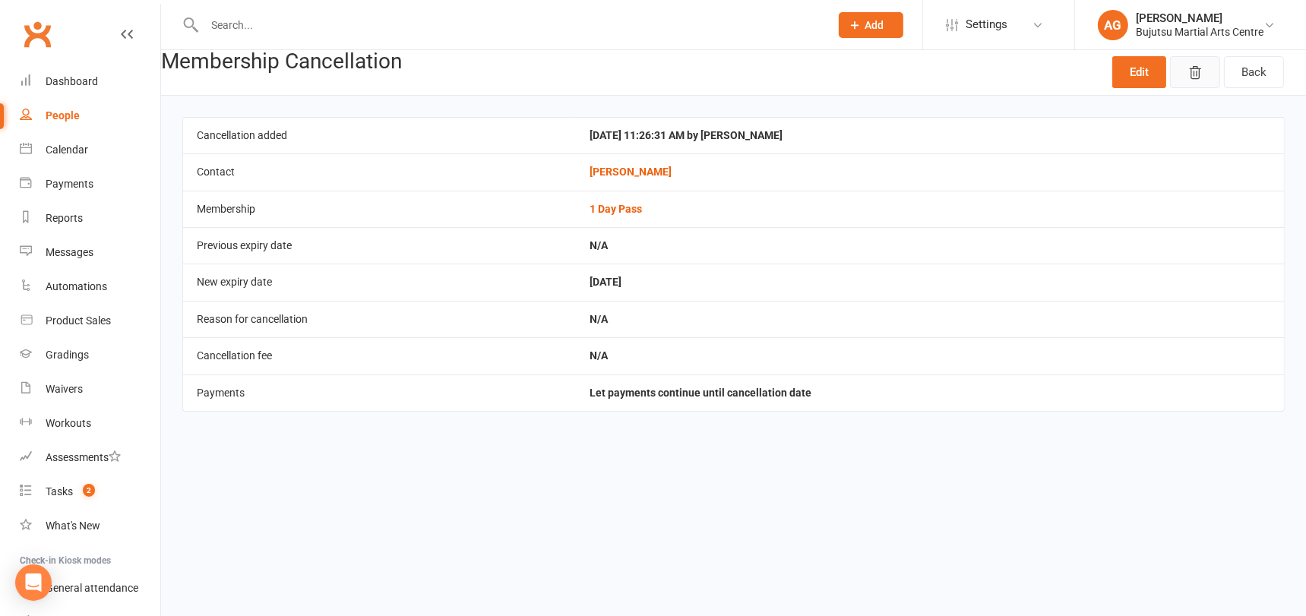
click at [1196, 68] on icon "button" at bounding box center [1194, 72] width 15 height 15
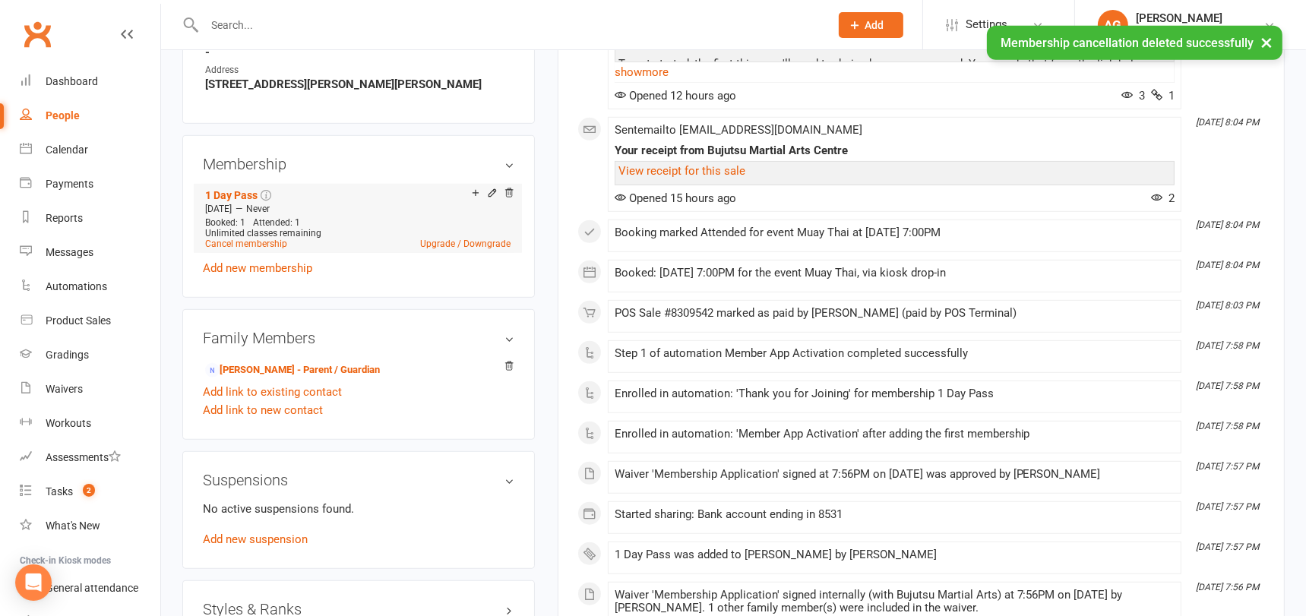
scroll to position [1003, 0]
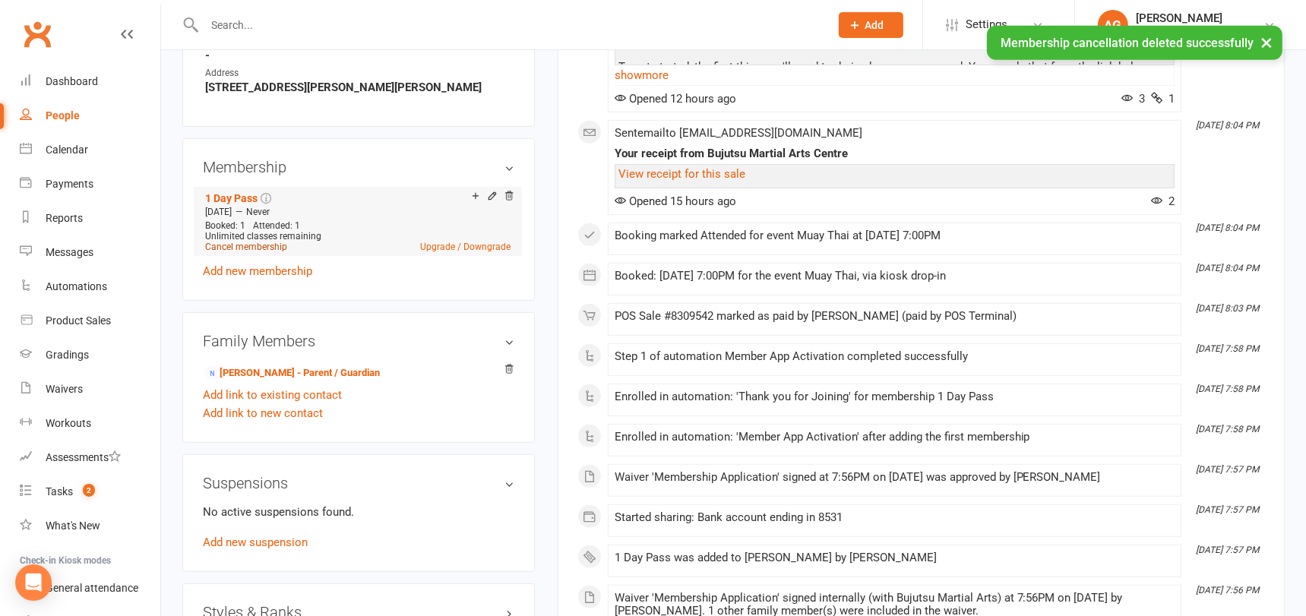
click at [272, 242] on link "Cancel membership" at bounding box center [246, 247] width 82 height 11
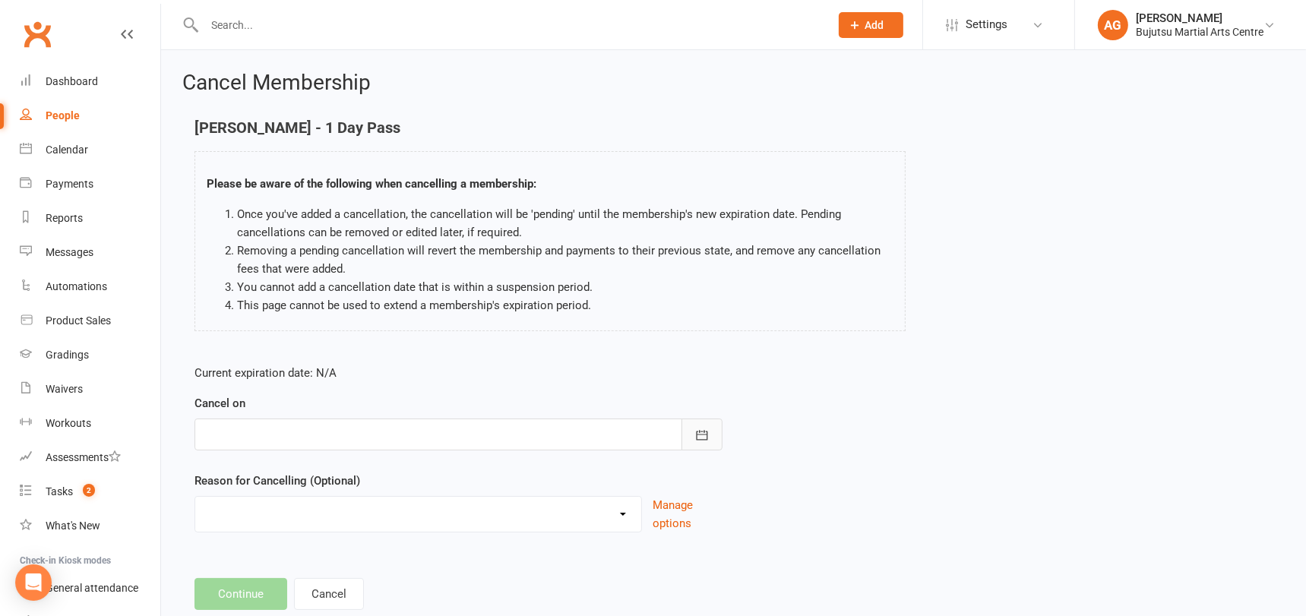
click at [710, 432] on button "button" at bounding box center [701, 435] width 41 height 32
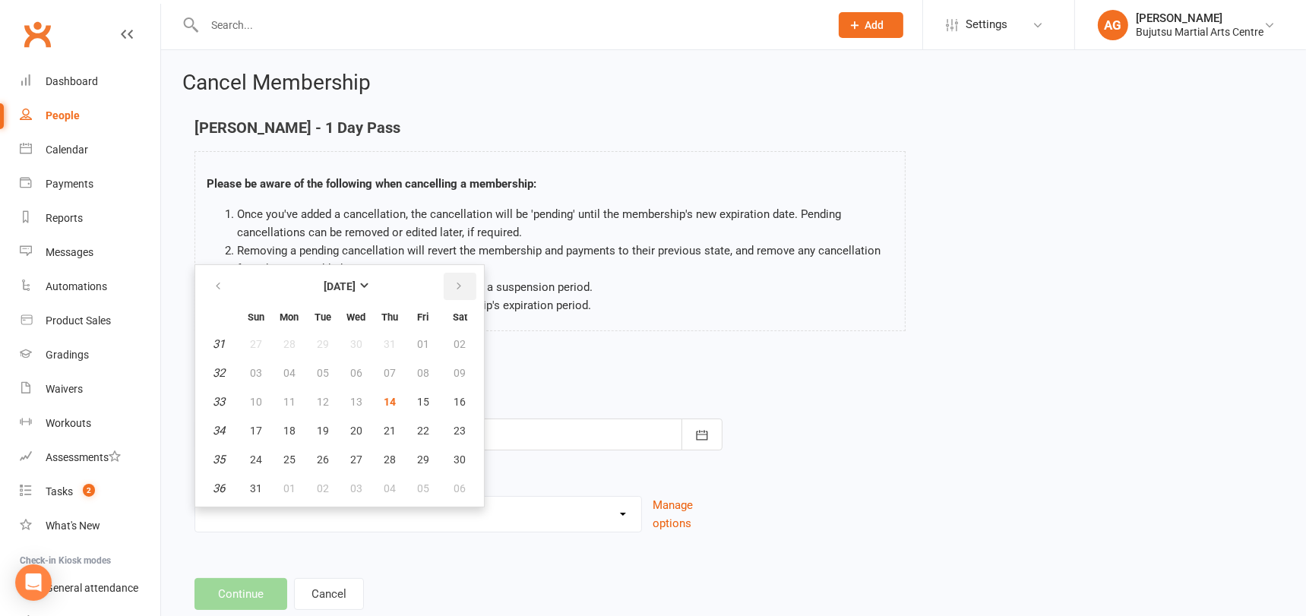
click at [461, 286] on icon "button" at bounding box center [459, 286] width 11 height 12
click at [463, 285] on button "button" at bounding box center [460, 286] width 33 height 27
click at [258, 489] on span "02" at bounding box center [256, 488] width 12 height 12
type input "02 Nov 2025"
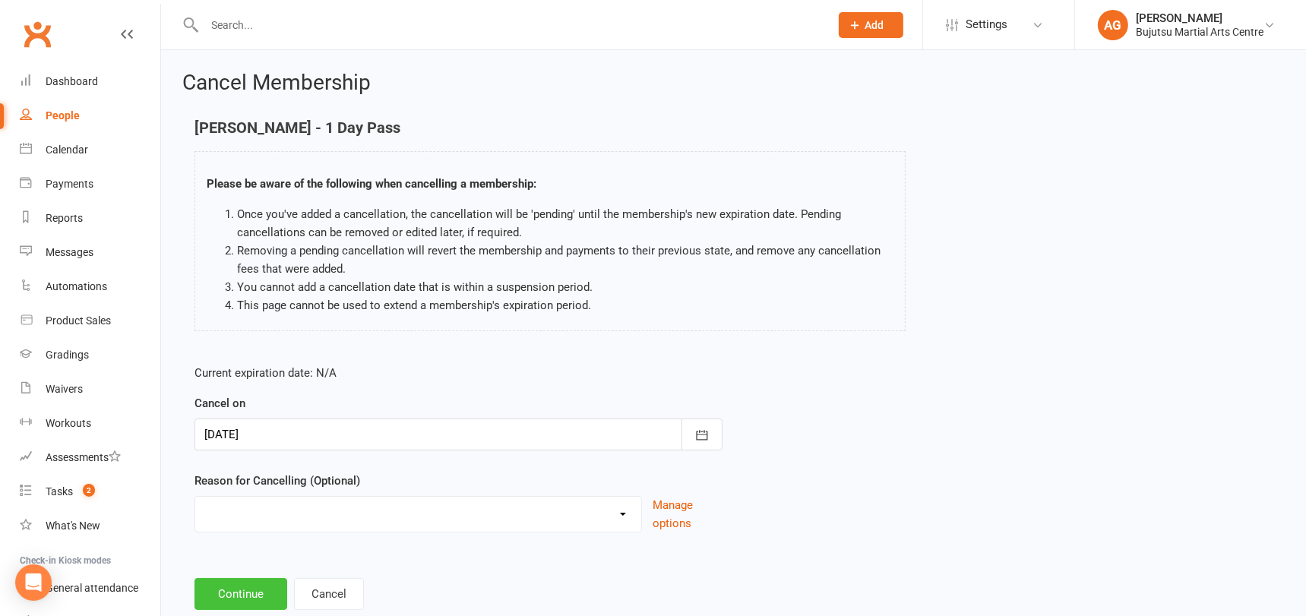
click at [234, 587] on button "Continue" at bounding box center [240, 594] width 93 height 32
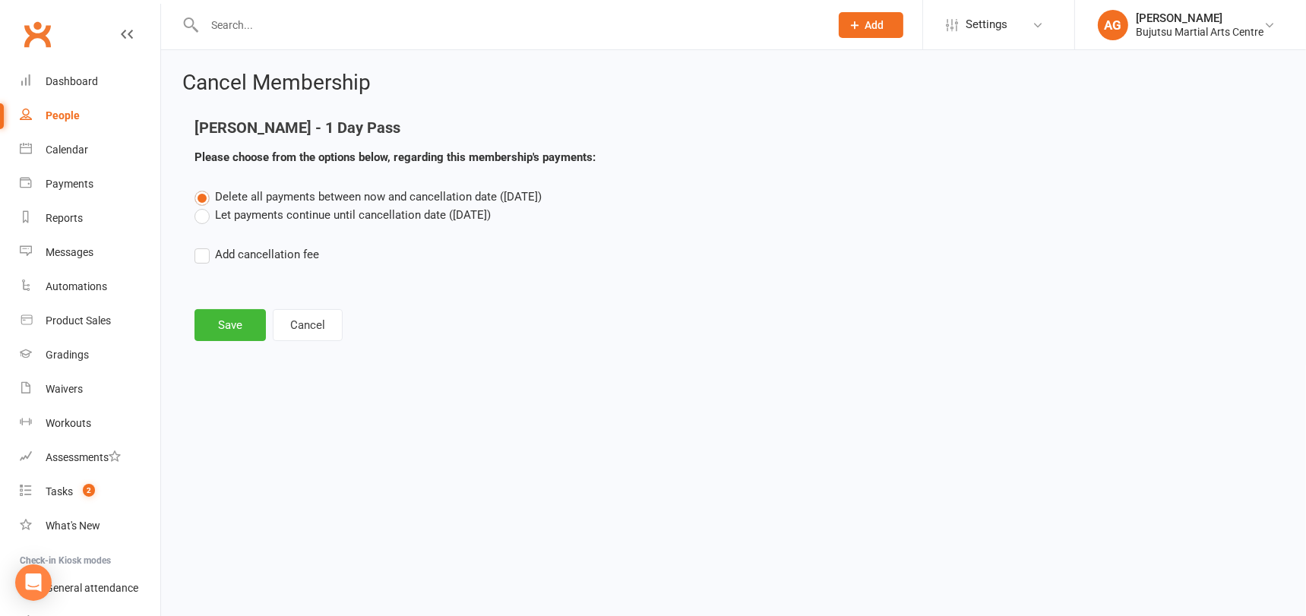
click at [200, 217] on label "Let payments continue until cancellation date (Nov 2, 2025)" at bounding box center [342, 215] width 296 height 18
click at [200, 206] on input "Let payments continue until cancellation date (Nov 2, 2025)" at bounding box center [199, 206] width 10 height 0
click at [231, 318] on button "Save" at bounding box center [229, 325] width 71 height 32
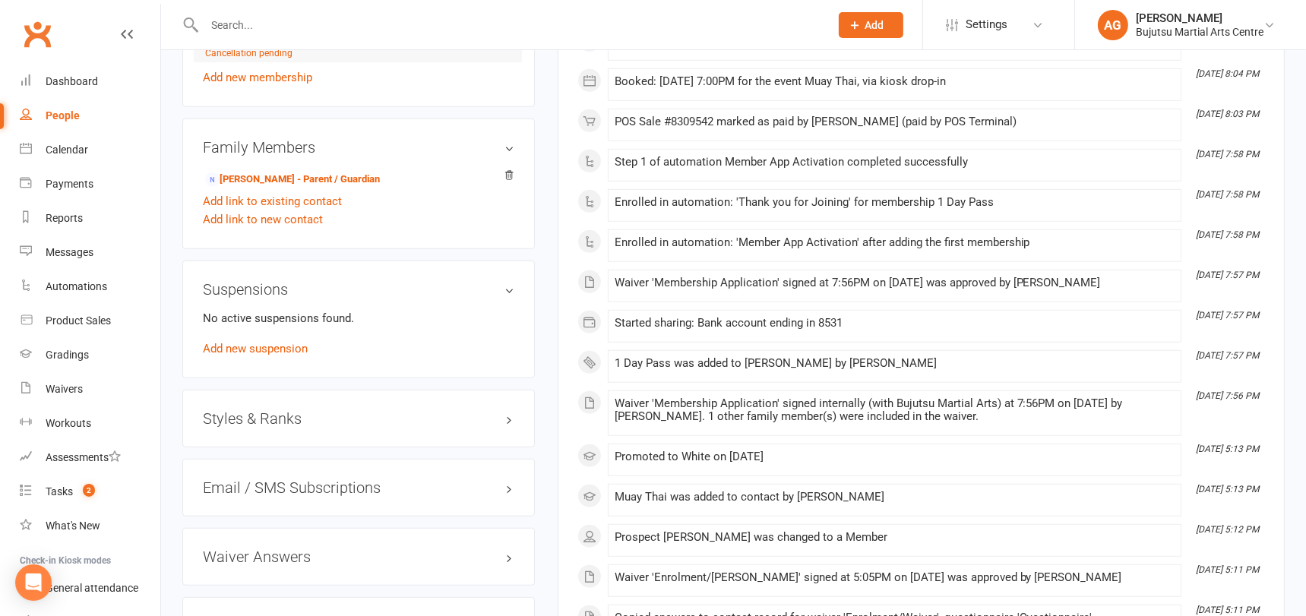
scroll to position [1532, 0]
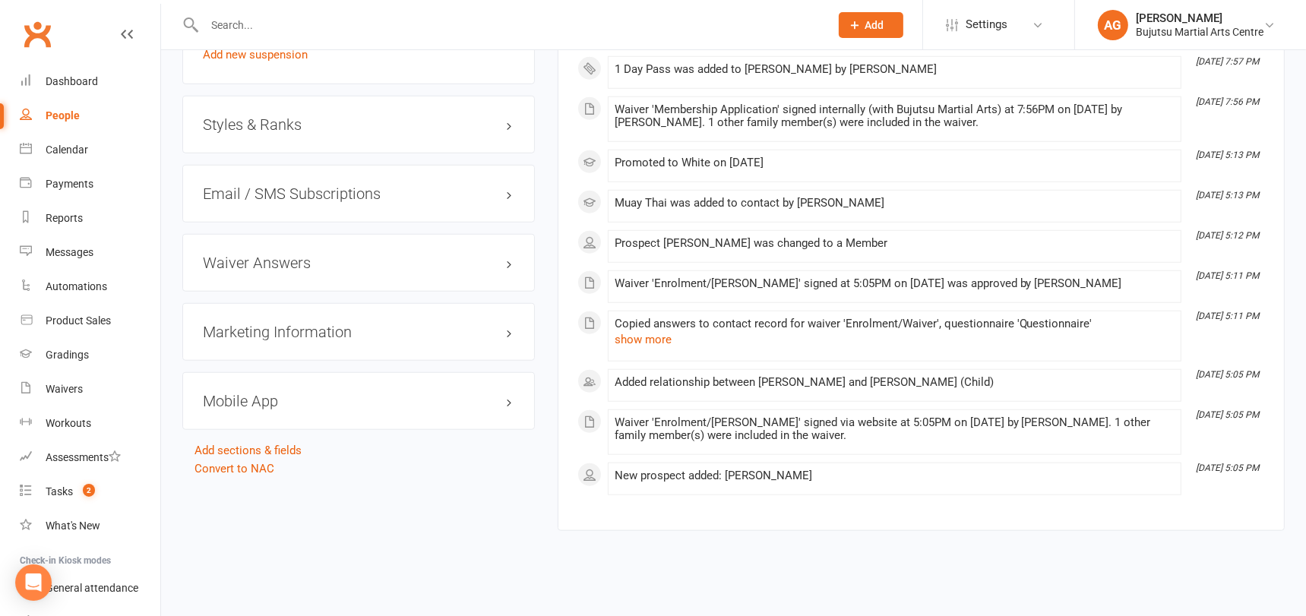
click at [259, 119] on h3 "Styles & Ranks" at bounding box center [358, 124] width 311 height 17
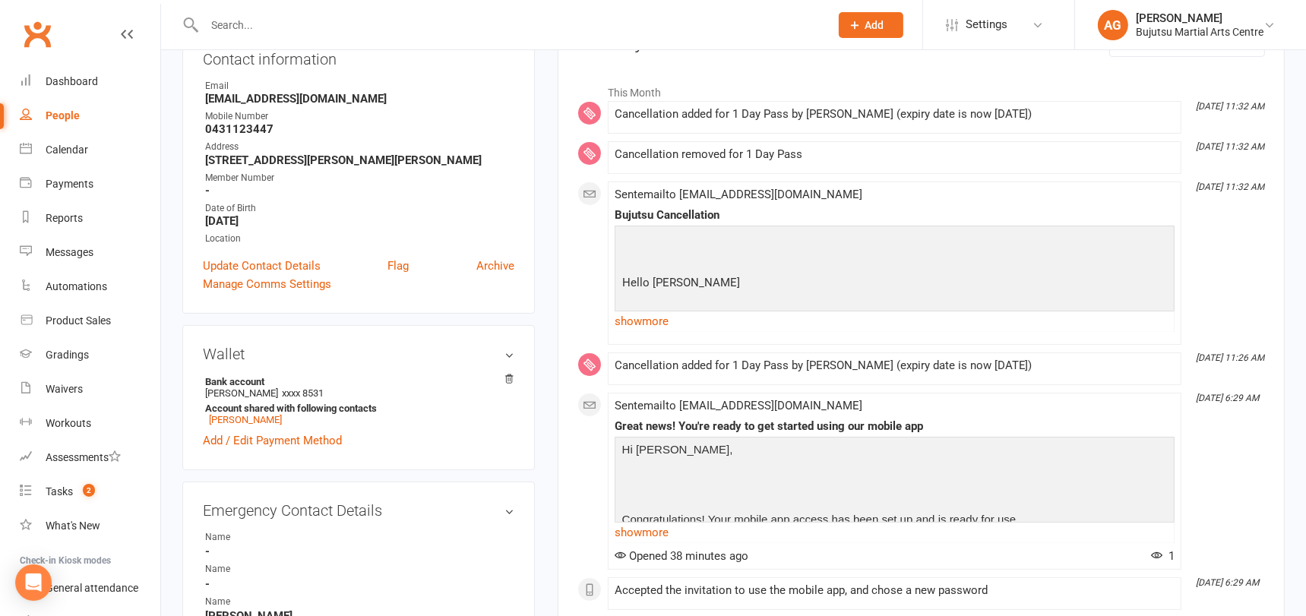
scroll to position [0, 0]
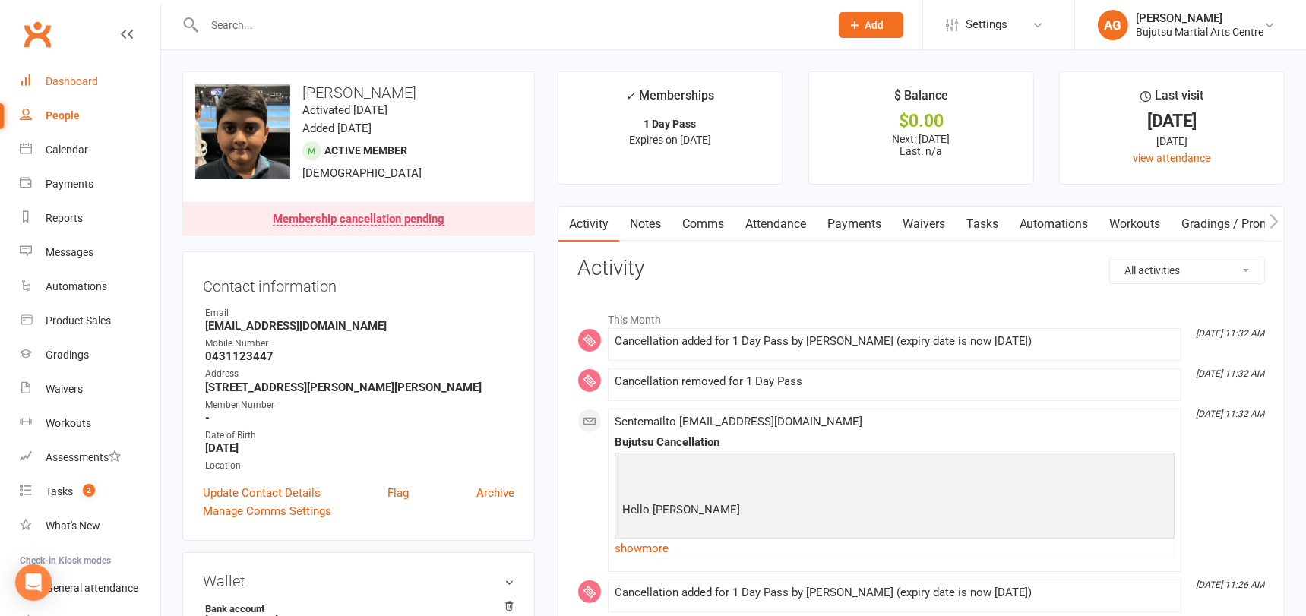
click at [62, 77] on div "Dashboard" at bounding box center [72, 81] width 52 height 12
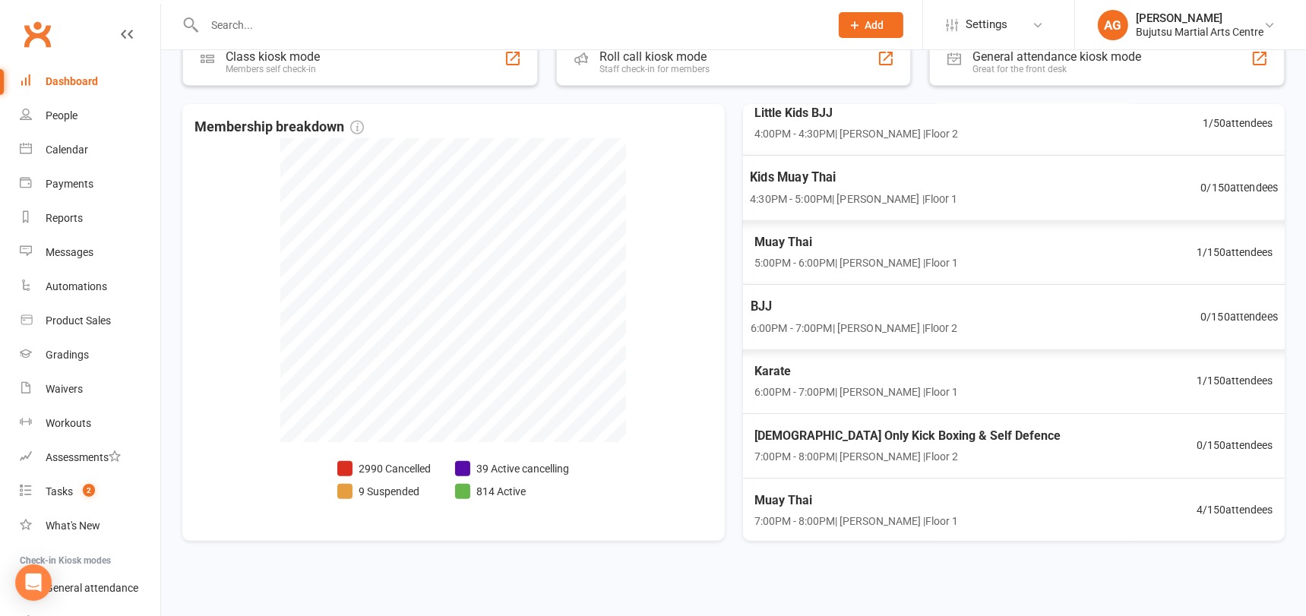
scroll to position [511, 0]
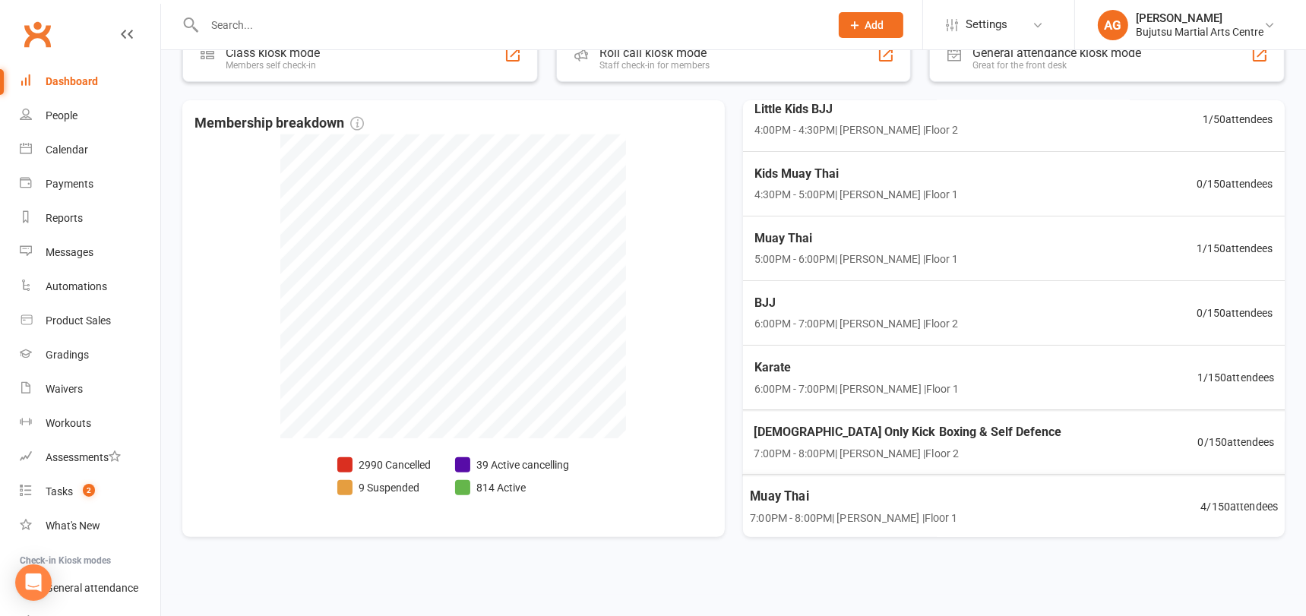
click at [1244, 501] on span "4 / 150 attendees" at bounding box center [1238, 506] width 77 height 17
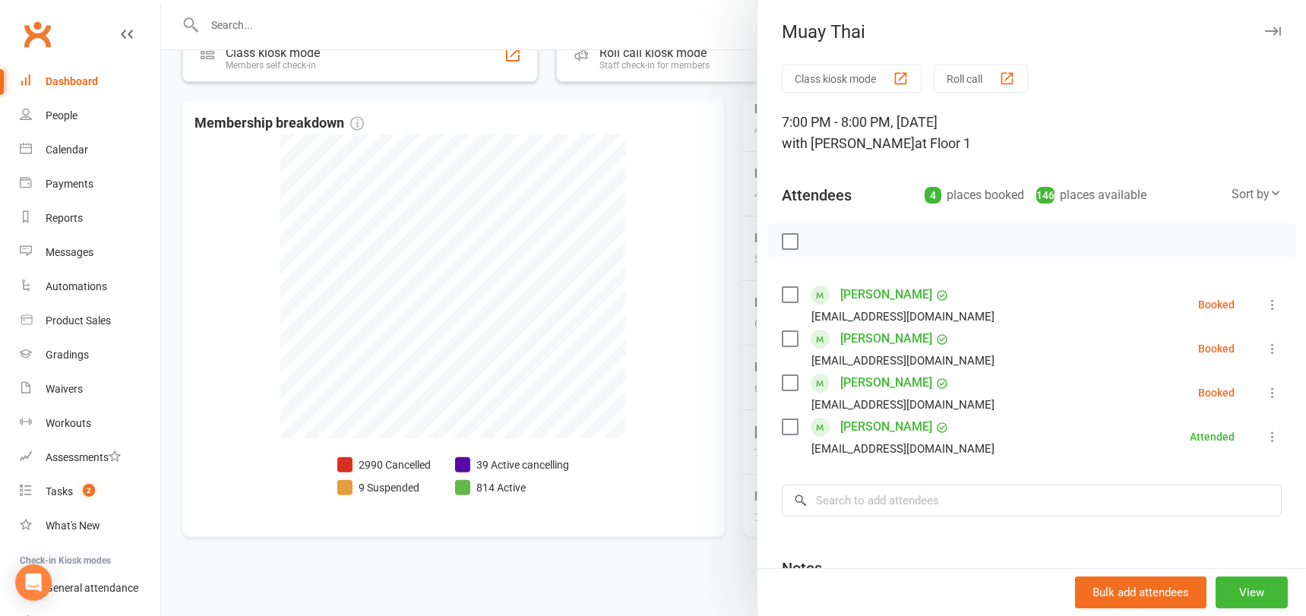
click at [712, 357] on div at bounding box center [733, 308] width 1145 height 616
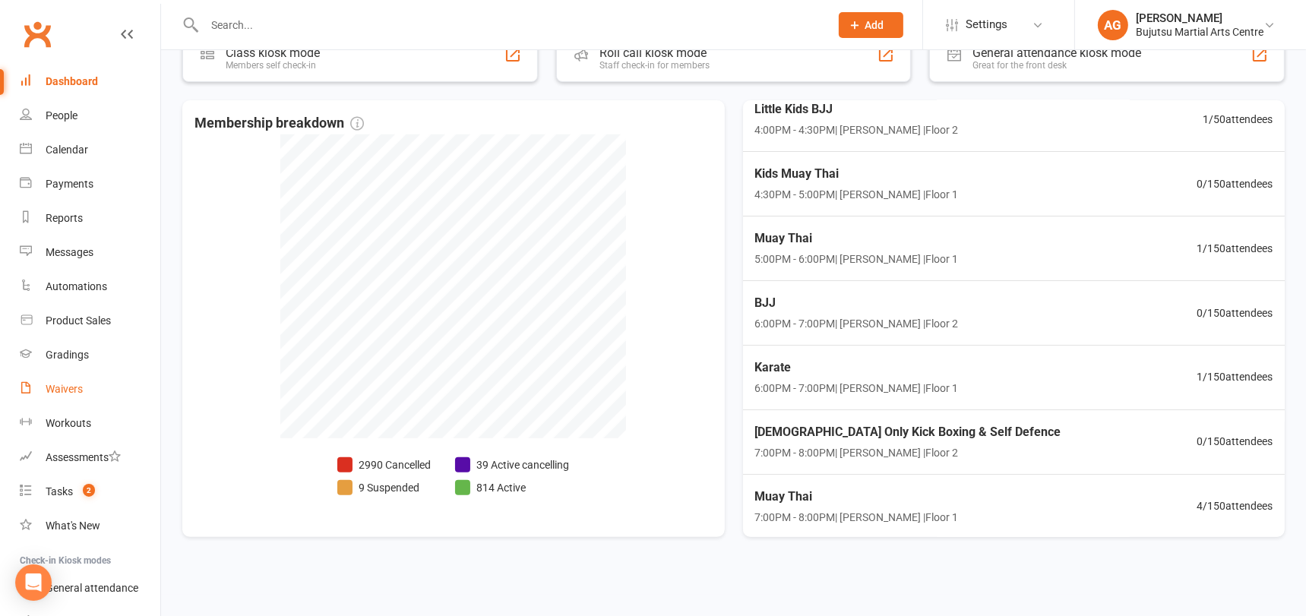
click at [59, 384] on div "Waivers" at bounding box center [64, 389] width 37 height 12
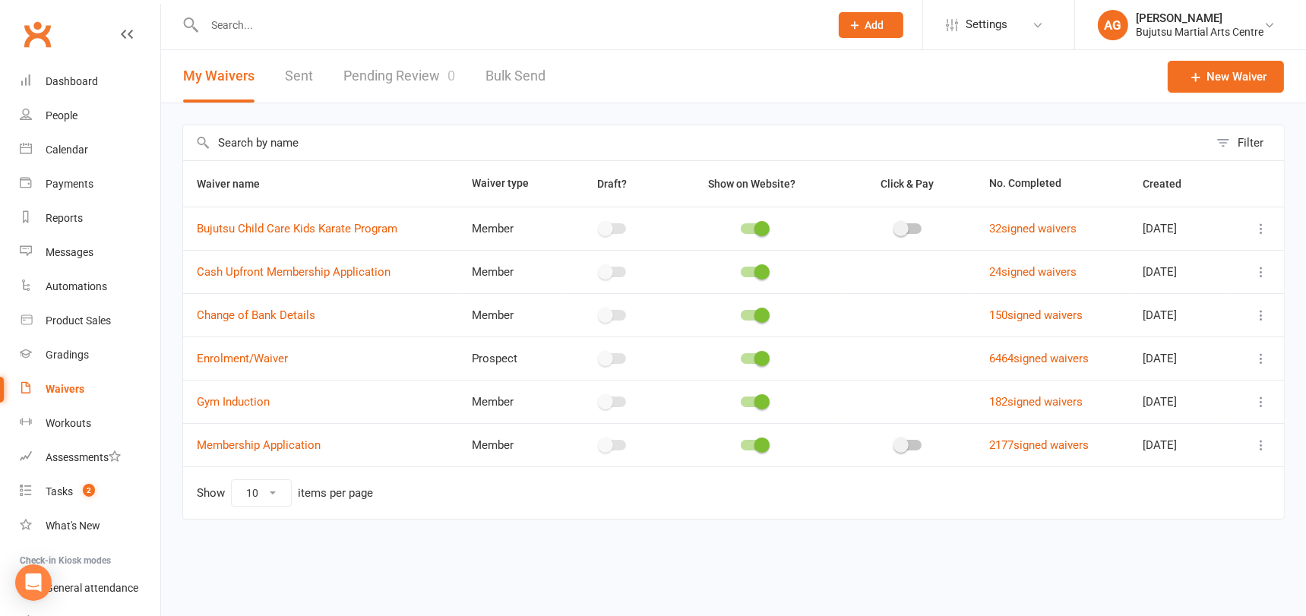
click at [402, 72] on link "Pending Review 0" at bounding box center [399, 76] width 112 height 52
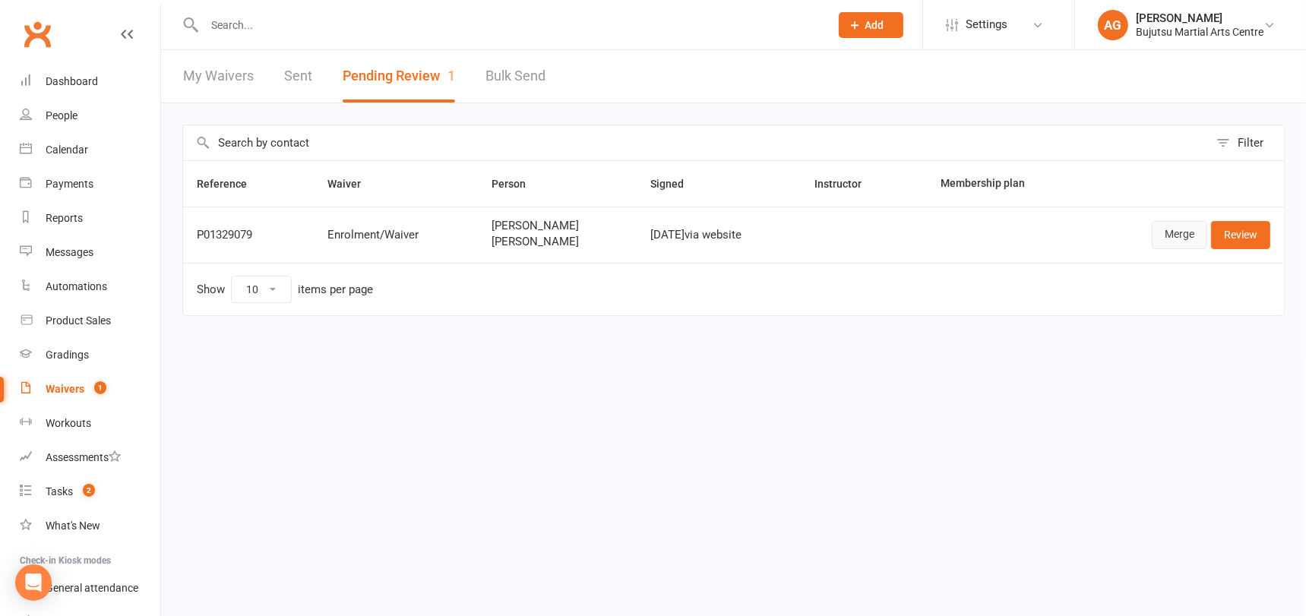
click at [1166, 232] on link "Merge" at bounding box center [1179, 234] width 55 height 27
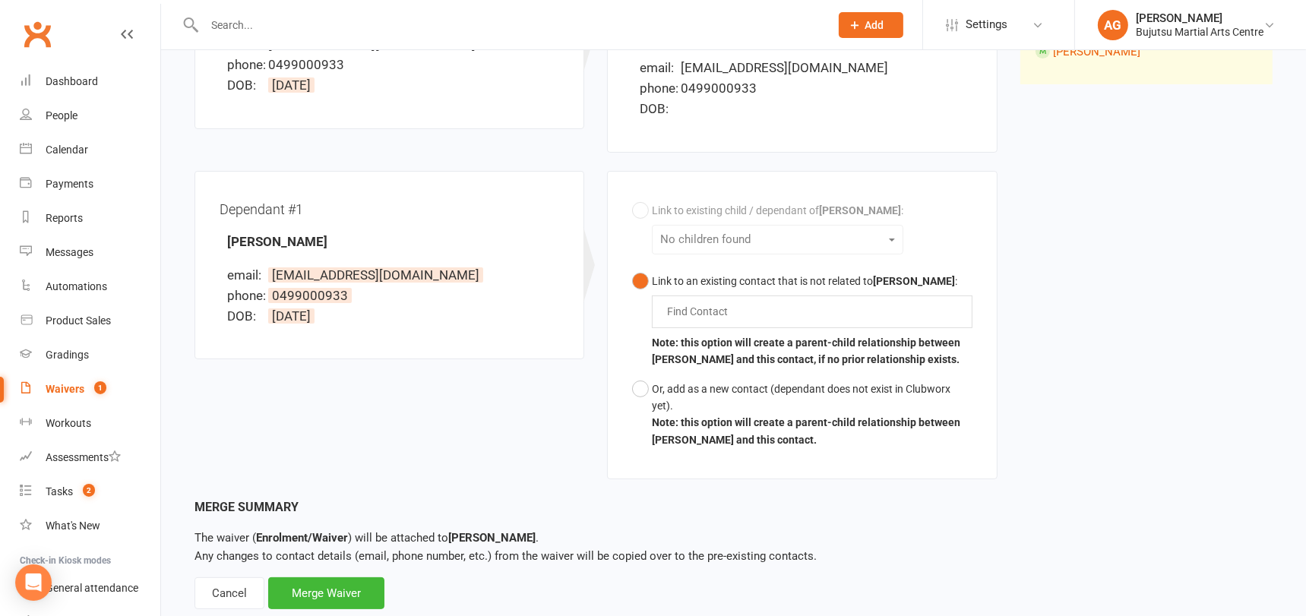
scroll to position [304, 0]
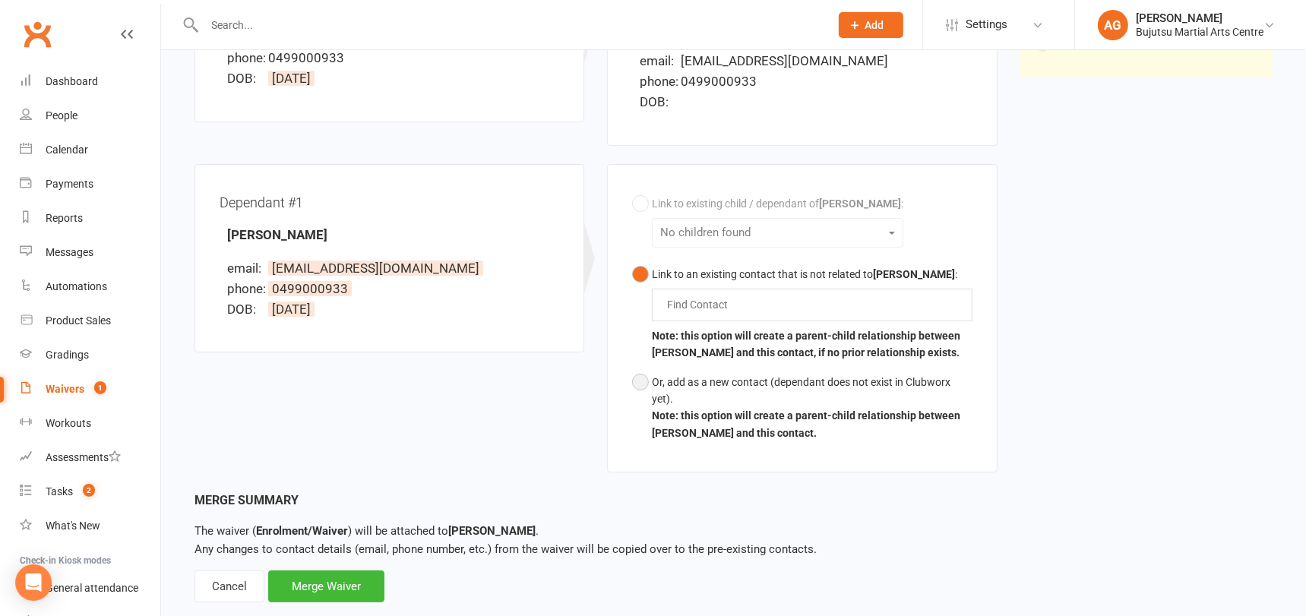
click at [639, 379] on button "Or, add as a new contact (dependant does not exist in Clubworx yet). Note: this…" at bounding box center [802, 408] width 340 height 81
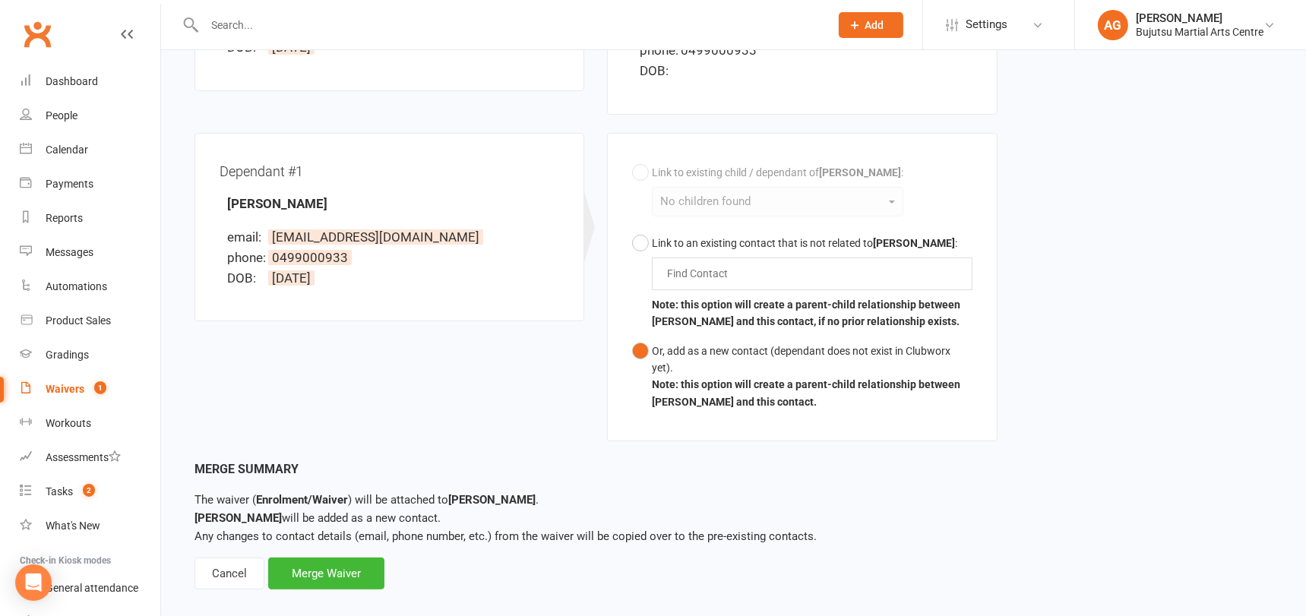
scroll to position [353, 0]
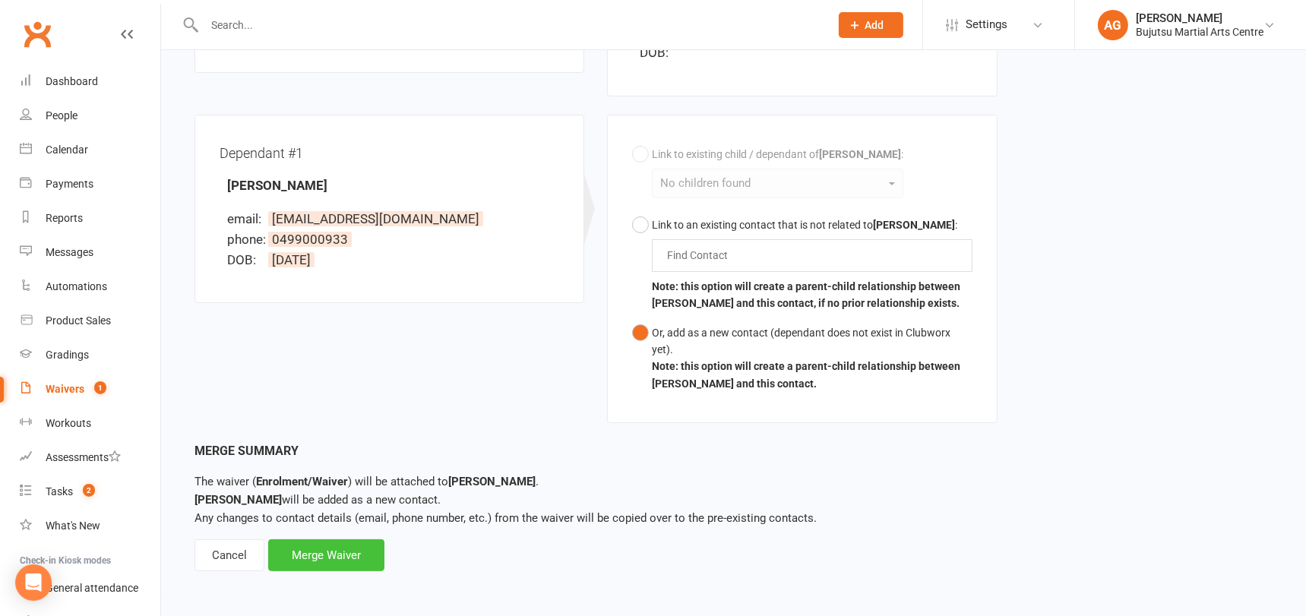
click at [334, 552] on div "Merge Waiver" at bounding box center [326, 555] width 116 height 32
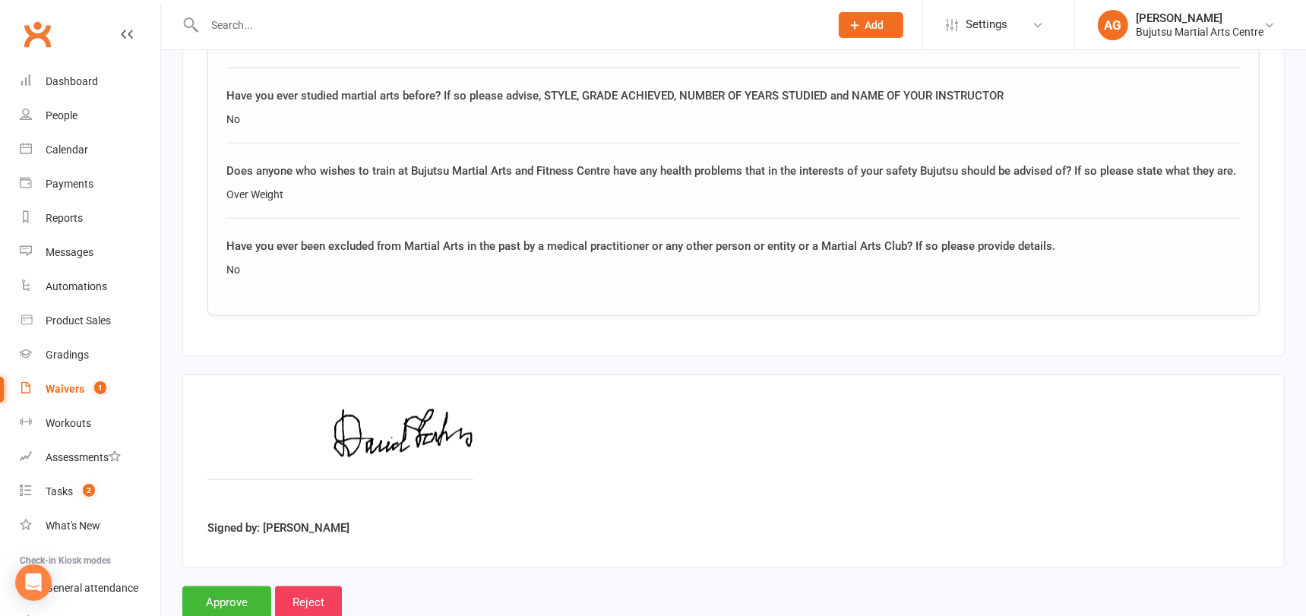
scroll to position [2291, 0]
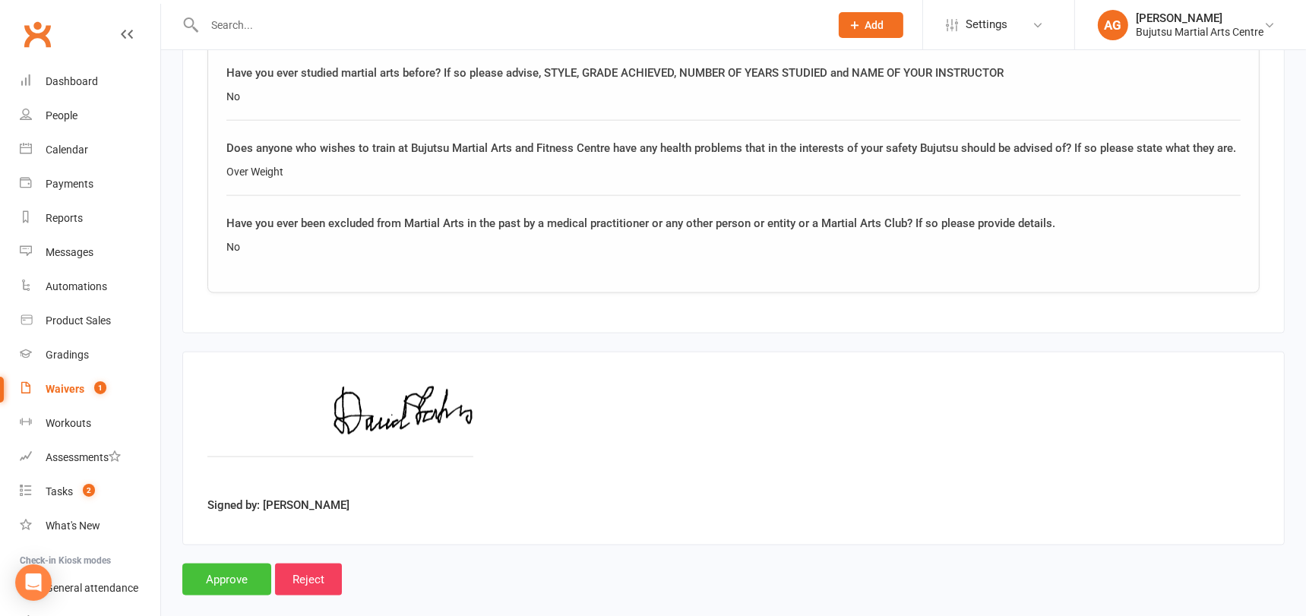
click at [239, 564] on input "Approve" at bounding box center [226, 580] width 89 height 32
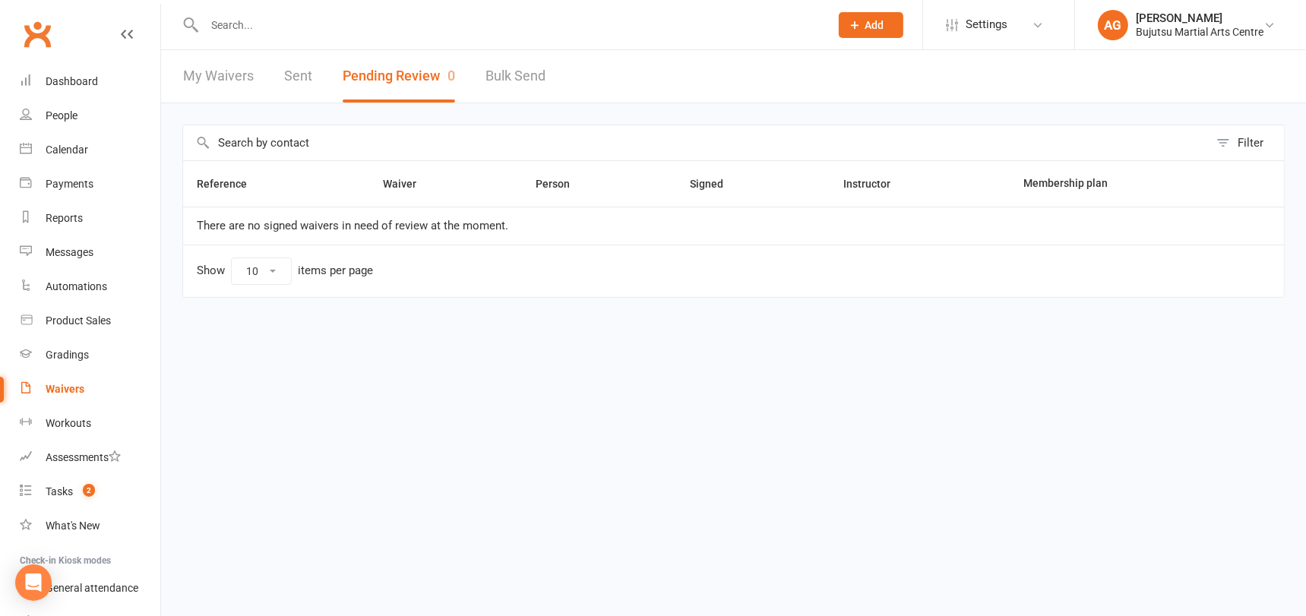
click at [71, 385] on div "Waivers" at bounding box center [65, 389] width 39 height 12
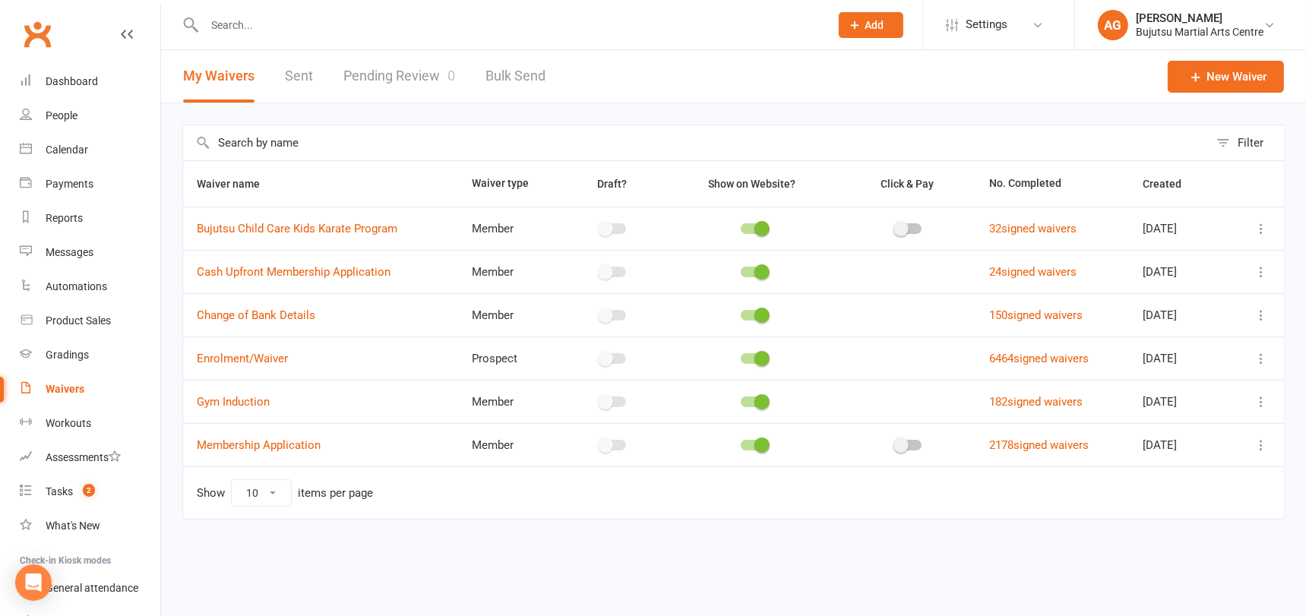
click at [410, 69] on link "Pending Review 0" at bounding box center [399, 76] width 112 height 52
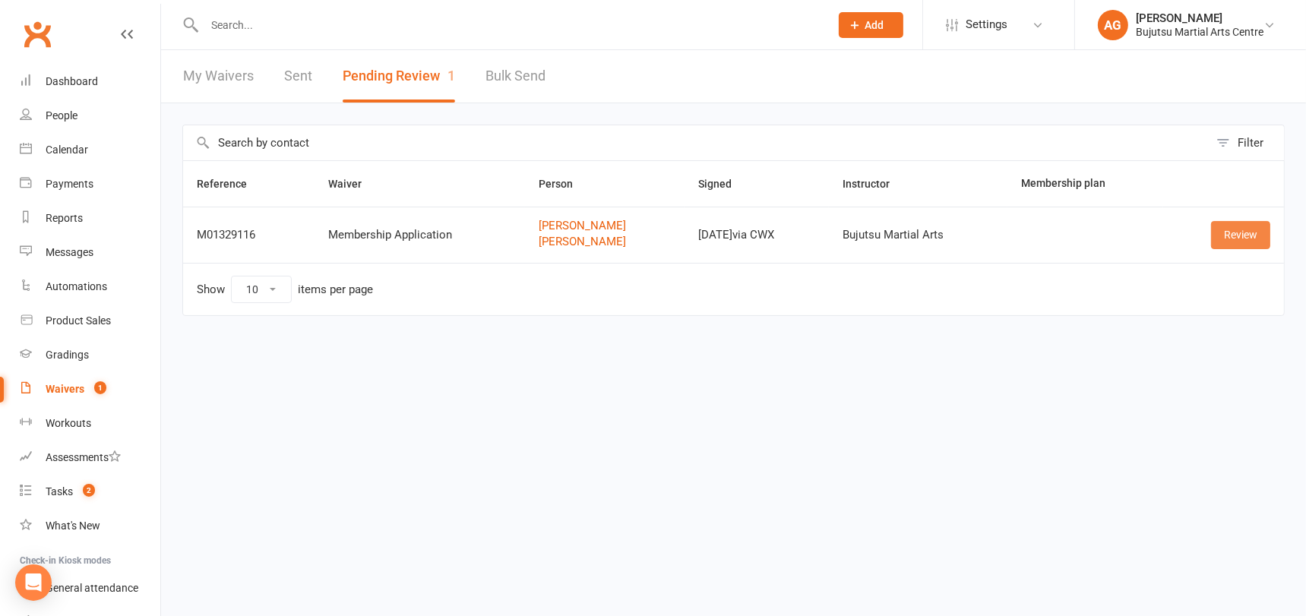
click at [1246, 233] on link "Review" at bounding box center [1240, 234] width 59 height 27
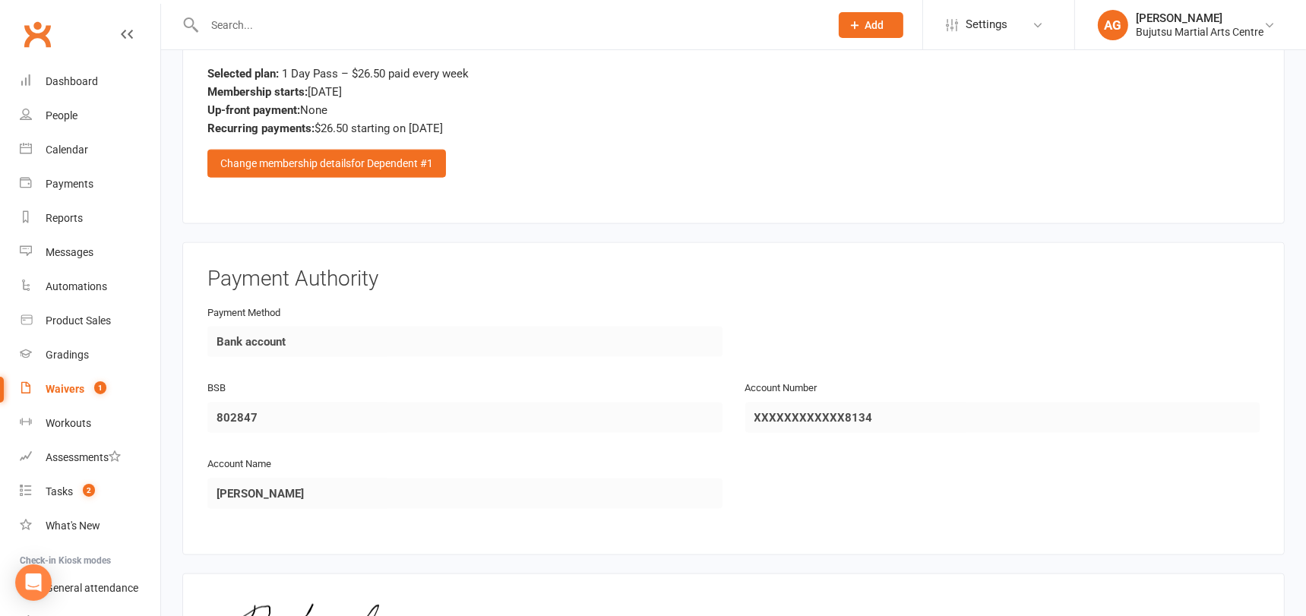
scroll to position [2285, 0]
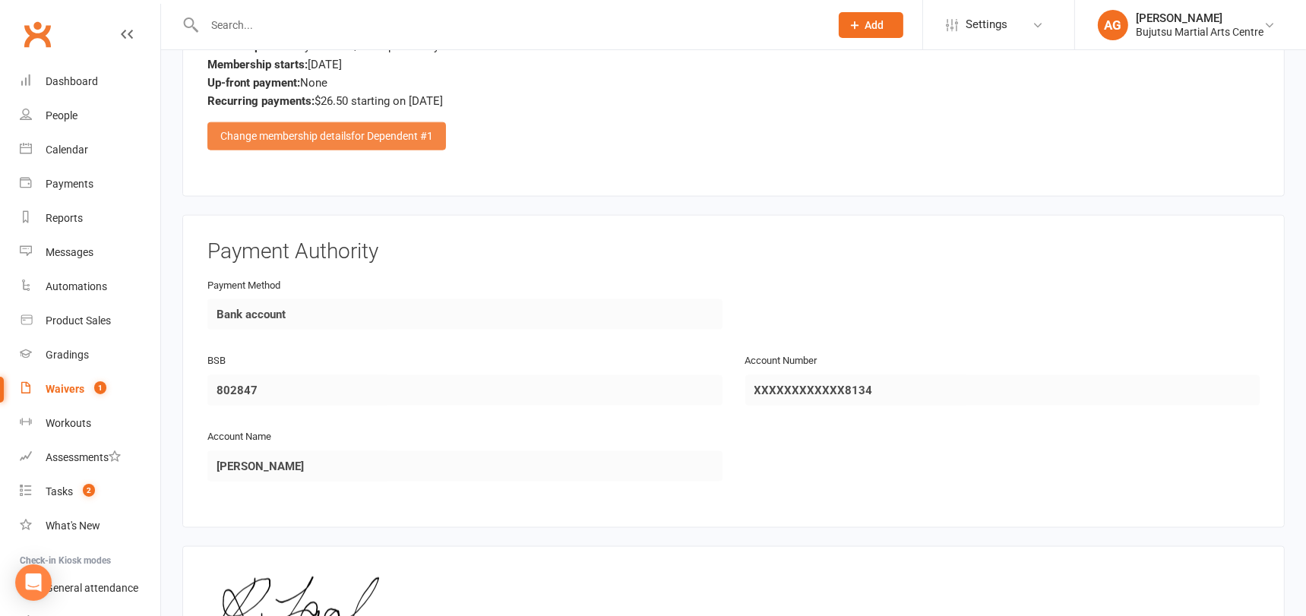
click at [345, 122] on div "Change membership details for Dependent #1" at bounding box center [326, 135] width 239 height 27
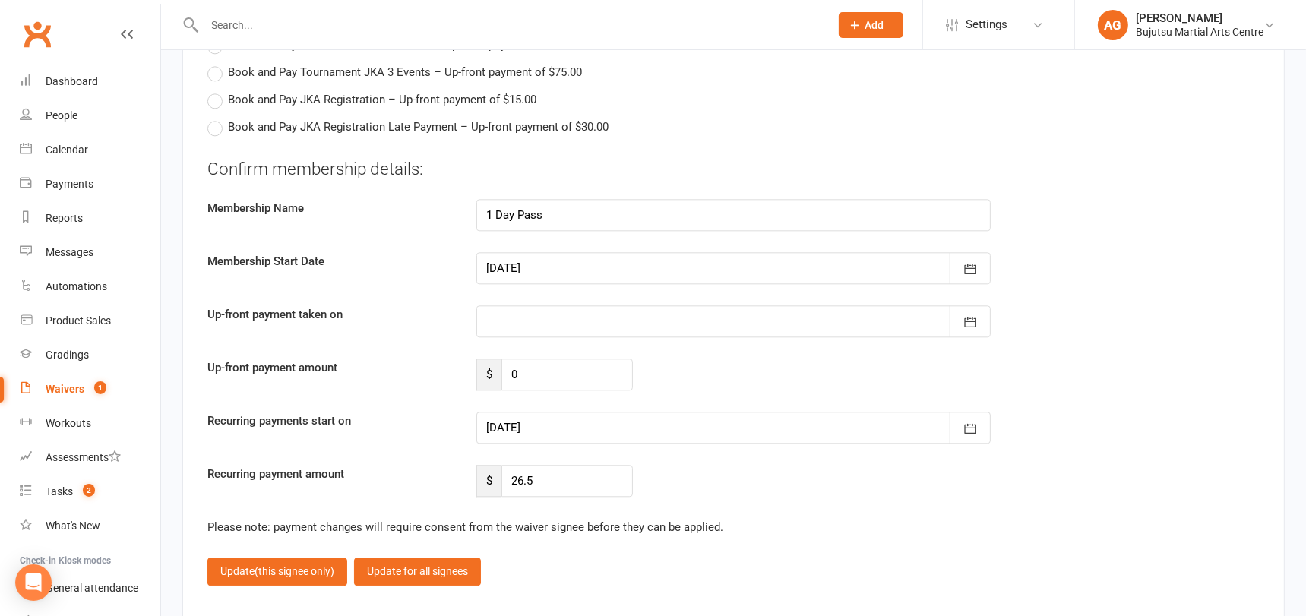
scroll to position [4146, 0]
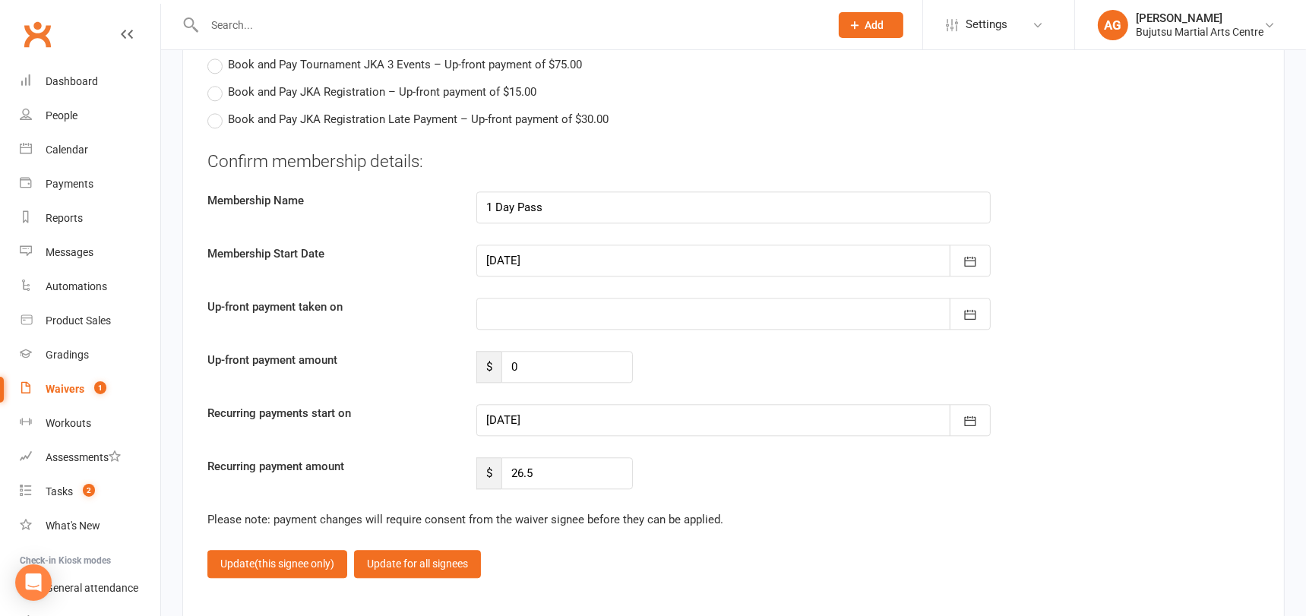
click at [819, 404] on div at bounding box center [733, 420] width 515 height 32
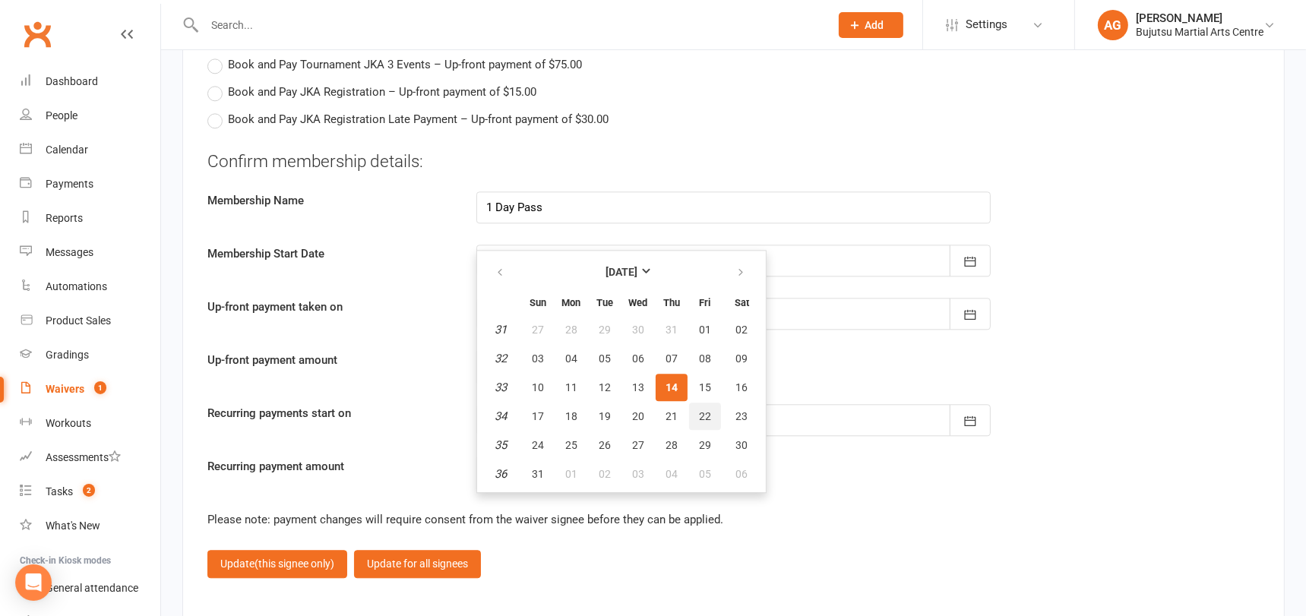
click at [707, 410] on span "22" at bounding box center [705, 416] width 12 height 12
type input "22 Aug 2025"
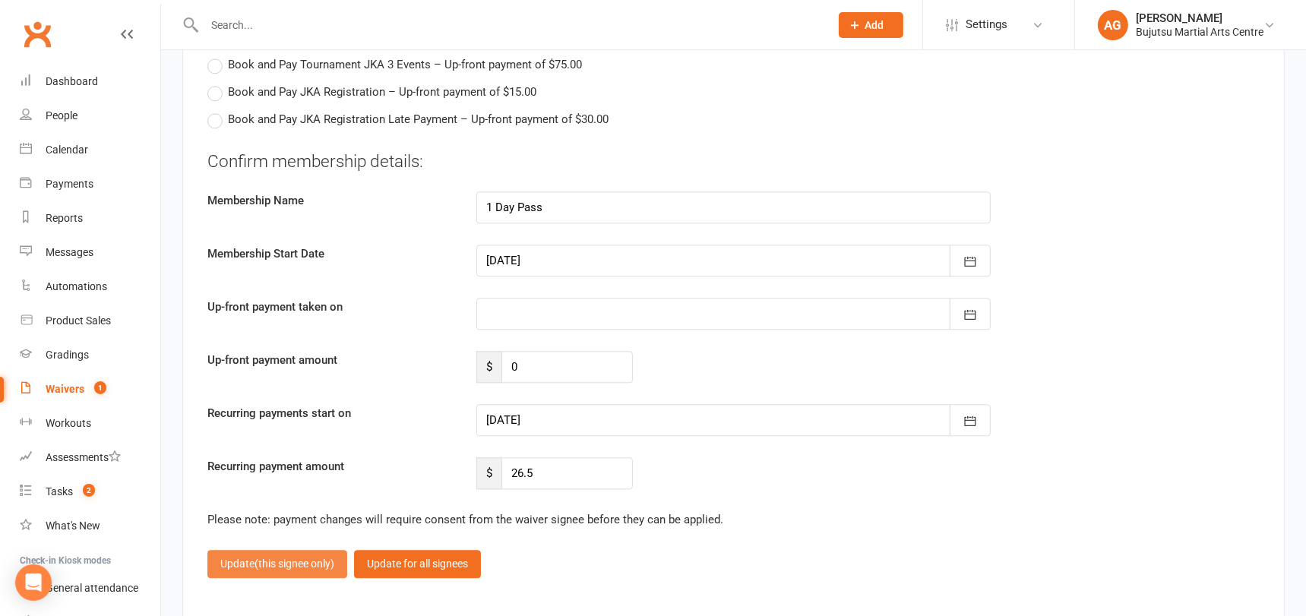
click at [270, 550] on button "Update (this signee only)" at bounding box center [277, 563] width 140 height 27
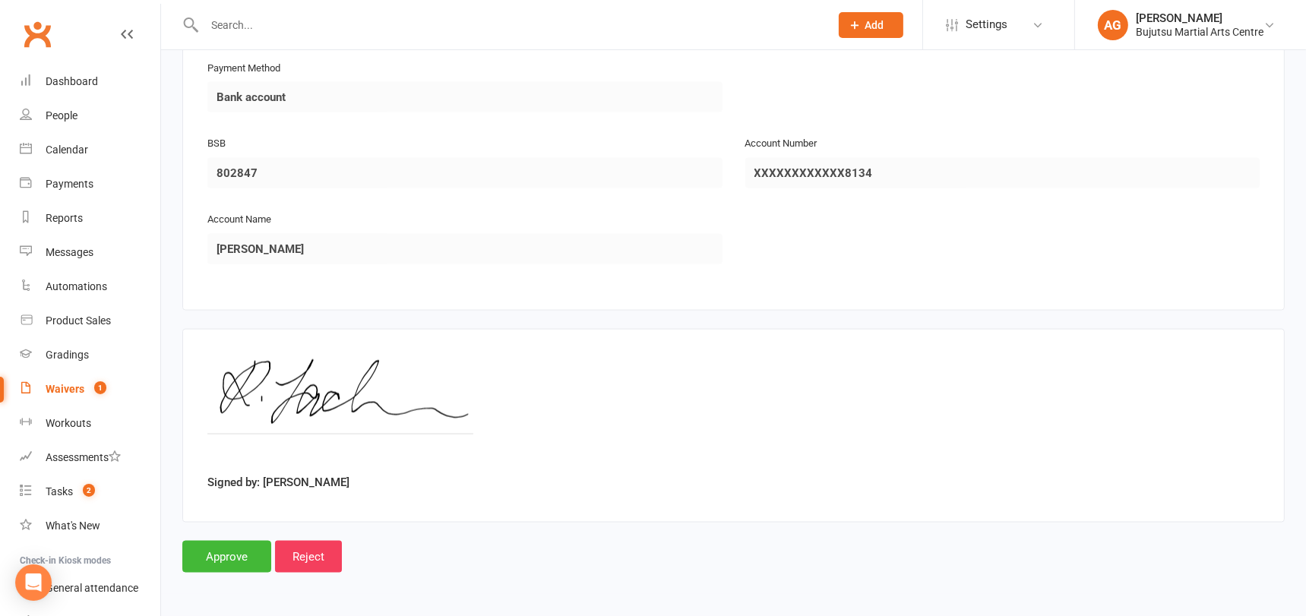
scroll to position [2479, 0]
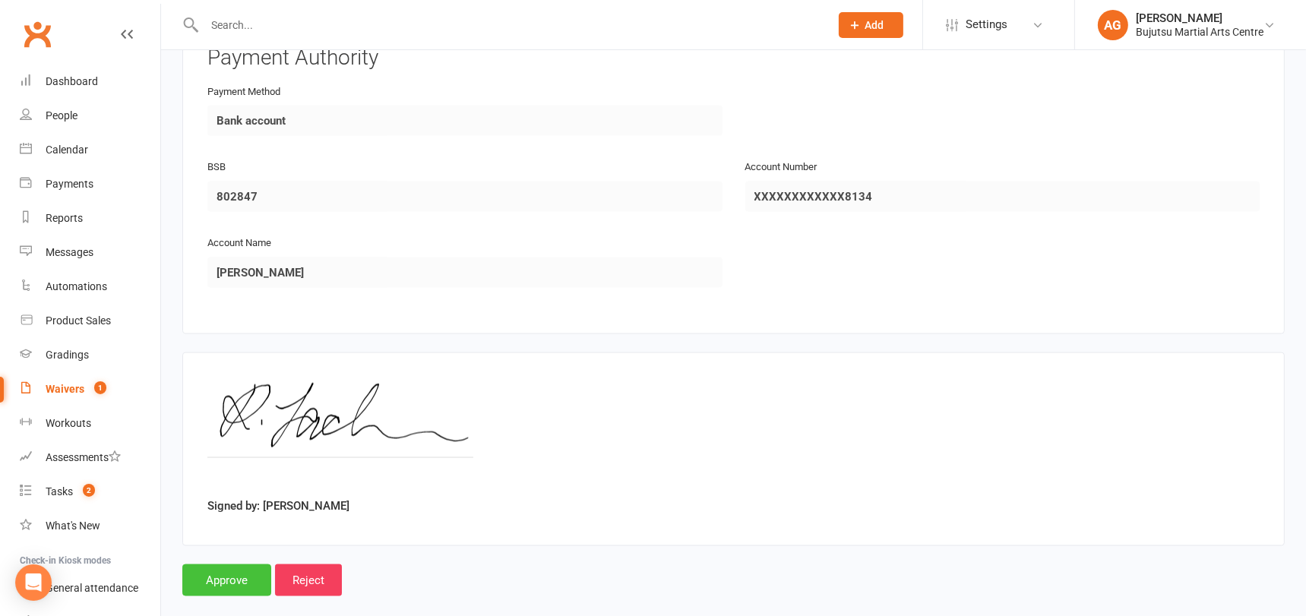
click at [227, 564] on input "Approve" at bounding box center [226, 580] width 89 height 32
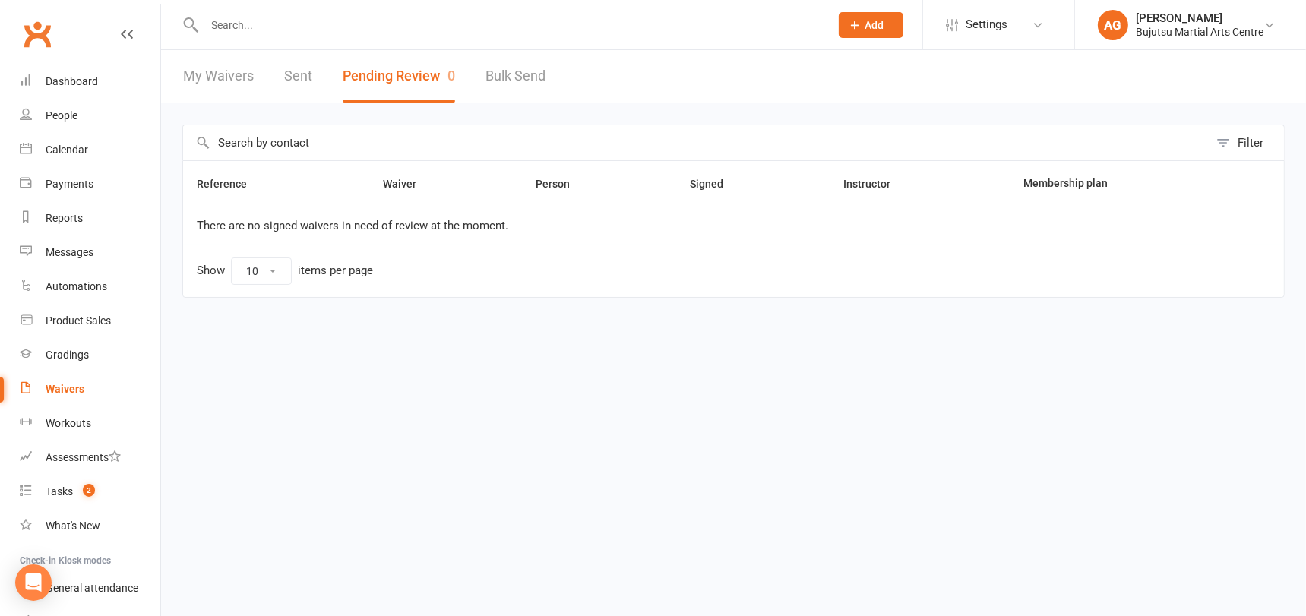
click at [252, 21] on input "text" at bounding box center [509, 24] width 619 height 21
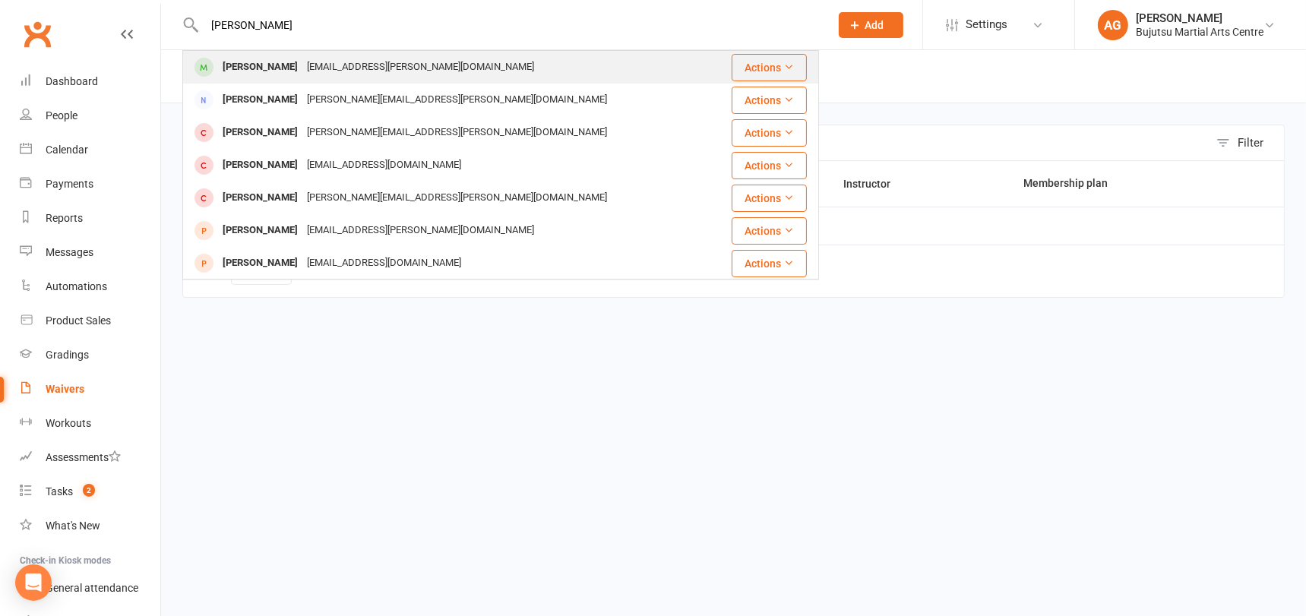
type input "jaime jack"
click at [278, 65] on div "[PERSON_NAME]" at bounding box center [260, 67] width 84 height 22
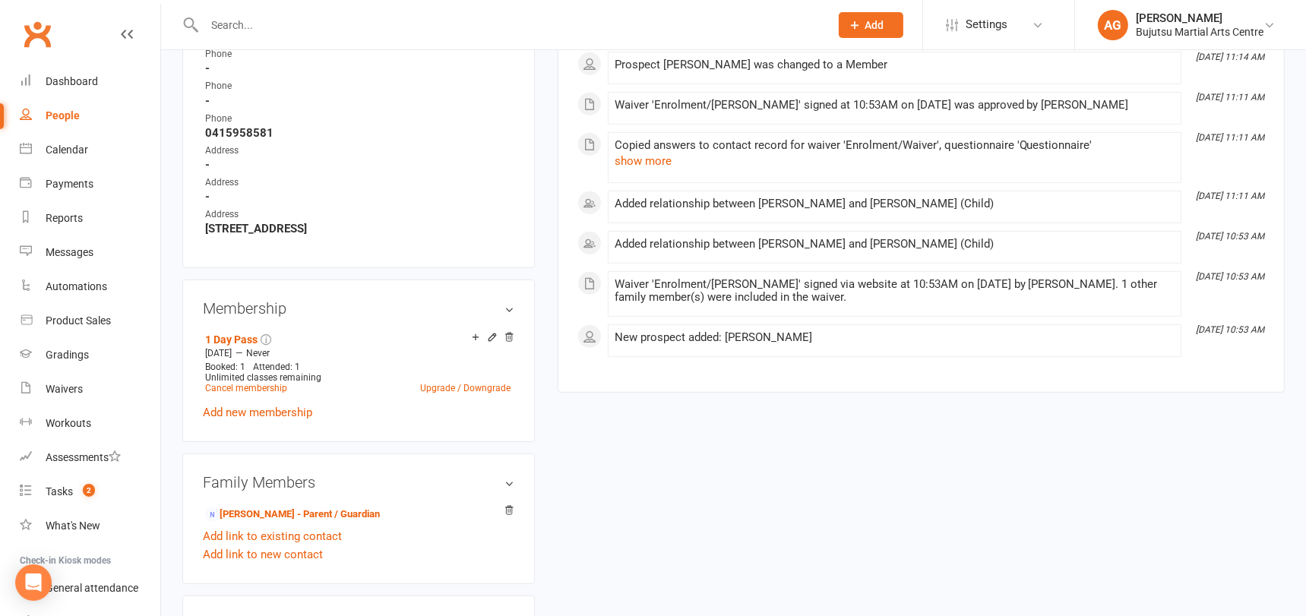
scroll to position [867, 0]
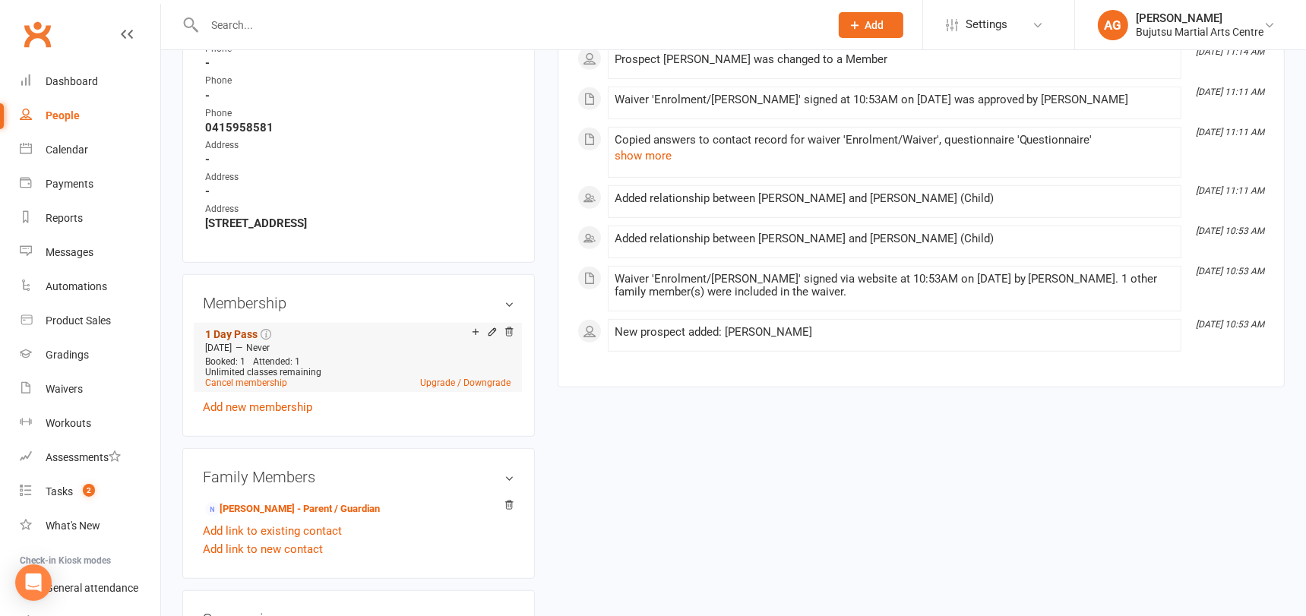
click at [231, 328] on link "1 Day Pass" at bounding box center [231, 334] width 52 height 12
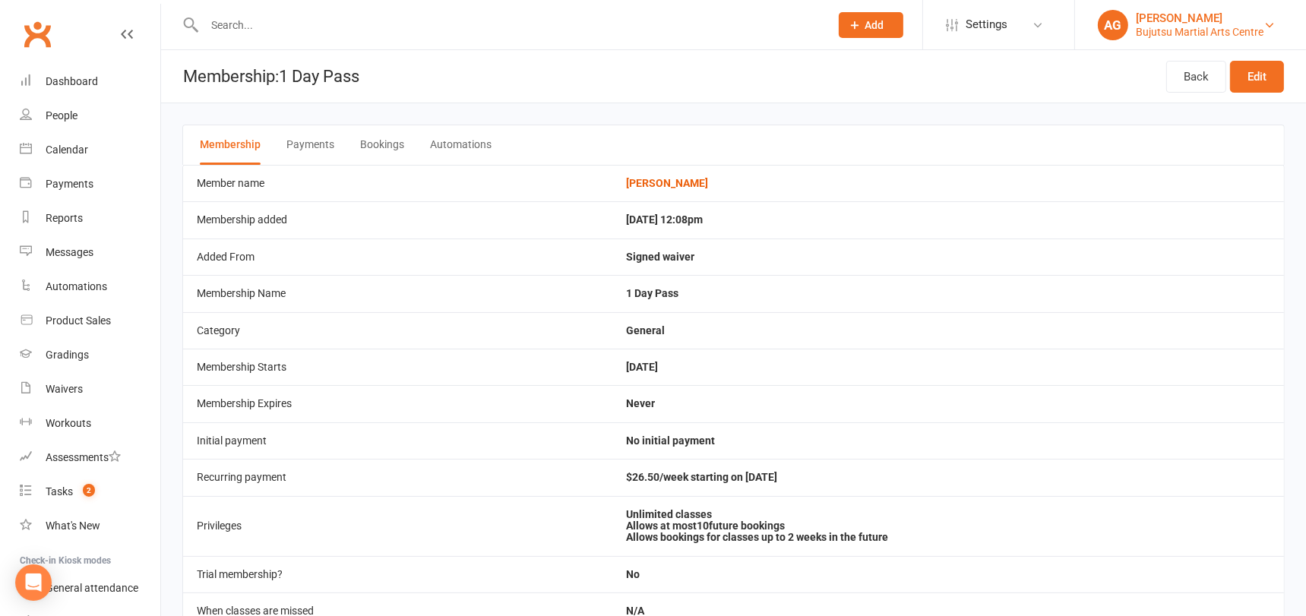
click at [1203, 19] on div "[PERSON_NAME]" at bounding box center [1200, 18] width 128 height 14
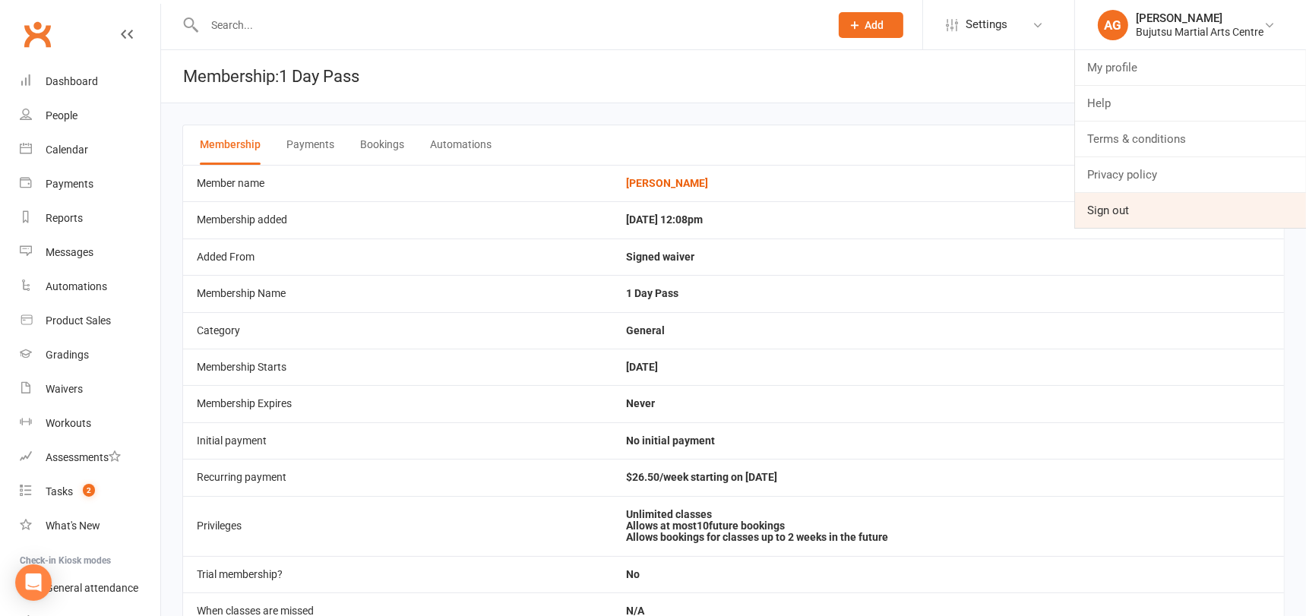
click at [1123, 205] on link "Sign out" at bounding box center [1190, 210] width 231 height 35
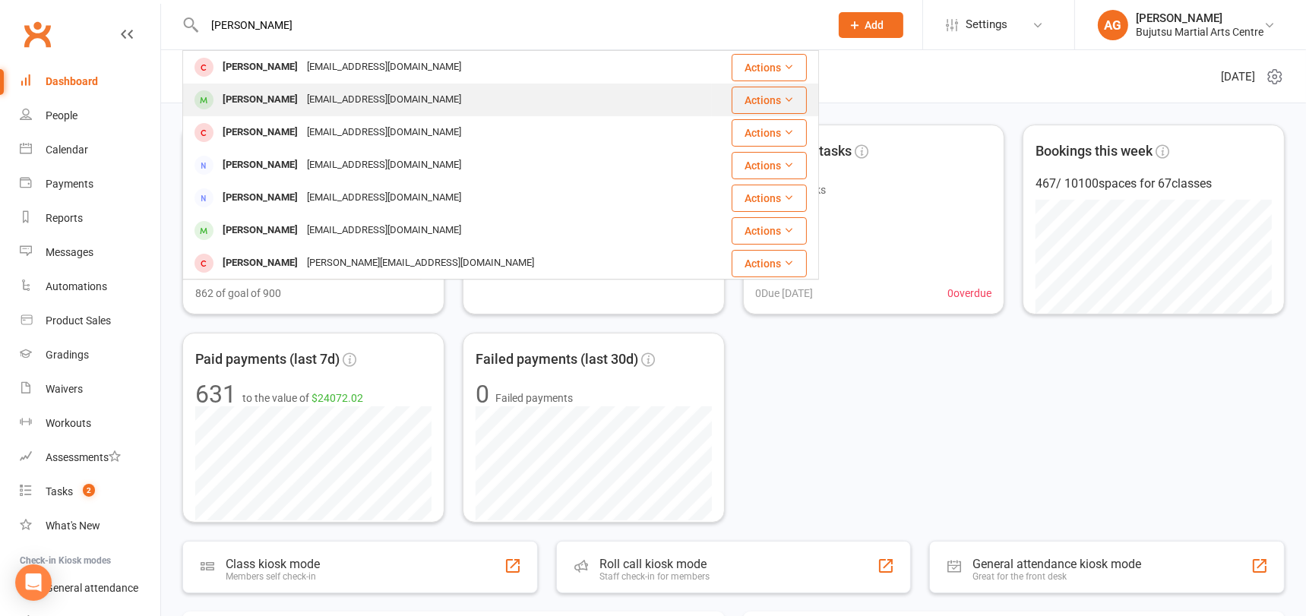
type input "samaira rana"
click at [258, 97] on div "Samaira Rana" at bounding box center [260, 100] width 84 height 22
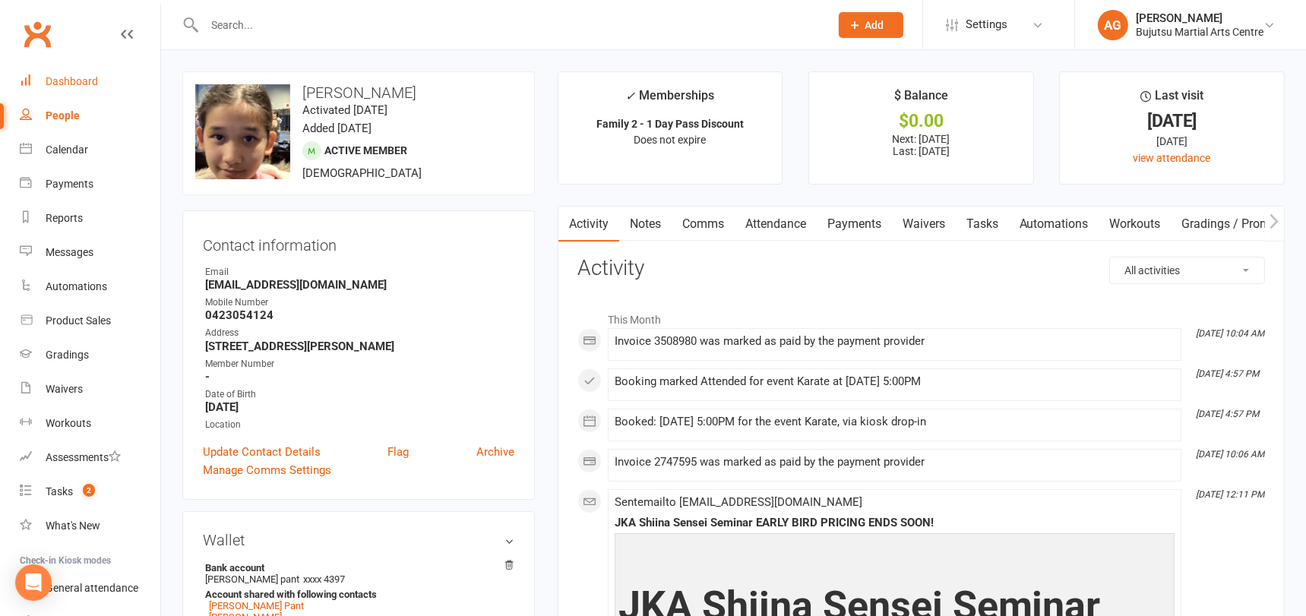
drag, startPoint x: 75, startPoint y: 78, endPoint x: 92, endPoint y: 72, distance: 17.8
click at [76, 77] on div "Dashboard" at bounding box center [72, 81] width 52 height 12
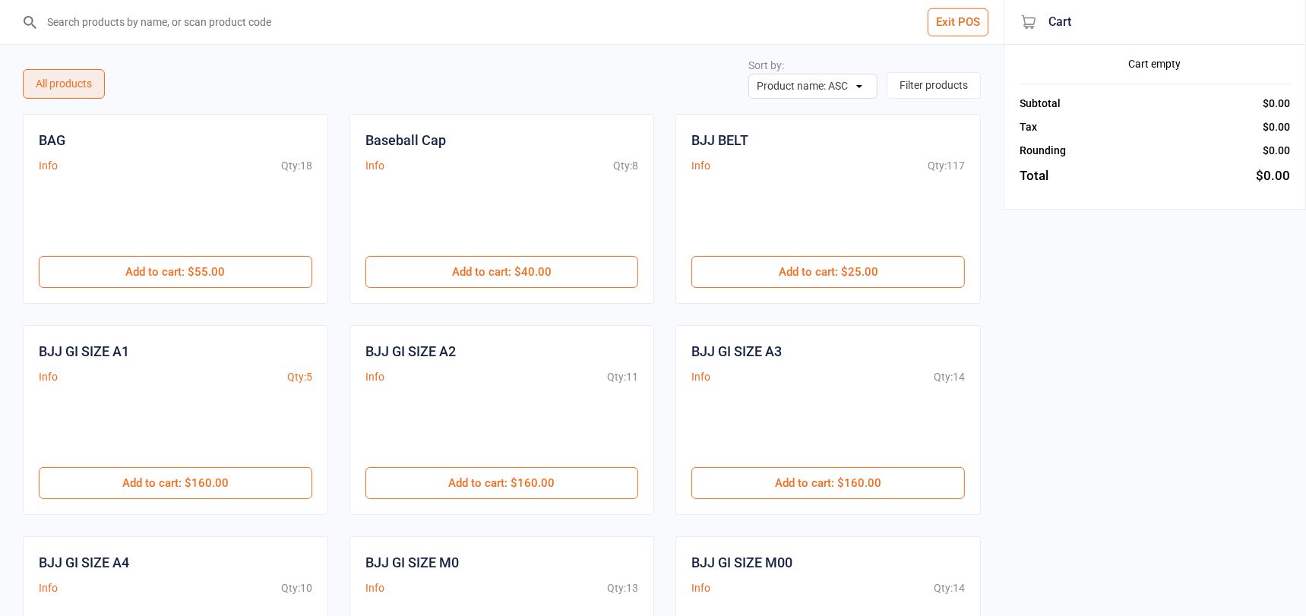
click at [145, 28] on input "search" at bounding box center [511, 22] width 943 height 44
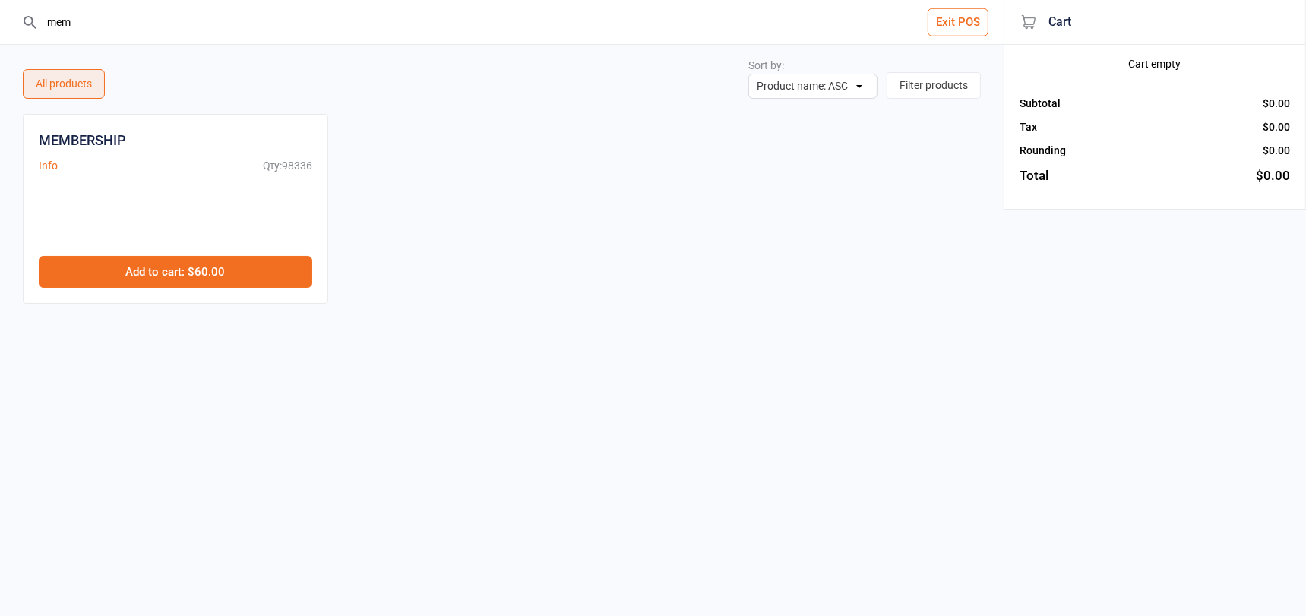
click at [148, 267] on button "Add to cart : $60.00" at bounding box center [176, 272] width 274 height 32
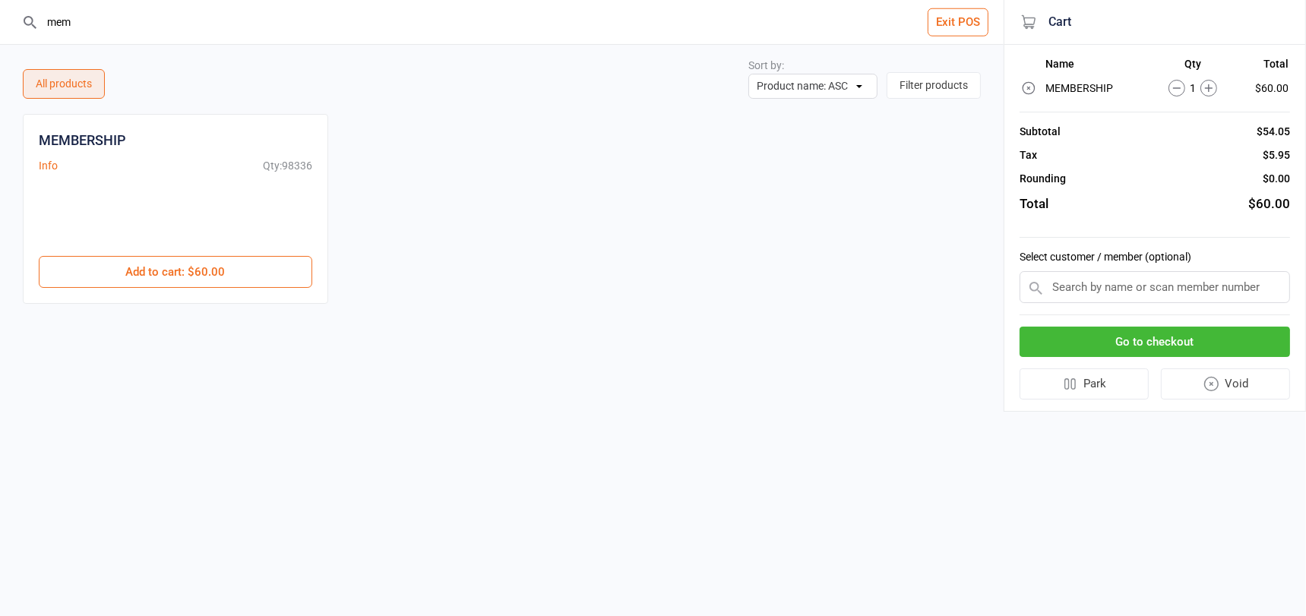
click at [93, 23] on input "mem" at bounding box center [511, 22] width 943 height 44
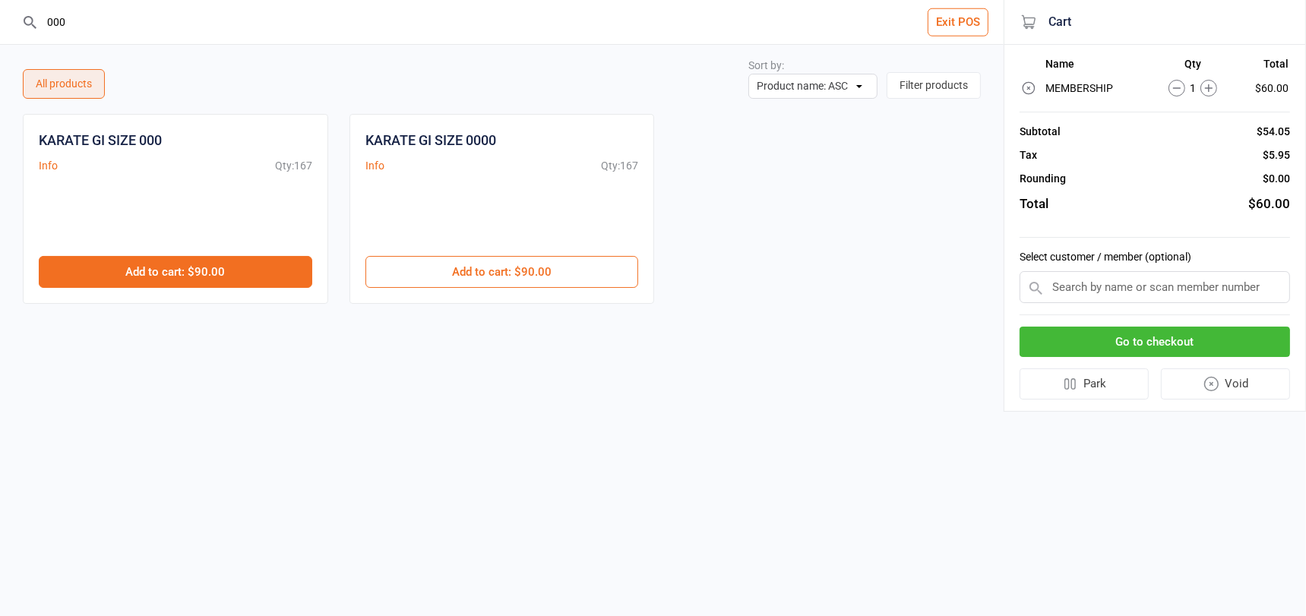
type input "000"
click at [236, 273] on button "Add to cart : $90.00" at bounding box center [176, 272] width 274 height 32
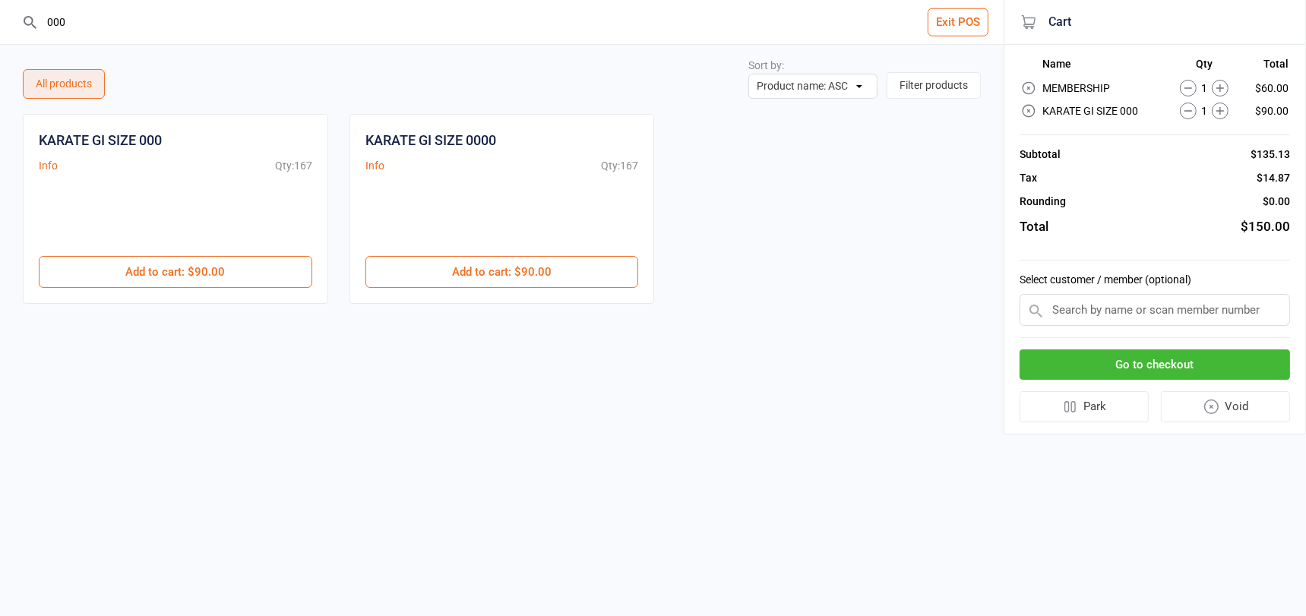
click at [1156, 318] on input "text" at bounding box center [1155, 310] width 270 height 32
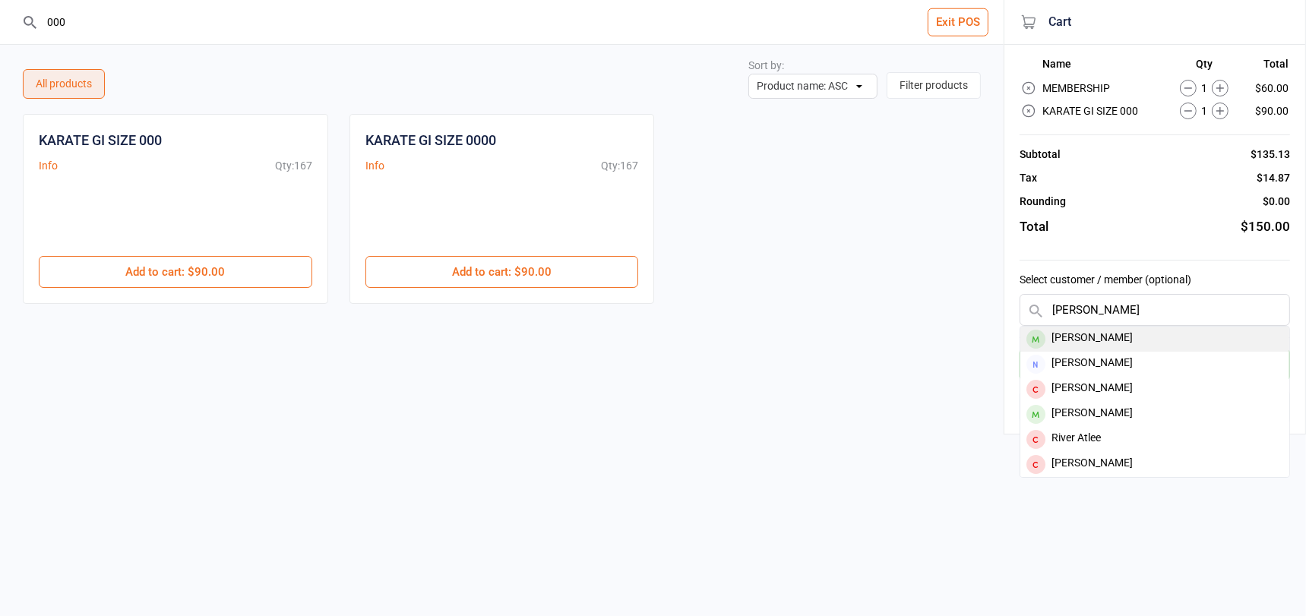
type input "jaime"
click at [1100, 329] on div "[PERSON_NAME]" at bounding box center [1154, 339] width 269 height 25
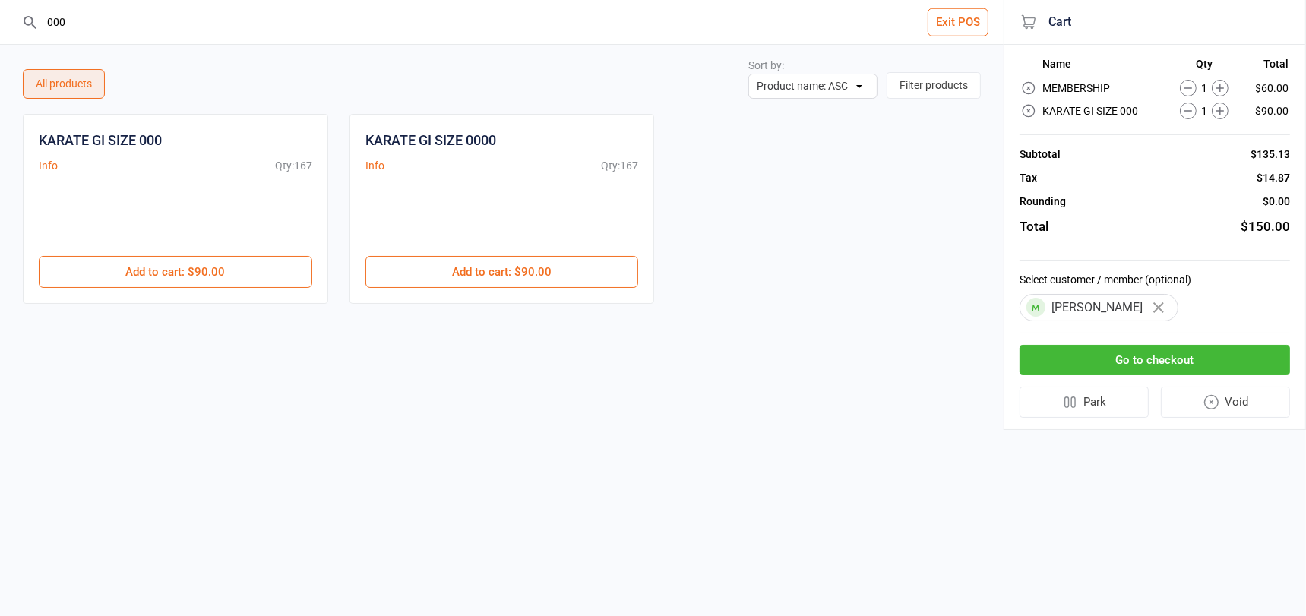
click at [1092, 361] on button "Go to checkout" at bounding box center [1155, 360] width 270 height 31
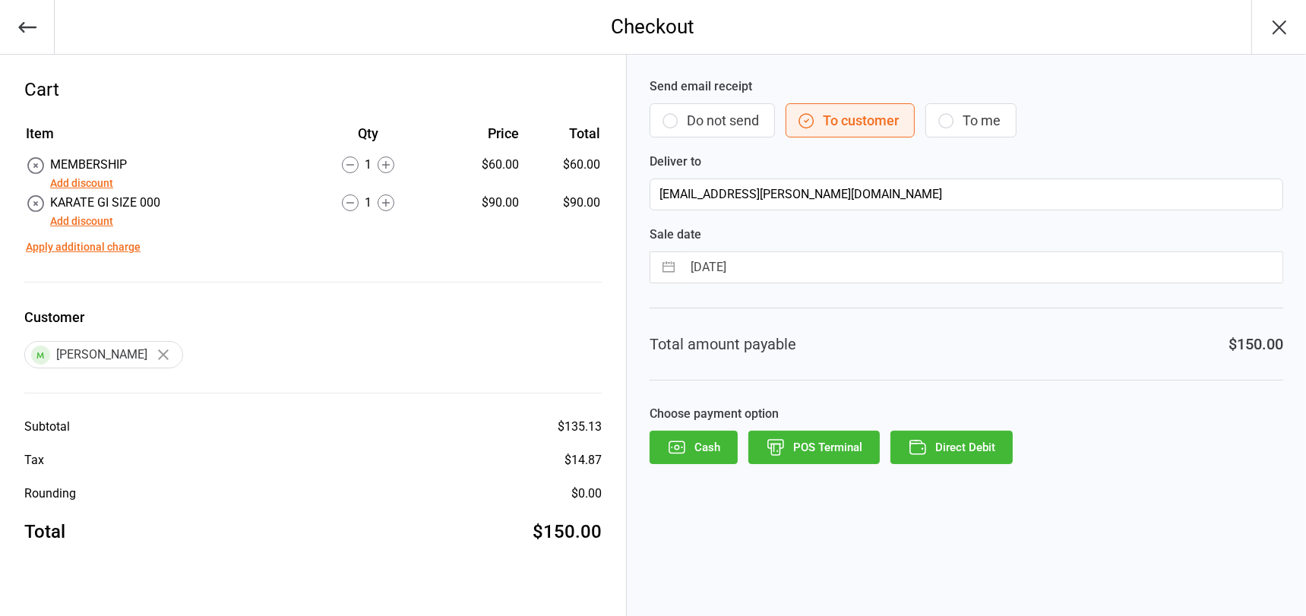
click at [71, 221] on button "Add discount" at bounding box center [81, 221] width 63 height 16
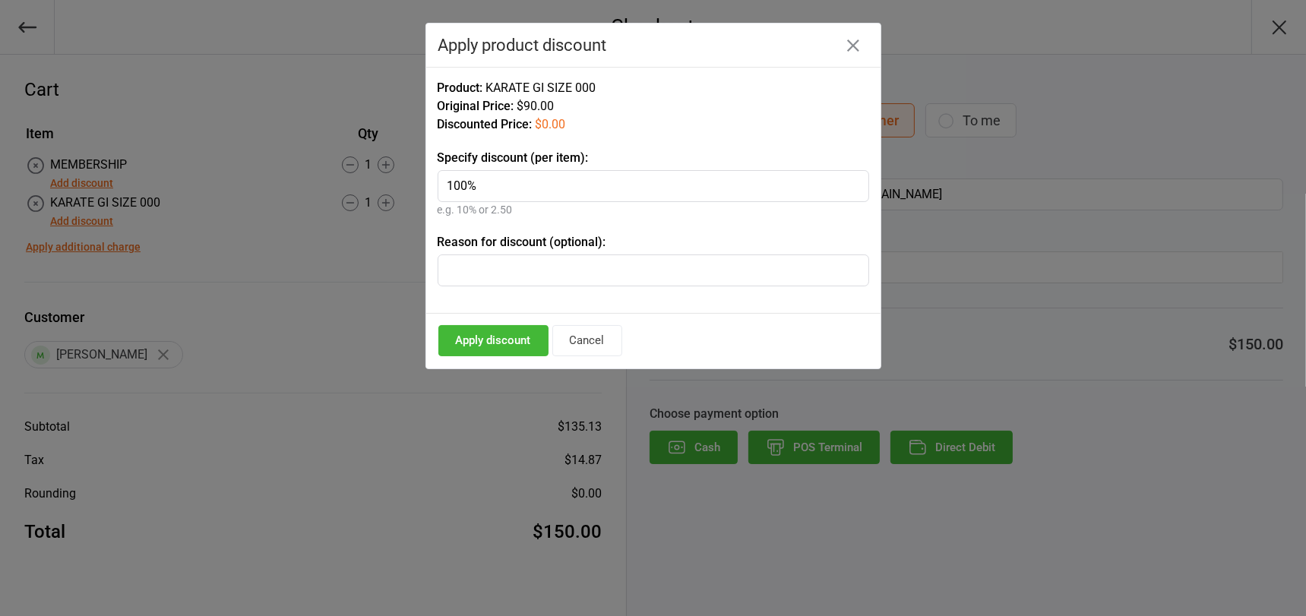
type input "100%"
click at [490, 329] on button "Apply discount" at bounding box center [493, 340] width 110 height 31
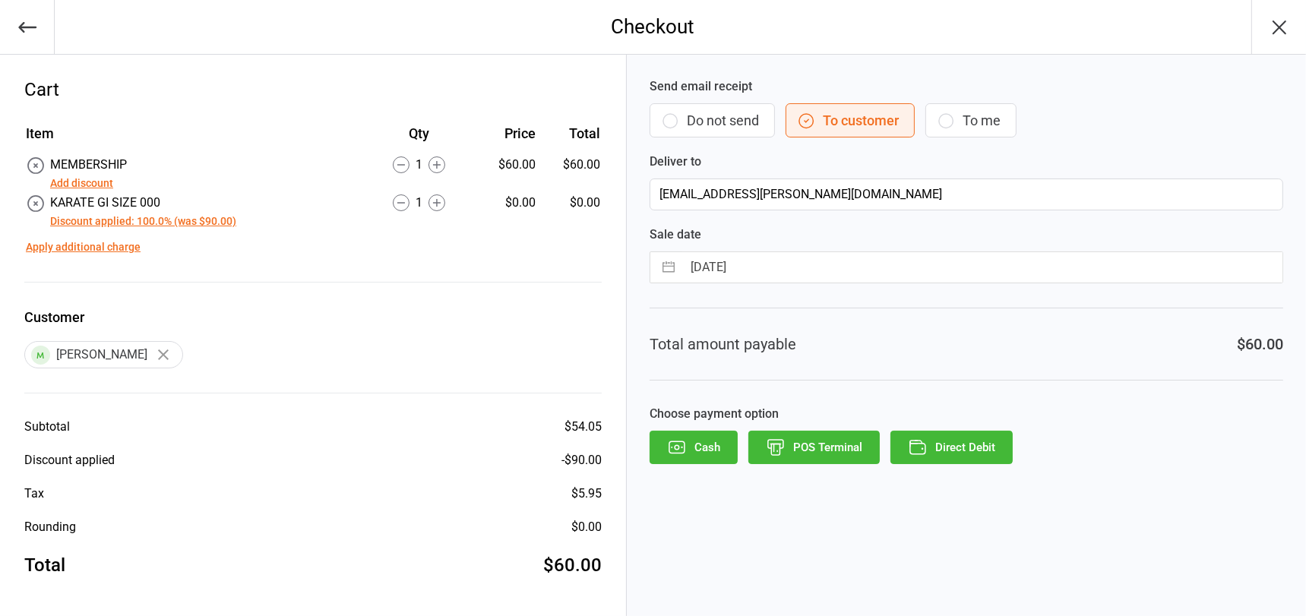
click at [814, 442] on button "POS Terminal" at bounding box center [813, 447] width 131 height 33
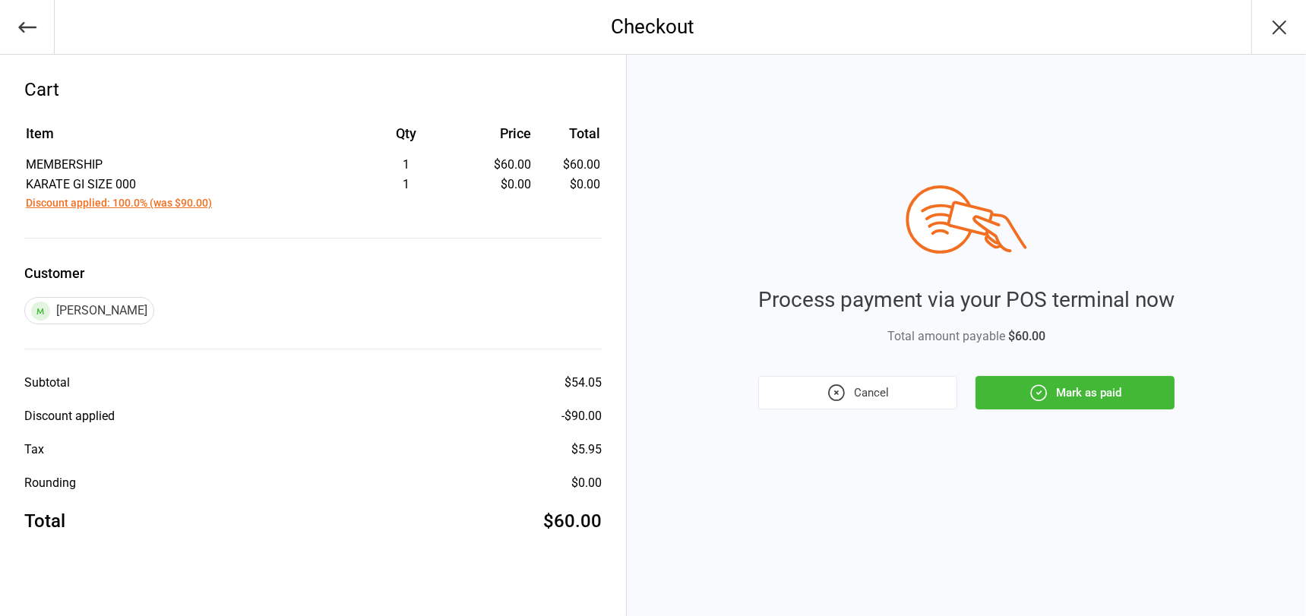
click at [1070, 399] on button "Mark as paid" at bounding box center [1075, 392] width 199 height 33
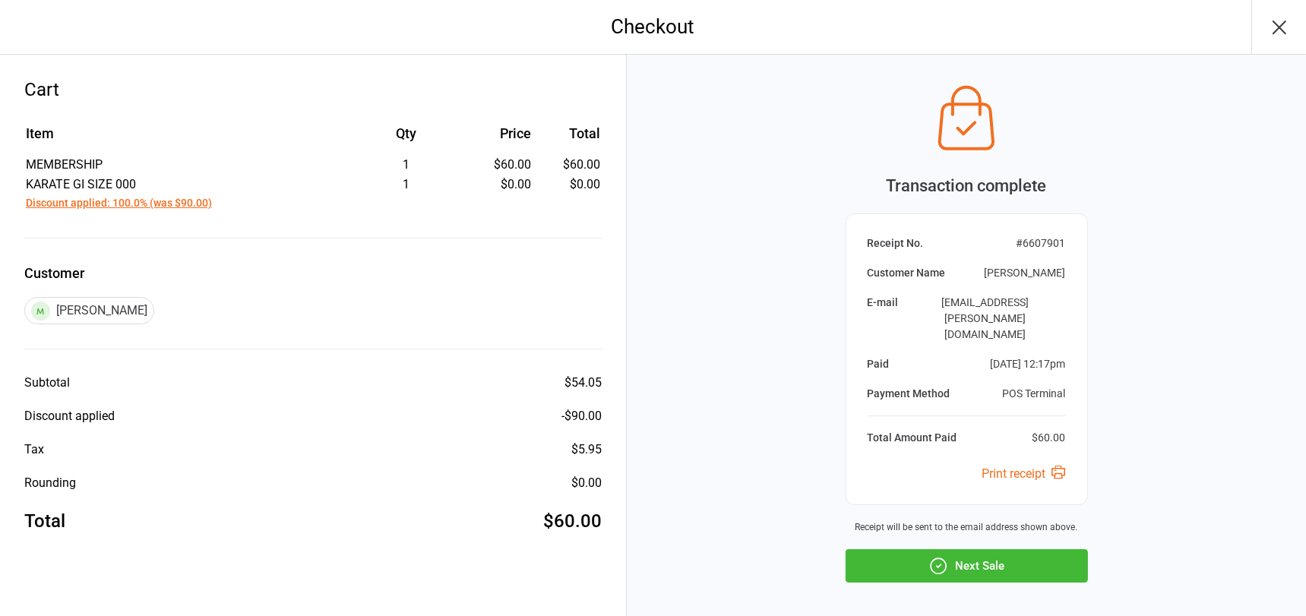
click at [1004, 549] on button "Next Sale" at bounding box center [967, 565] width 242 height 33
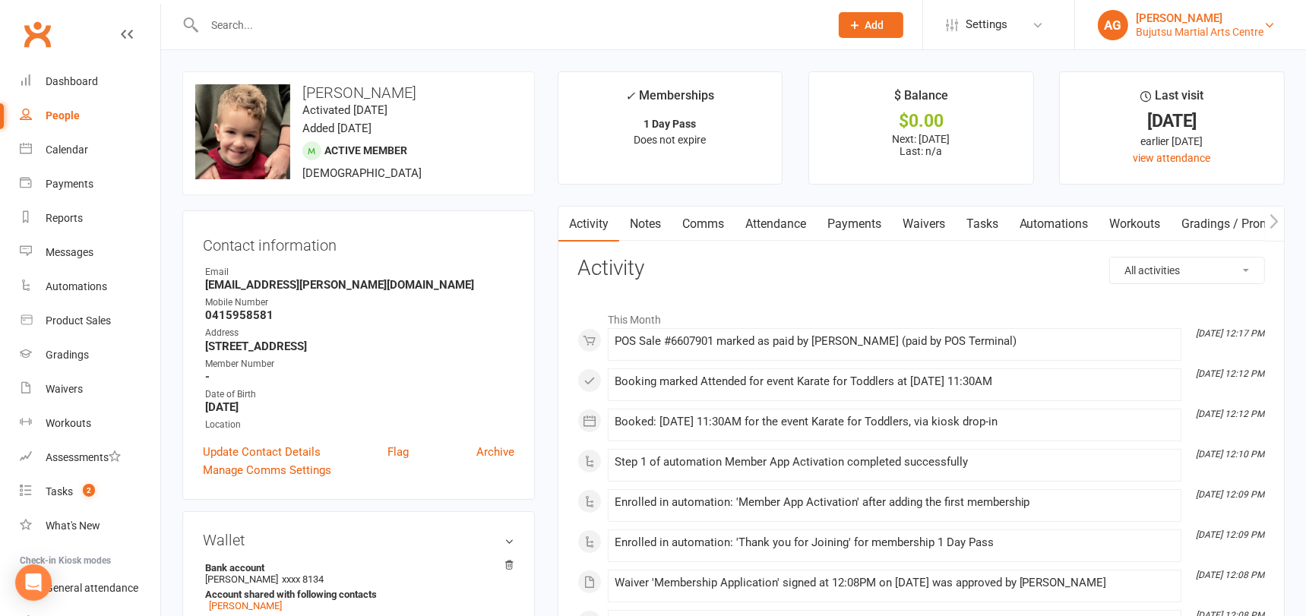
click at [1172, 25] on div "Bujutsu Martial Arts Centre" at bounding box center [1200, 32] width 128 height 14
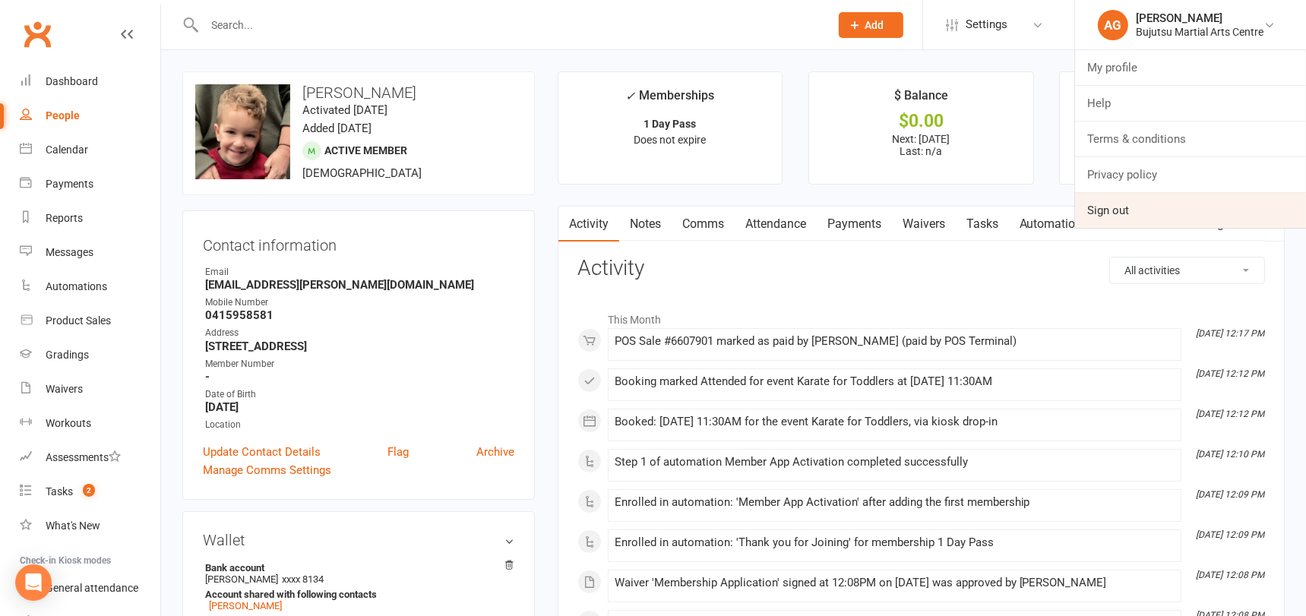
click at [1112, 207] on link "Sign out" at bounding box center [1190, 210] width 231 height 35
